Goal: Contribute content: Contribute content

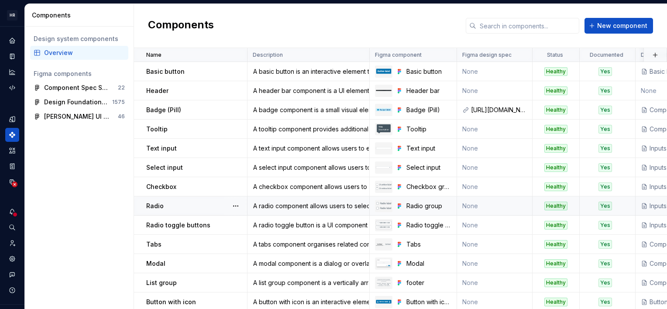
scroll to position [28, 0]
click at [614, 26] on span "New component" at bounding box center [622, 25] width 50 height 9
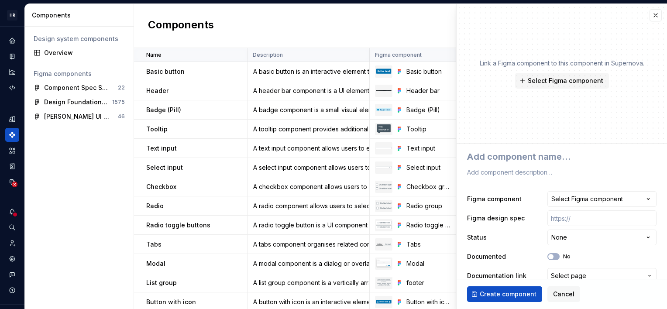
type textarea "*"
type textarea "R"
type textarea "*"
type textarea "Ra"
type textarea "*"
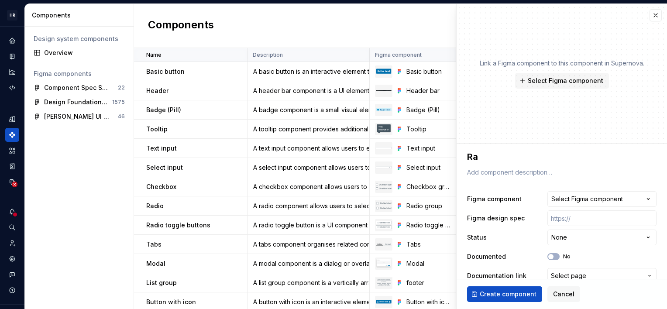
type textarea "Rad"
type textarea "*"
type textarea "Radi"
type textarea "*"
type textarea "Radio"
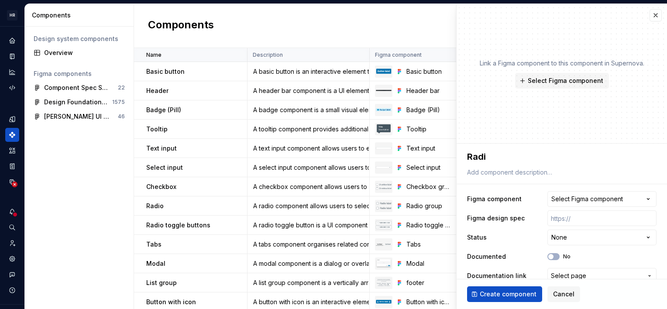
type textarea "*"
type textarea "Radio"
type textarea "*"
type textarea "Radio i"
type textarea "*"
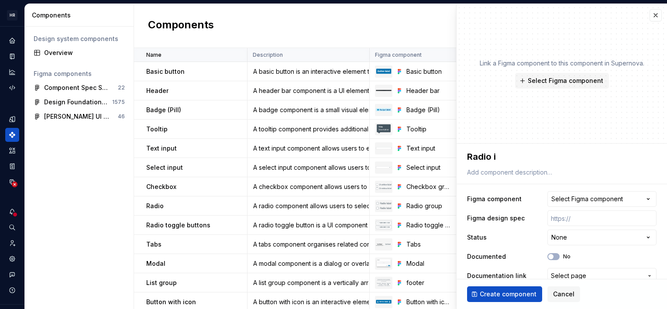
type textarea "Radio in"
type textarea "*"
type textarea "Radio inp"
type textarea "*"
type textarea "Radio inpu"
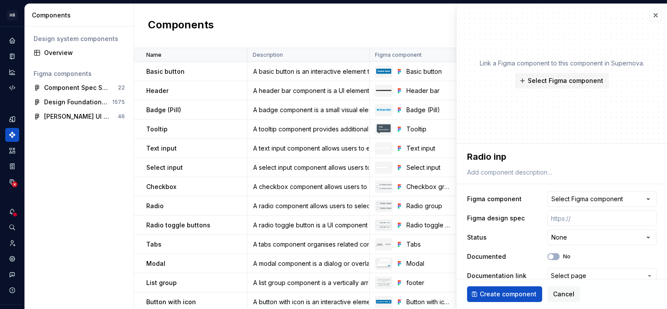
type textarea "*"
type textarea "Radio input"
type textarea "*"
type textarea "Radio input"
type textarea "*"
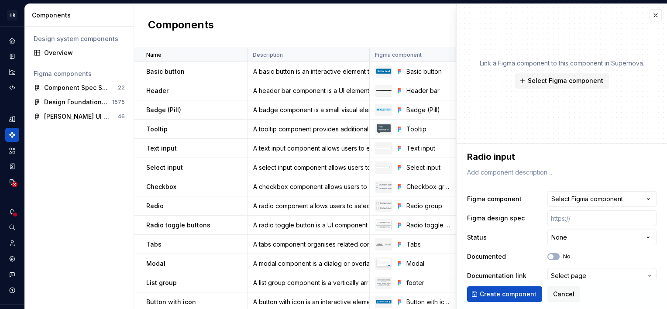
type textarea "Radio input b"
type textarea "*"
type textarea "Radio input bu"
type textarea "*"
type textarea "Radio input but"
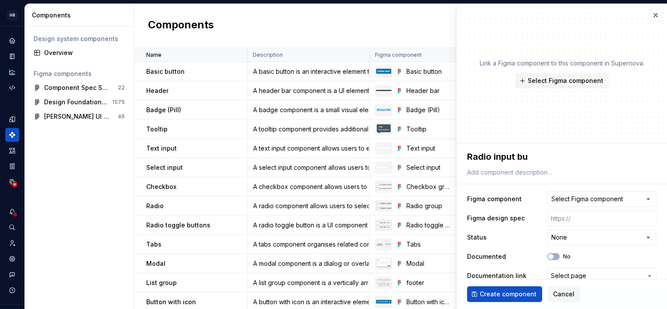
type textarea "*"
type textarea "Radio input butt"
type textarea "*"
type textarea "Radio input butto"
type textarea "*"
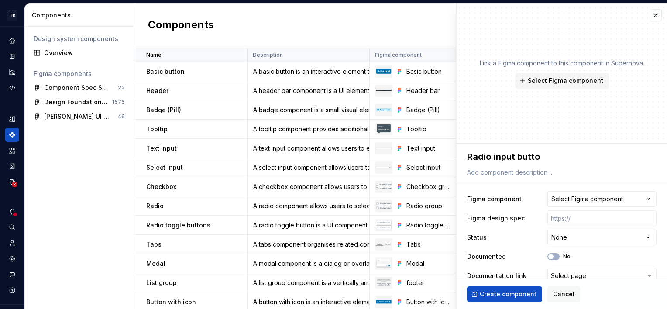
type textarea "Radio input button"
type textarea "*"
type textarea "Radio input button"
click at [633, 199] on button "Select Figma component" at bounding box center [601, 199] width 109 height 16
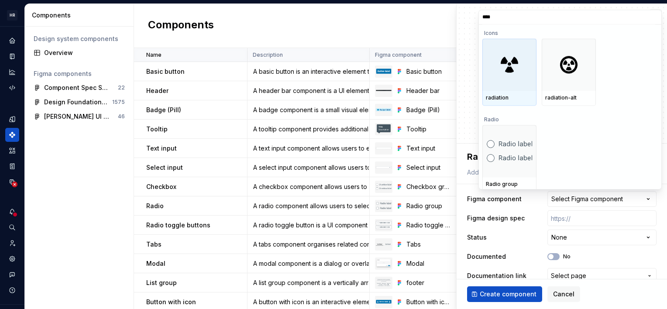
type input "*****"
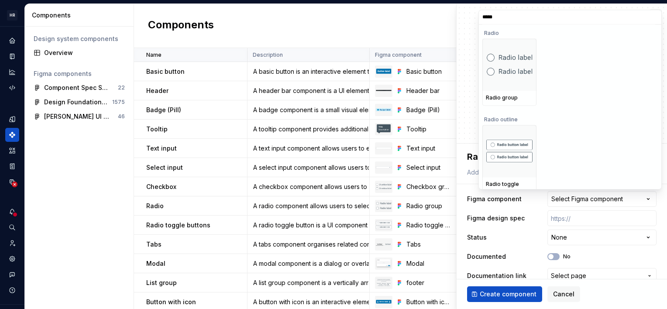
click at [93, 185] on html "HR Hymans UI Toolkit (HUT) GD Design system data Components Design system compo…" at bounding box center [333, 154] width 667 height 309
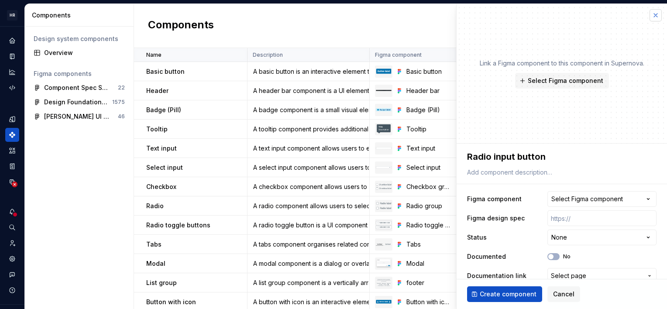
click at [649, 15] on button "button" at bounding box center [655, 15] width 12 height 12
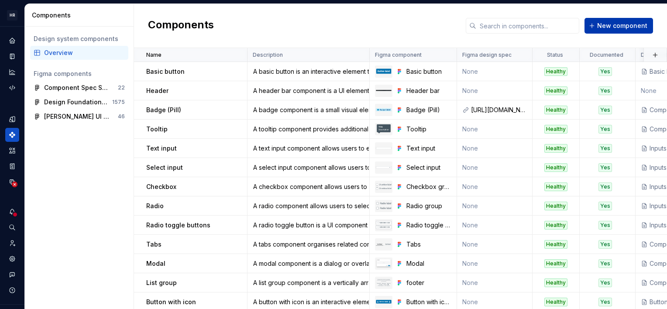
click at [627, 21] on button "New component" at bounding box center [618, 26] width 69 height 16
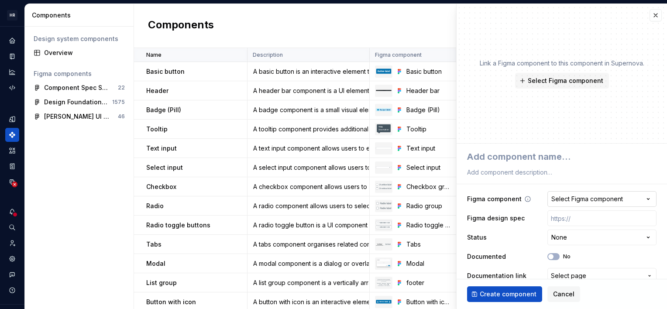
click at [593, 200] on div "Select Figma component" at bounding box center [587, 199] width 72 height 9
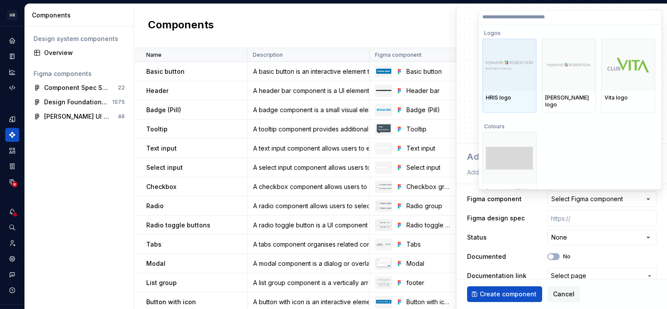
type textarea "*"
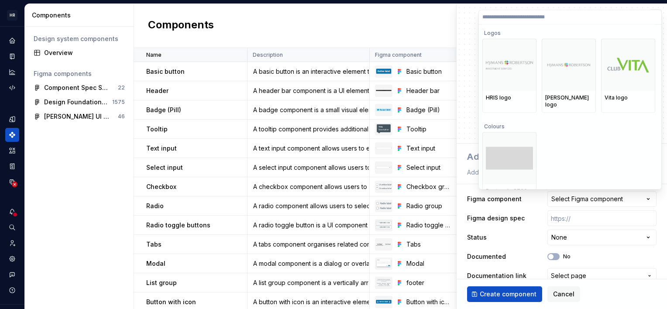
click at [519, 17] on input "search" at bounding box center [570, 17] width 182 height 7
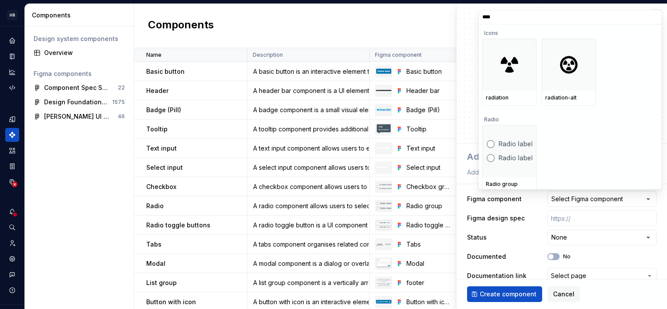
type input "*****"
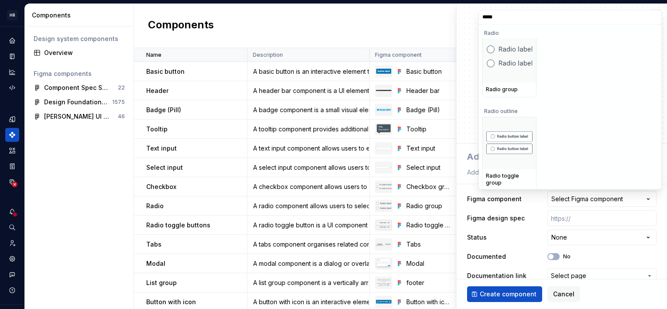
scroll to position [10, 0]
click at [653, 19] on input "*****" at bounding box center [570, 17] width 182 height 7
click at [651, 18] on input "*****" at bounding box center [570, 17] width 182 height 7
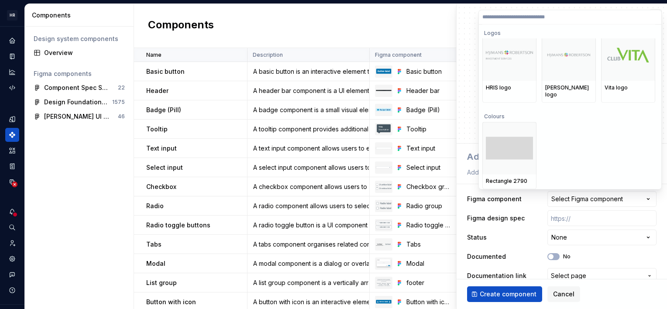
click at [65, 192] on html "HR Hymans UI Toolkit (HUT) GD Design system data Components Design system compo…" at bounding box center [333, 154] width 667 height 309
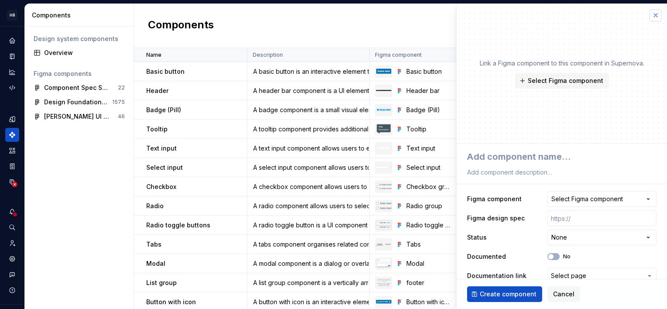
click at [649, 16] on button "button" at bounding box center [655, 15] width 12 height 12
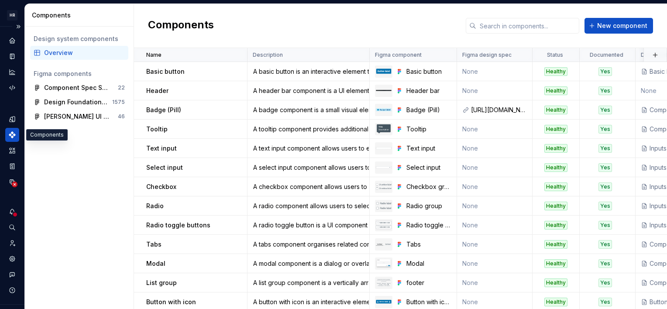
click at [13, 133] on icon "Components" at bounding box center [12, 134] width 7 height 7
click at [119, 117] on button "button" at bounding box center [121, 116] width 12 height 12
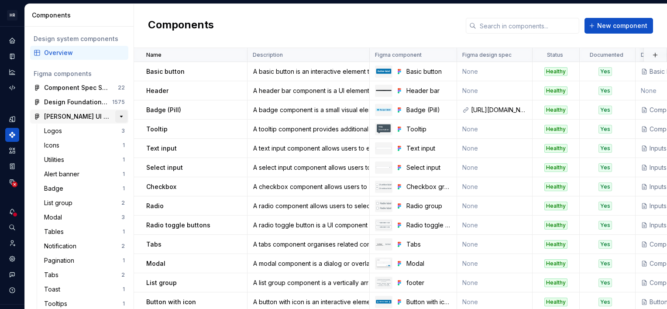
click at [119, 117] on button "button" at bounding box center [121, 116] width 12 height 12
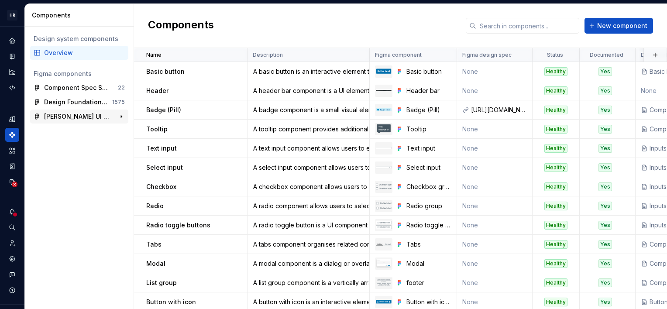
click at [89, 118] on div "[PERSON_NAME] UI Toolkit v2.0" at bounding box center [76, 116] width 65 height 9
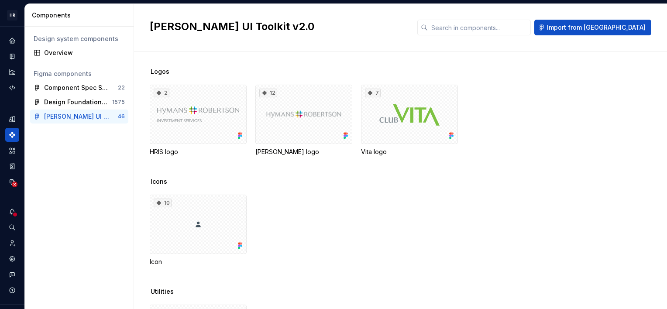
drag, startPoint x: 82, startPoint y: 119, endPoint x: 57, endPoint y: 161, distance: 49.0
click at [57, 161] on div "Design system components Overview Figma components Component Spec Sheets 22 Des…" at bounding box center [79, 168] width 109 height 282
click at [16, 26] on button "Expand sidebar" at bounding box center [18, 27] width 12 height 12
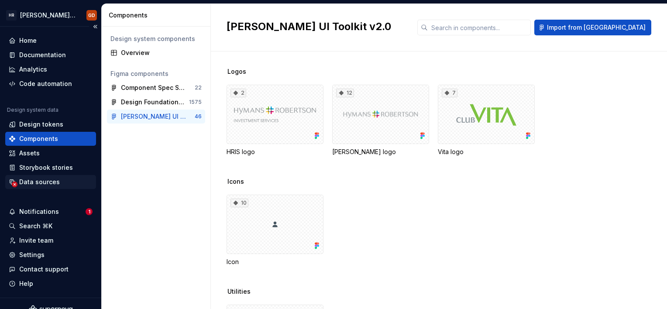
click at [39, 185] on div "Data sources" at bounding box center [39, 182] width 41 height 9
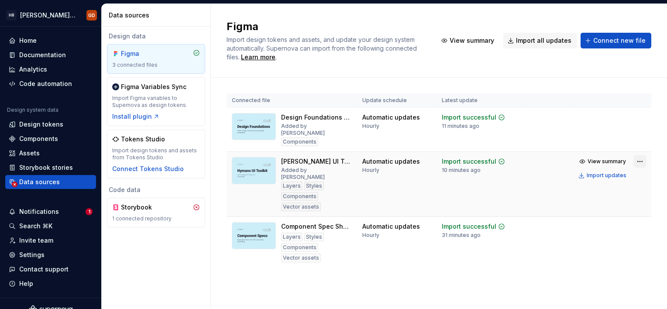
click at [639, 157] on html "HR Hymans UI Toolkit (HUT) GD Home Documentation Analytics Code automation Desi…" at bounding box center [333, 154] width 667 height 309
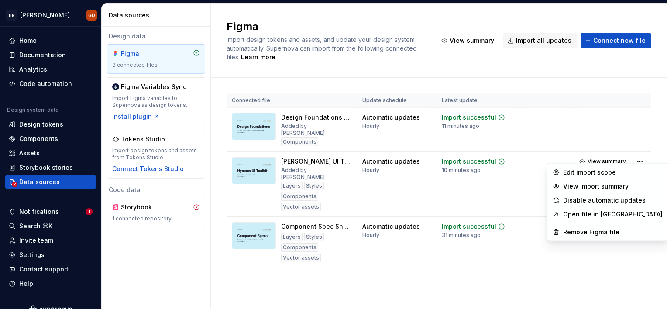
click at [505, 177] on html "HR Hymans UI Toolkit (HUT) GD Home Documentation Analytics Code automation Desi…" at bounding box center [333, 154] width 667 height 309
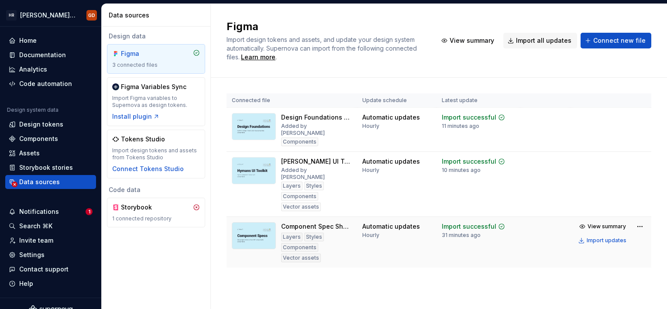
drag, startPoint x: 362, startPoint y: 179, endPoint x: 541, endPoint y: 220, distance: 183.7
click at [541, 220] on td at bounding box center [545, 242] width 50 height 51
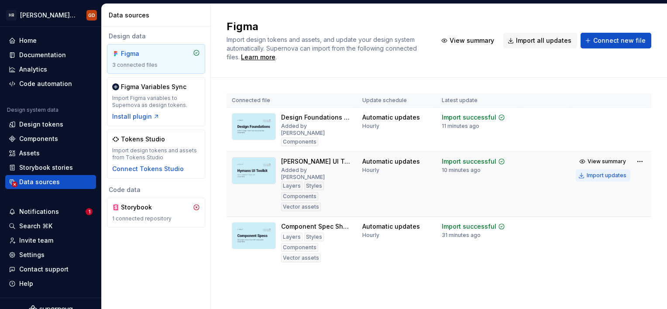
click at [620, 173] on button "Import updates" at bounding box center [603, 175] width 55 height 12
click at [34, 136] on div "Components" at bounding box center [38, 138] width 39 height 9
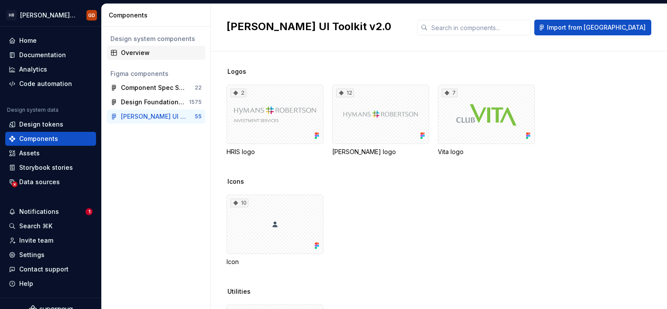
click at [145, 51] on div "Overview" at bounding box center [161, 52] width 81 height 9
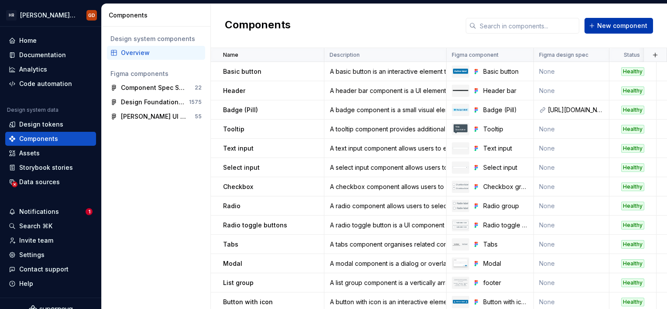
click at [625, 24] on span "New component" at bounding box center [622, 25] width 50 height 9
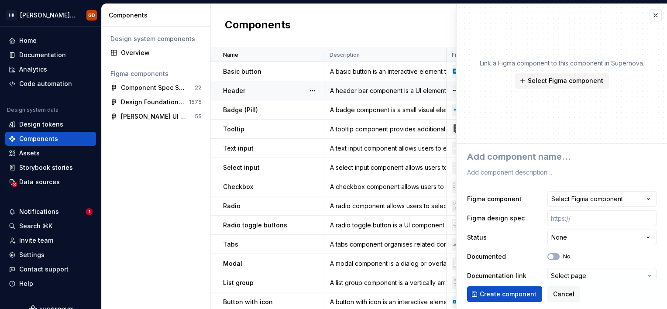
type textarea "*"
click at [612, 199] on div "Select Figma component" at bounding box center [587, 199] width 72 height 9
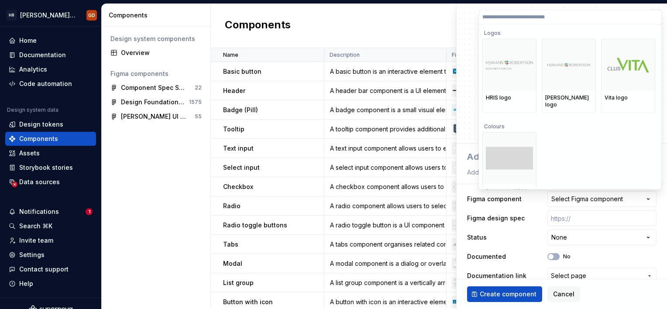
click at [516, 14] on input "search" at bounding box center [570, 17] width 182 height 7
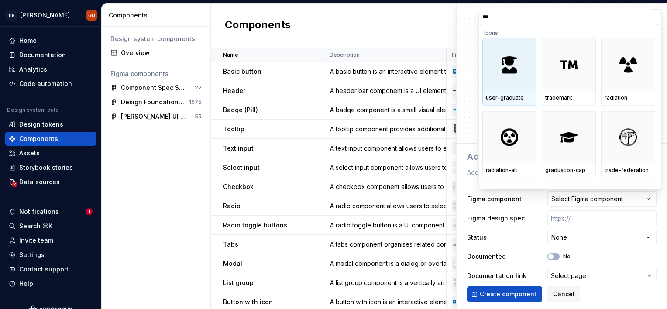
type input "****"
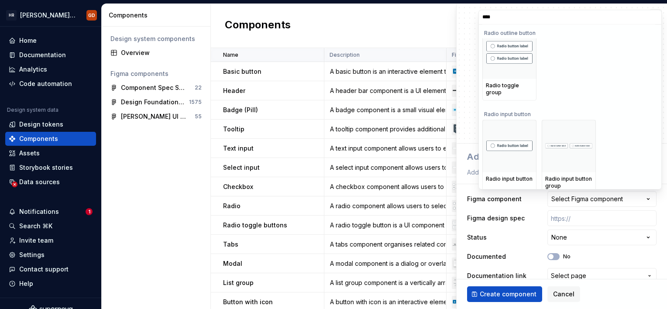
scroll to position [179, 0]
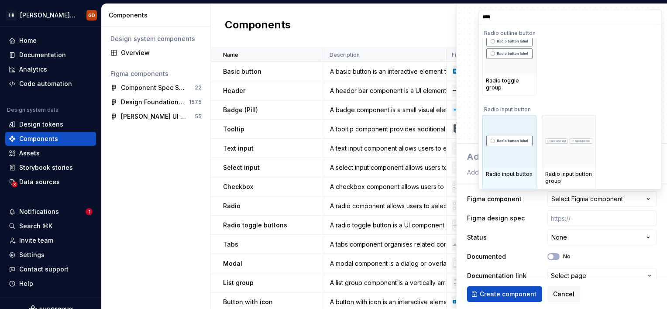
click at [509, 138] on img at bounding box center [509, 141] width 47 height 11
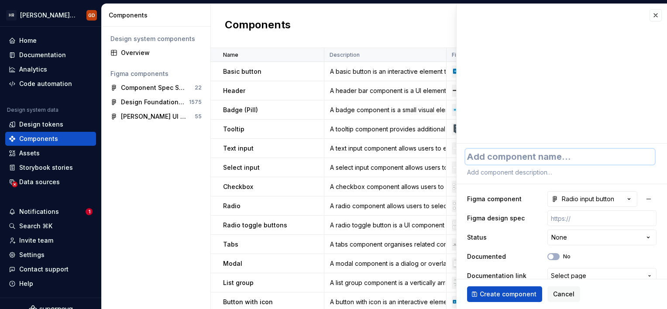
click at [566, 161] on textarea at bounding box center [559, 157] width 189 height 16
type textarea "*"
type textarea "R"
type textarea "*"
type textarea "Ra"
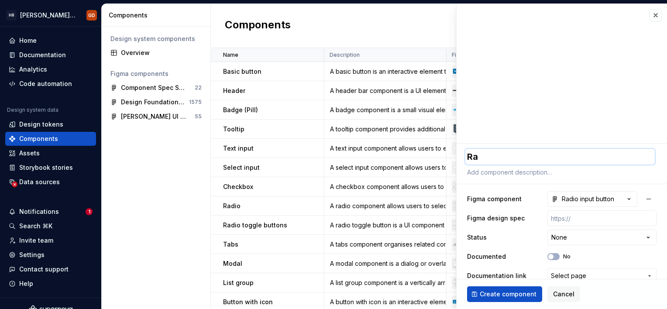
type textarea "*"
type textarea "Rad"
type textarea "*"
type textarea "Radi"
type textarea "*"
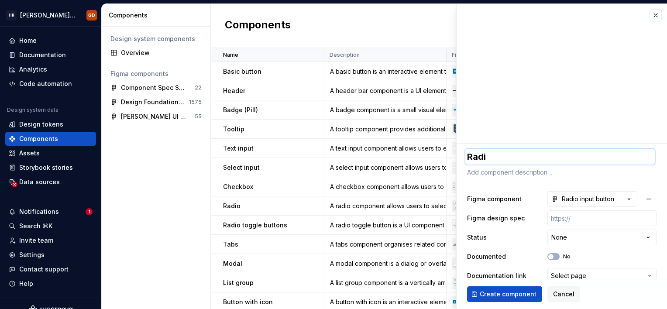
type textarea "Radio"
type textarea "*"
type textarea "Radio"
type textarea "*"
type textarea "Radio i"
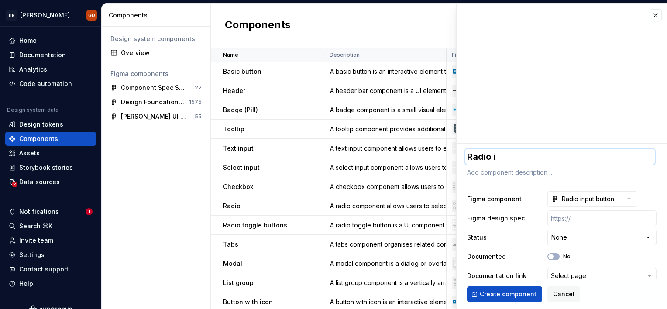
type textarea "*"
type textarea "Radio in"
type textarea "*"
type textarea "Radio inp"
type textarea "*"
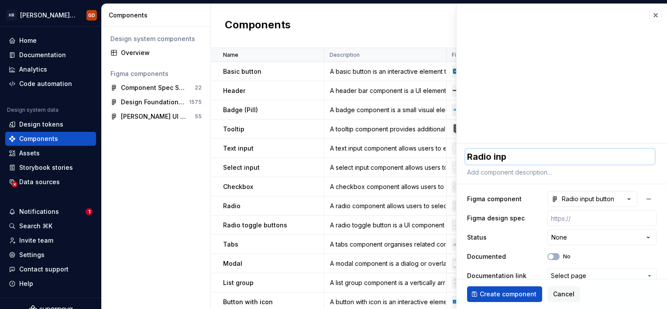
type textarea "Radio inpu"
type textarea "*"
type textarea "Radio input"
type textarea "*"
type textarea "Radio input"
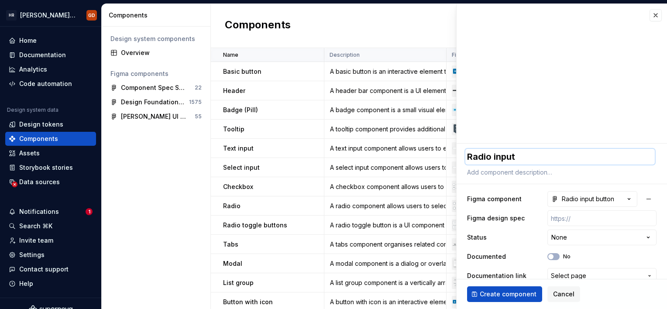
type textarea "*"
type textarea "Radio input b"
type textarea "*"
type textarea "Radio input bu"
type textarea "*"
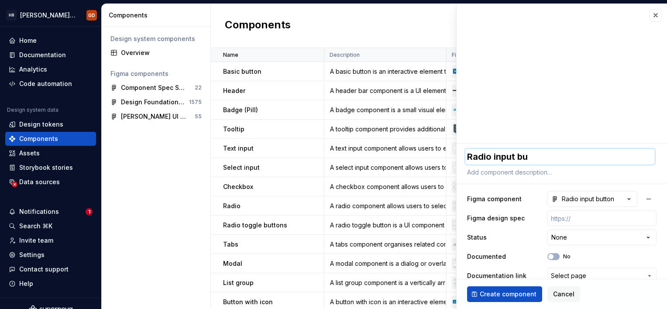
type textarea "Radio input but"
type textarea "*"
type textarea "Radio input butt"
type textarea "*"
type textarea "Radio input butto"
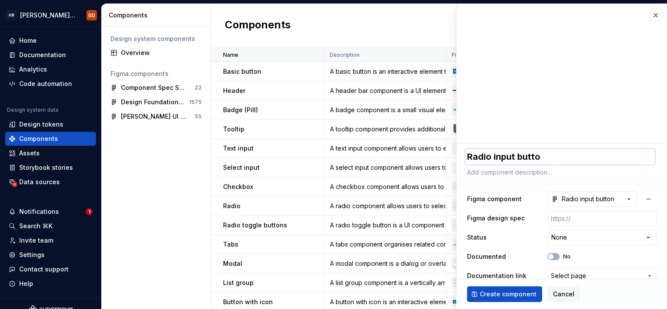
type textarea "*"
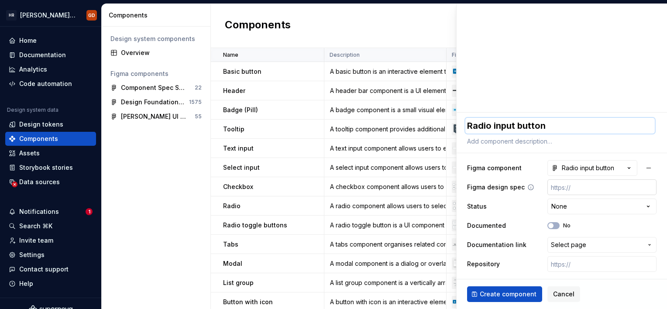
type textarea "Radio input button"
click at [570, 187] on input "text" at bounding box center [601, 187] width 109 height 16
click at [567, 185] on input "text" at bounding box center [601, 187] width 109 height 16
paste input "https://www.figma.com/design/i2YFgpFziEt9EmkVtxiTbK/Component-Spec-Sheets?node-…"
type textarea "*"
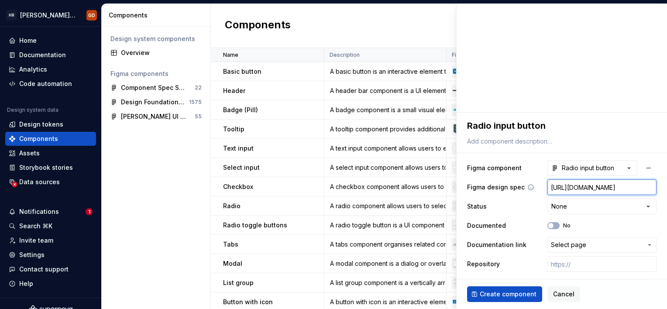
scroll to position [0, 272]
type input "https://www.figma.com/design/i2YFgpFziEt9EmkVtxiTbK/Component-Spec-Sheets?node-…"
click at [567, 205] on html "HR Hymans UI Toolkit (HUT) GD Home Documentation Analytics Code automation Desi…" at bounding box center [333, 154] width 667 height 309
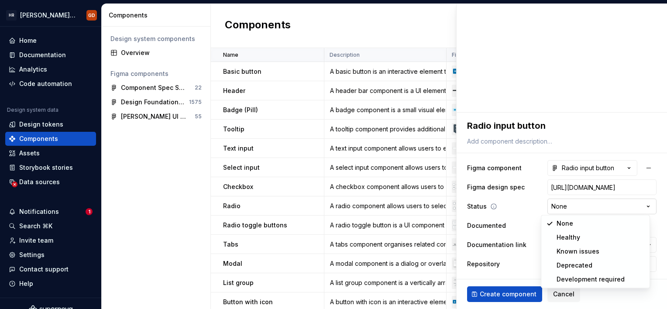
scroll to position [0, 0]
select select "**********"
type textarea "*"
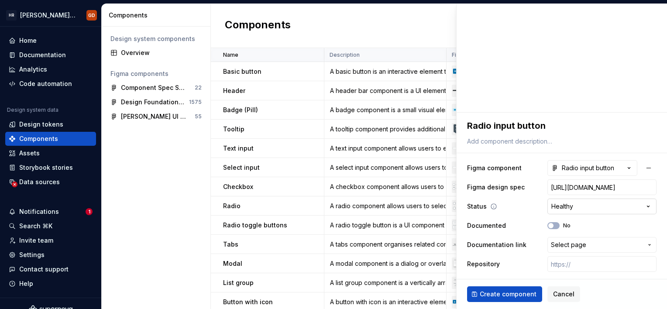
click at [564, 206] on html "HR Hymans UI Toolkit (HUT) GD Home Documentation Analytics Code automation Desi…" at bounding box center [333, 154] width 667 height 309
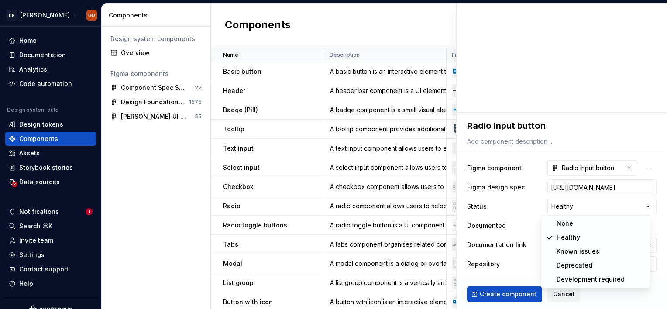
select select "**********"
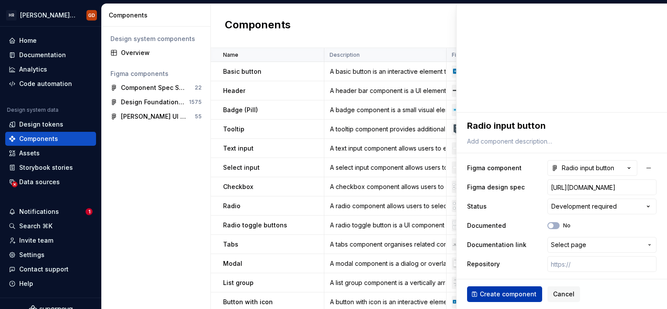
click at [521, 293] on span "Create component" at bounding box center [508, 294] width 57 height 9
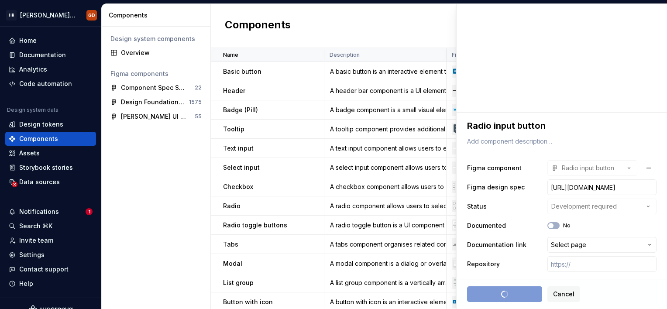
type textarea "*"
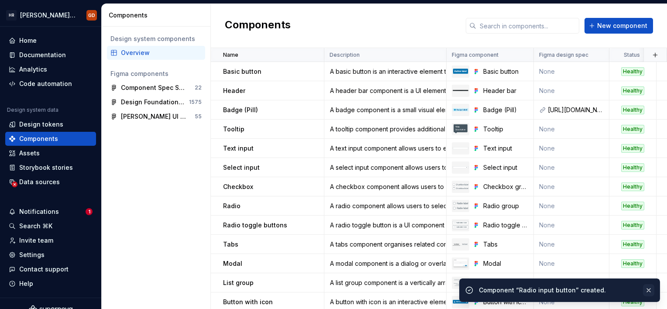
click at [650, 288] on button "button" at bounding box center [648, 290] width 11 height 12
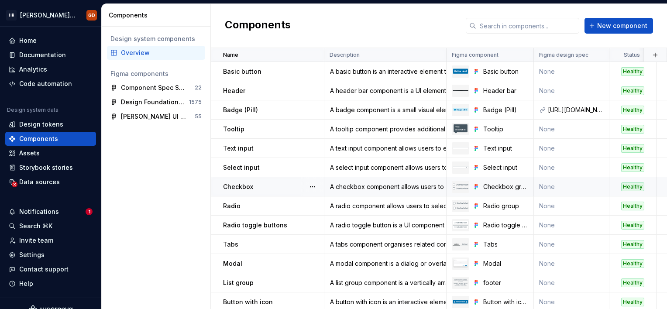
scroll to position [141, 0]
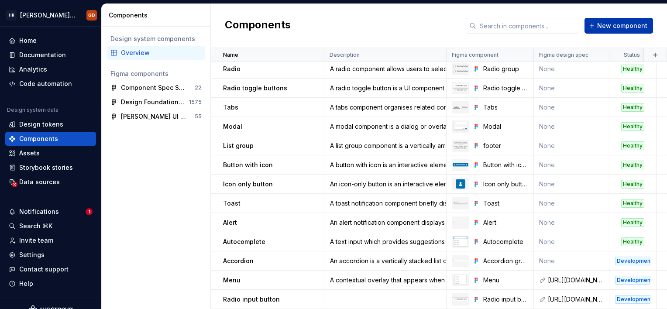
click at [608, 28] on span "New component" at bounding box center [622, 25] width 50 height 9
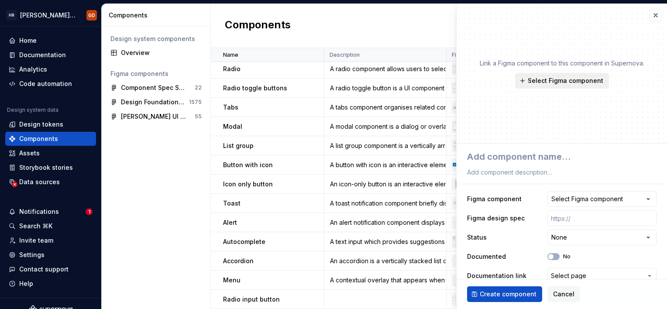
click at [561, 76] on span "Select Figma component" at bounding box center [566, 80] width 76 height 9
type textarea "*"
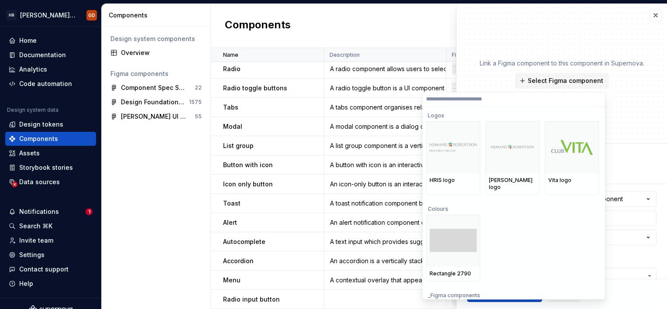
click at [478, 100] on input "search" at bounding box center [513, 99] width 182 height 7
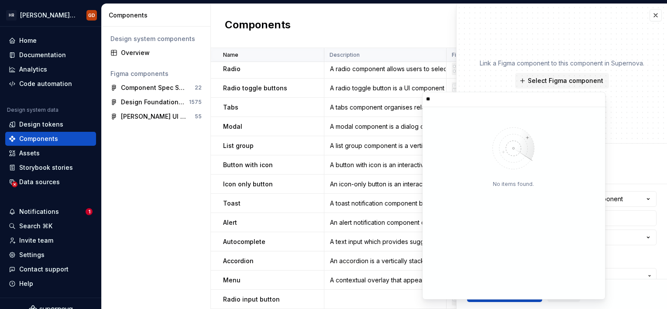
drag, startPoint x: 429, startPoint y: 99, endPoint x: 455, endPoint y: 100, distance: 26.2
click at [455, 100] on input "**" at bounding box center [513, 99] width 182 height 7
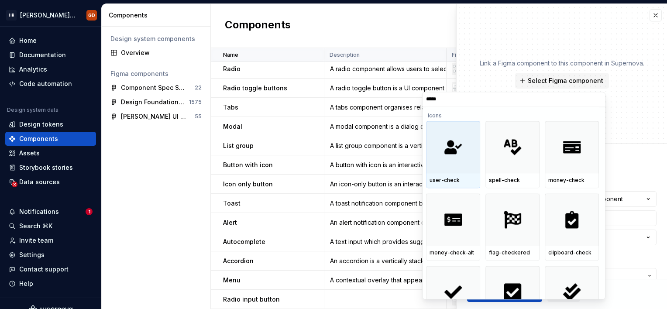
type input "******"
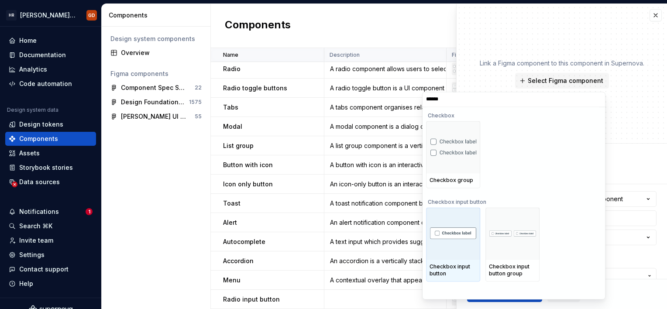
click at [456, 236] on img at bounding box center [452, 233] width 47 height 13
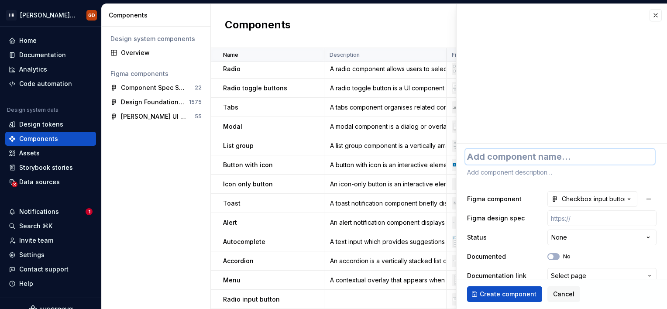
click at [538, 158] on textarea at bounding box center [559, 157] width 189 height 16
type textarea "*"
type textarea "C"
type textarea "*"
type textarea "Ch"
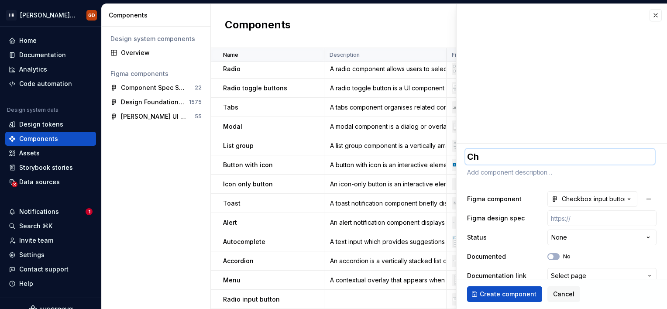
type textarea "*"
type textarea "Che"
type textarea "*"
type textarea "Chec"
type textarea "*"
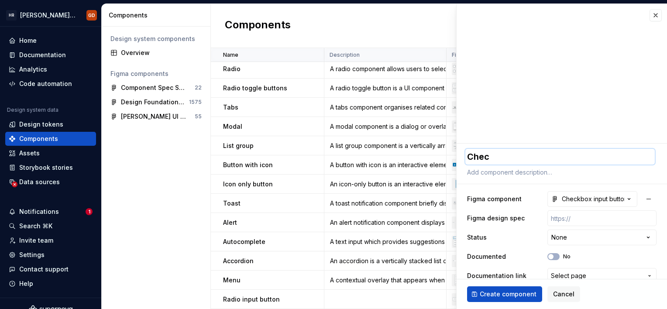
type textarea "Check"
type textarea "*"
type textarea "Checkb"
type textarea "*"
type textarea "Checkbo"
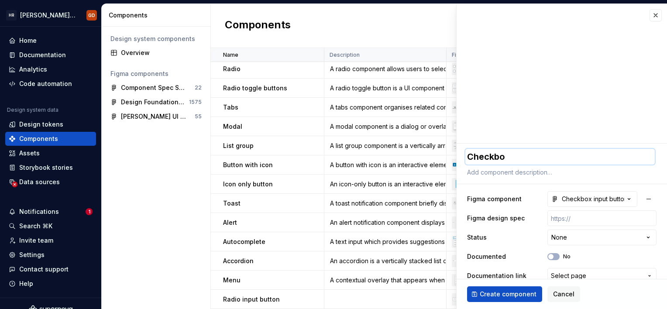
type textarea "*"
type textarea "Checkbox"
type textarea "*"
type textarea "Checkbox"
type textarea "*"
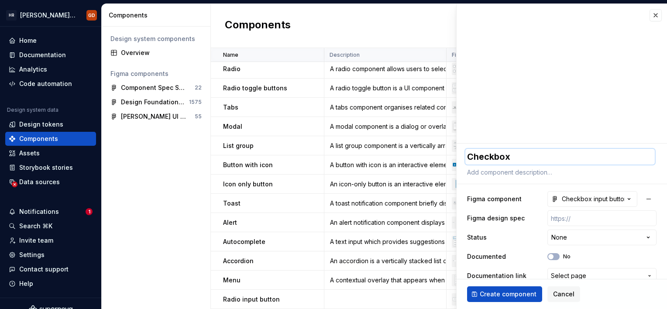
type textarea "Checkbox i"
type textarea "*"
type textarea "Checkbox in"
type textarea "*"
type textarea "Checkbox inp"
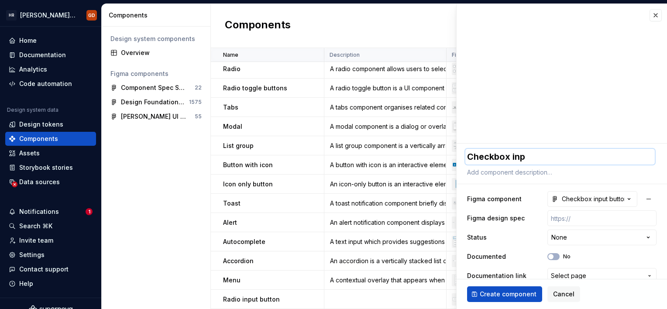
type textarea "*"
type textarea "Checkbox inpu"
type textarea "*"
type textarea "Checkbox input"
type textarea "*"
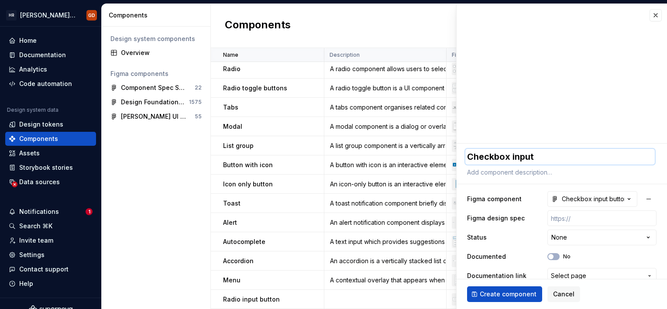
type textarea "Checkbox input"
type textarea "*"
type textarea "Checkbox input b"
type textarea "*"
type textarea "Checkbox input bu"
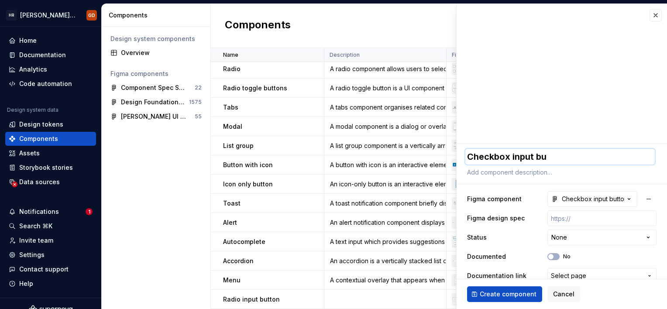
type textarea "*"
type textarea "Checkbox input but"
type textarea "*"
type textarea "Checkbox input butt"
type textarea "*"
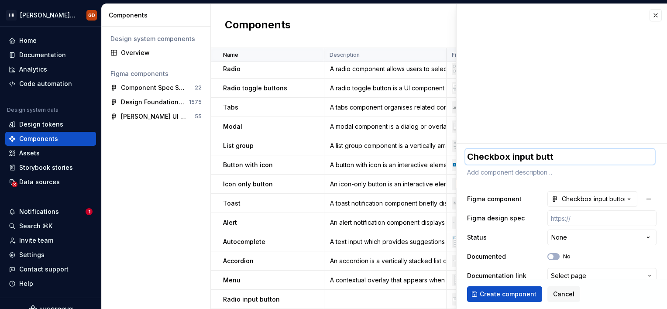
type textarea "Checkbox input butto"
type textarea "*"
type textarea "Checkbox input button"
click at [569, 218] on input "text" at bounding box center [601, 218] width 109 height 16
paste input "https://www.figma.com/design/i2YFgpFziEt9EmkVtxiTbK/Component-Spec-Sheets?node-…"
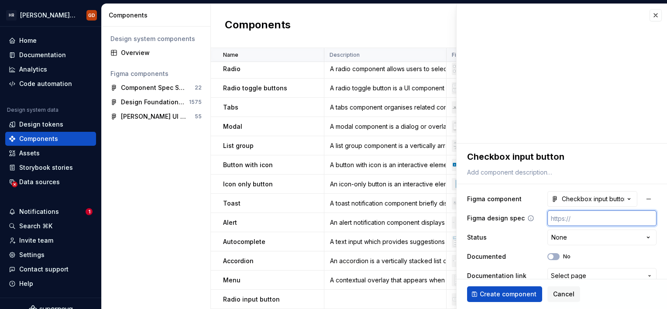
type textarea "*"
type input "https://www.figma.com/design/i2YFgpFziEt9EmkVtxiTbK/Component-Spec-Sheets?node-…"
type textarea "*"
click at [561, 237] on html "HR Hymans UI Toolkit (HUT) GD Home Documentation Analytics Code automation Desi…" at bounding box center [333, 154] width 667 height 309
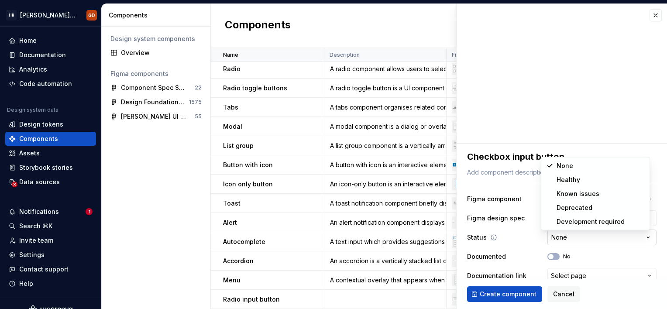
scroll to position [0, 0]
select select "**********"
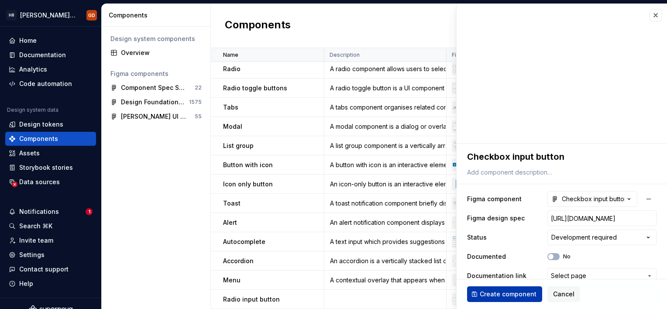
click at [510, 296] on span "Create component" at bounding box center [508, 294] width 57 height 9
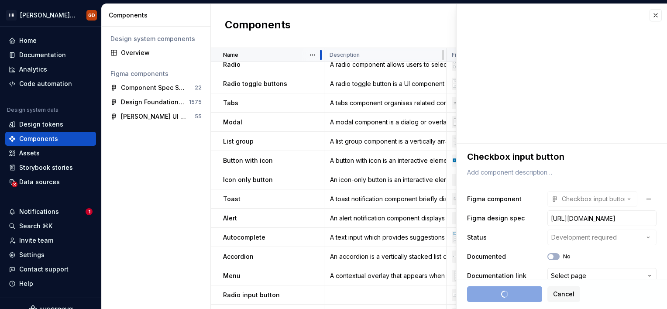
type textarea "*"
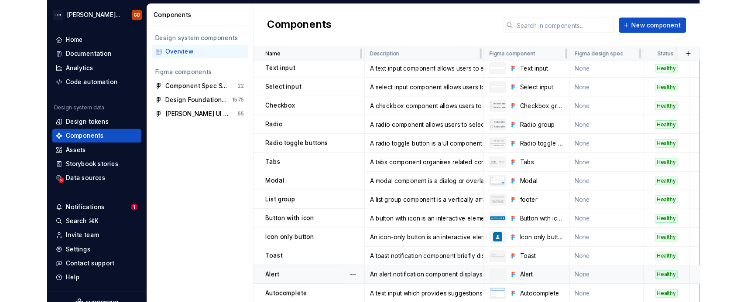
scroll to position [161, 0]
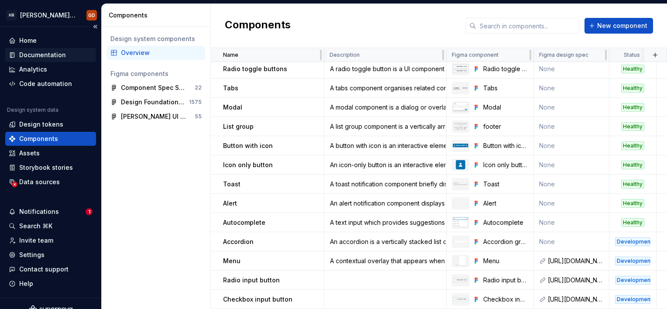
click at [31, 55] on div "Documentation" at bounding box center [42, 55] width 47 height 9
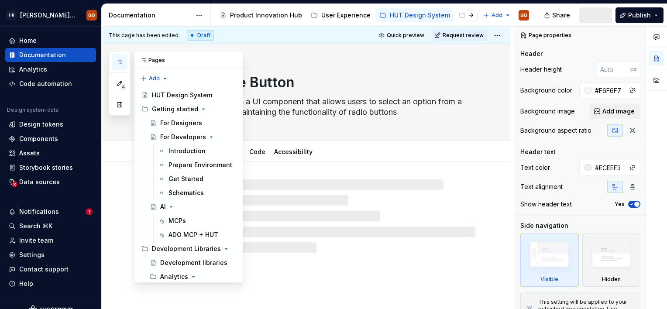
click at [117, 61] on icon "button" at bounding box center [119, 61] width 7 height 7
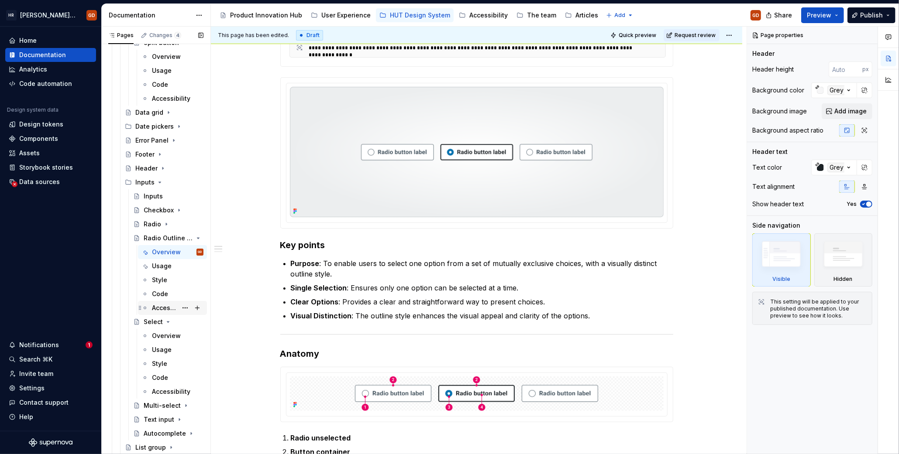
scroll to position [2488, 0]
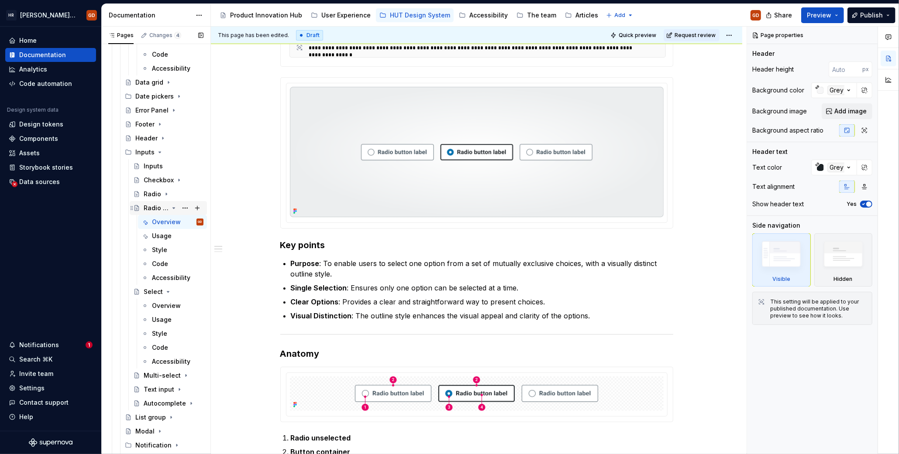
click at [159, 205] on div "Radio Outline Button" at bounding box center [156, 208] width 25 height 9
click at [159, 207] on div "Radio Outline Button" at bounding box center [156, 208] width 25 height 9
click at [179, 209] on button "Page tree" at bounding box center [185, 208] width 12 height 12
click at [179, 209] on div "Pages Changes 4 Add Accessibility guide for tree Page tree. Navigate the tree w…" at bounding box center [155, 243] width 109 height 432
click at [179, 209] on button "Page tree" at bounding box center [185, 208] width 12 height 12
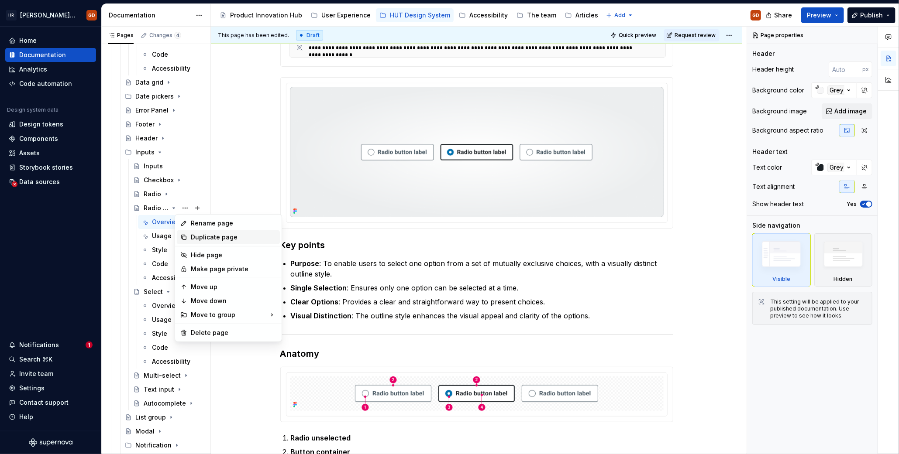
click at [209, 236] on div "Duplicate page" at bounding box center [234, 237] width 86 height 9
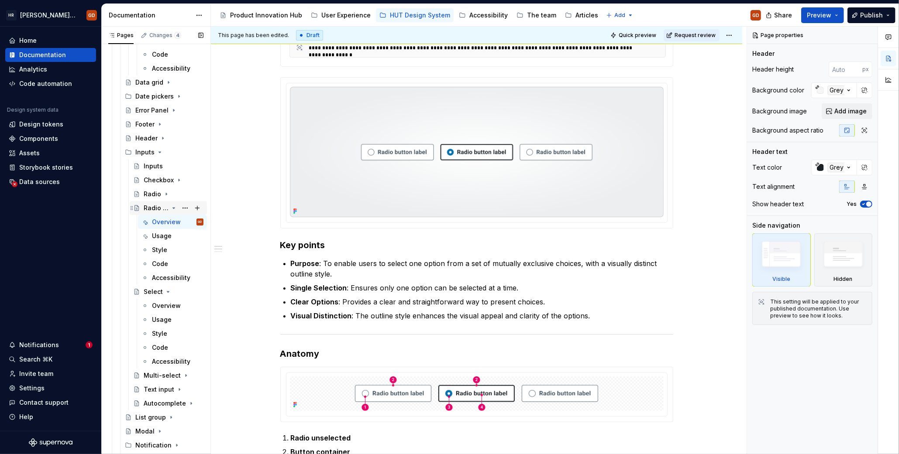
click at [170, 208] on icon "Page tree" at bounding box center [173, 208] width 7 height 7
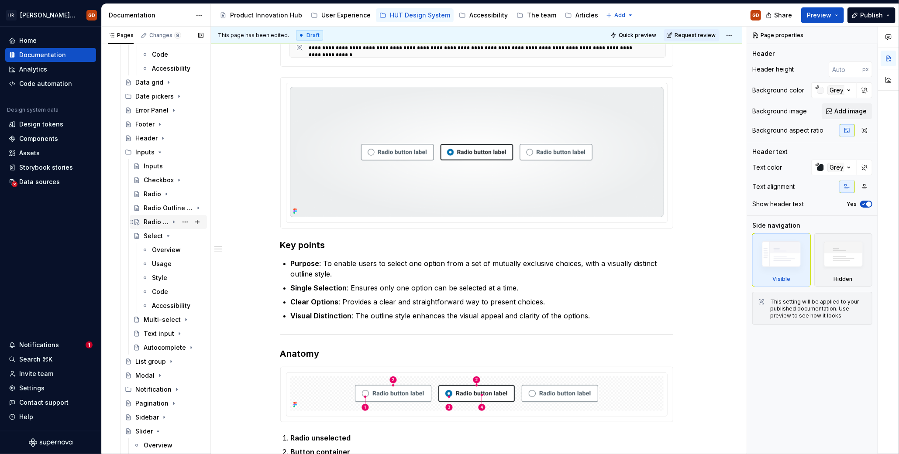
click at [150, 222] on div "Radio Outline Button" at bounding box center [156, 222] width 25 height 9
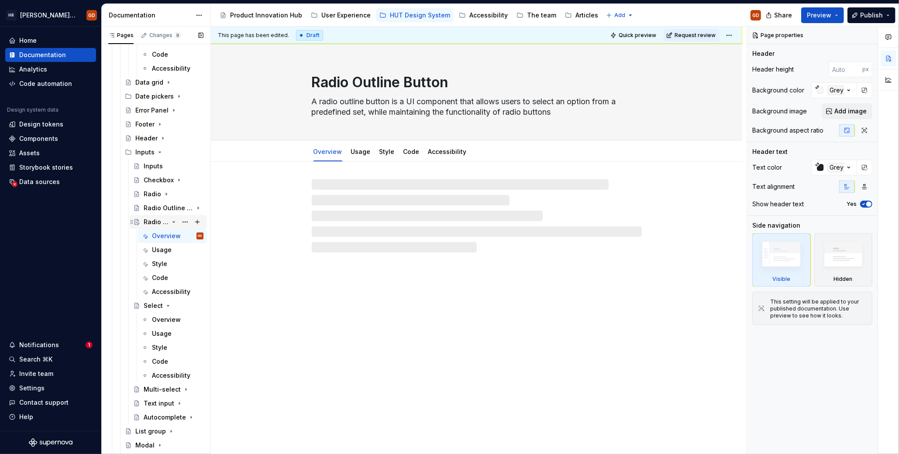
click at [162, 220] on div "Radio Outline Button" at bounding box center [156, 222] width 25 height 9
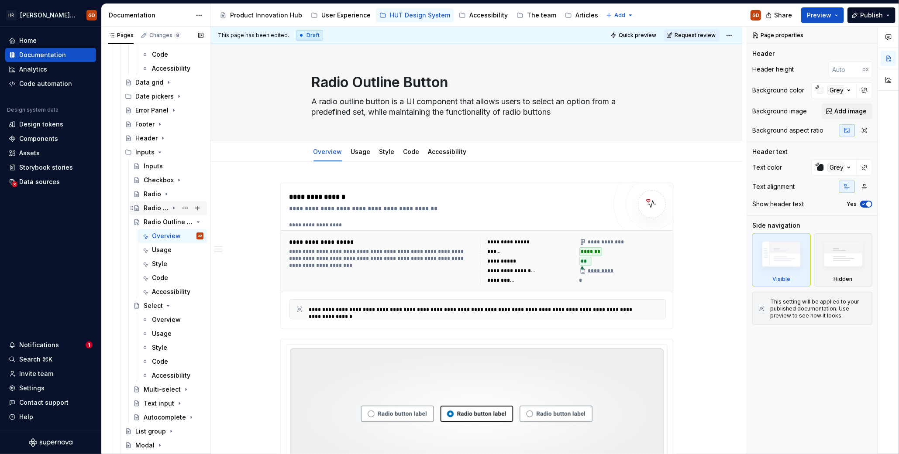
click at [157, 205] on div "Radio Outline Button" at bounding box center [156, 208] width 25 height 9
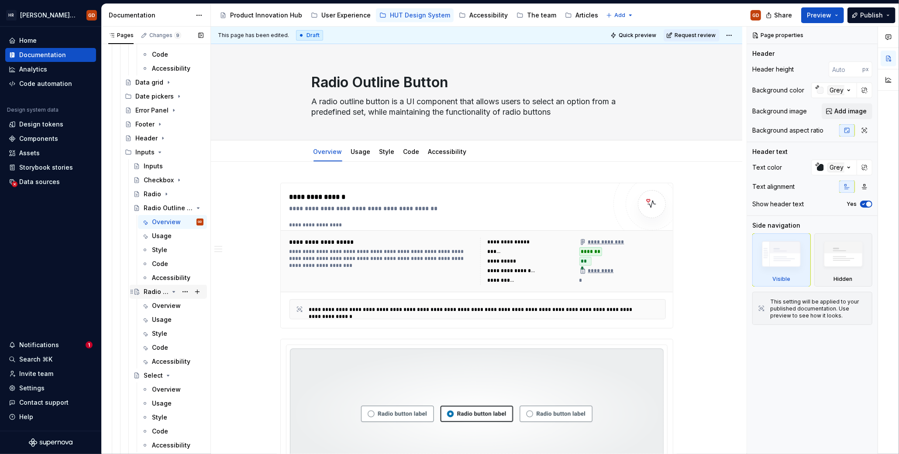
click at [161, 289] on div "Radio Outline Button" at bounding box center [156, 292] width 25 height 9
click at [384, 80] on textarea "Radio Outline Button" at bounding box center [475, 82] width 330 height 21
click at [384, 81] on textarea "Radio Outline Button" at bounding box center [475, 82] width 330 height 21
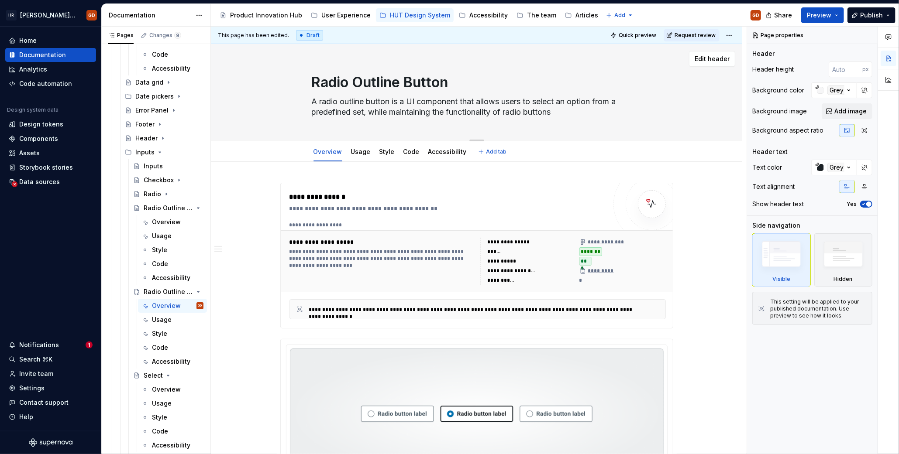
type textarea "*"
type textarea "Radio IButton"
type textarea "*"
type textarea "Radio InButton"
type textarea "*"
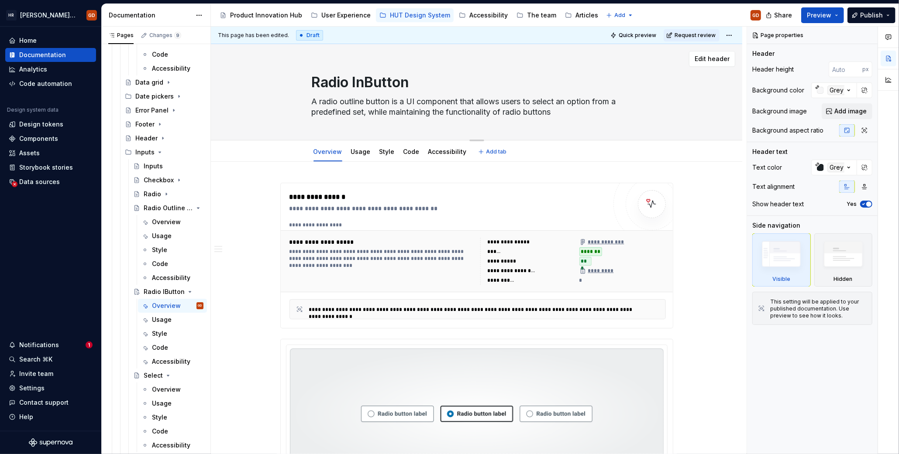
type textarea "Radio InpButton"
type textarea "*"
type textarea "Radio InpuButton"
type textarea "*"
type textarea "Radio InputButton"
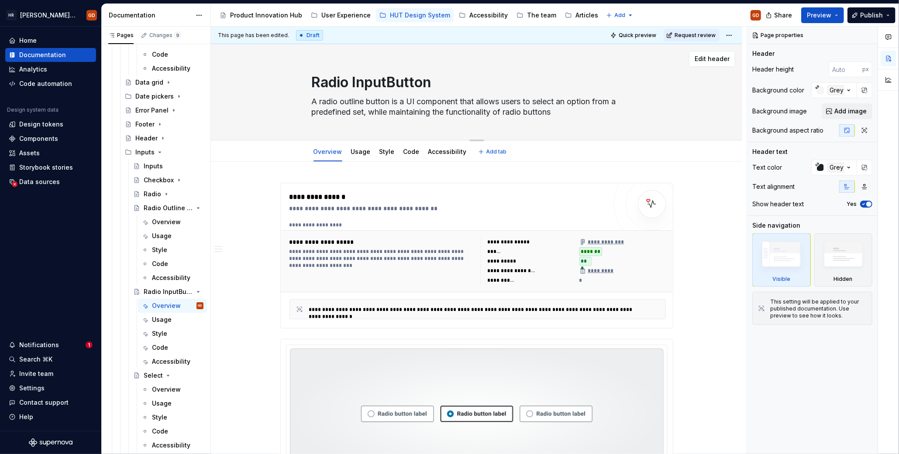
type textarea "*"
type textarea "Radio Input Button"
type textarea "*"
type textarea "Radio Input Button"
click at [344, 102] on textarea "A radio outline button is a UI component that allows users to select an option …" at bounding box center [475, 107] width 330 height 24
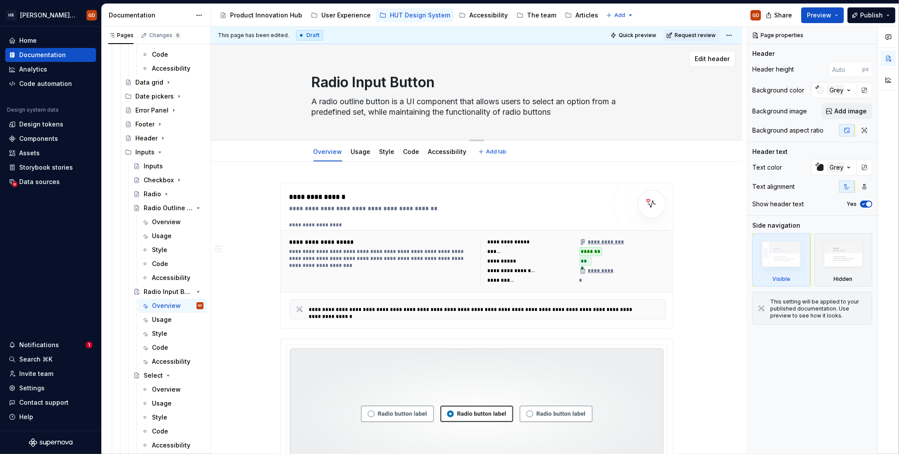
click at [344, 102] on textarea "A radio outline button is a UI component that allows users to select an option …" at bounding box center [475, 107] width 330 height 24
click at [345, 102] on textarea "A radio outline button is a UI component that allows users to select an option …" at bounding box center [475, 107] width 330 height 24
type textarea "*"
type textarea "A radio ibutton is a UI component that allows users to select an option from a …"
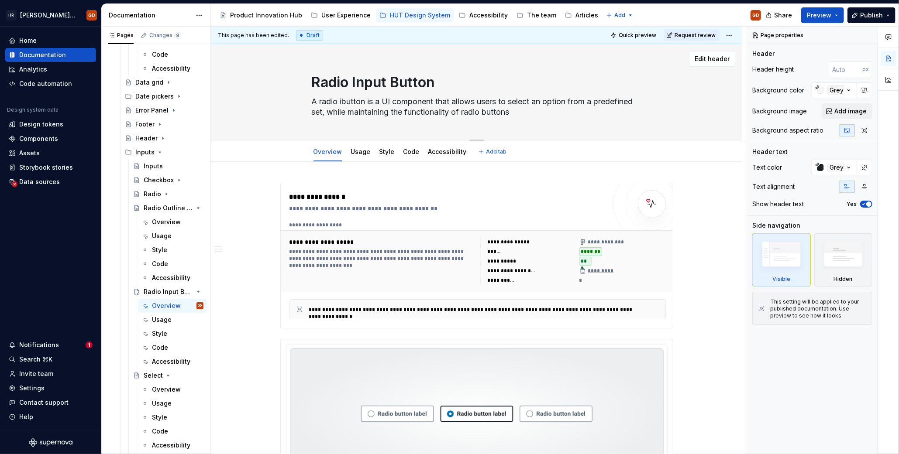
type textarea "*"
type textarea "A radio inbutton is a UI component that allows users to select an option from a…"
type textarea "*"
type textarea "A radio inpbutton is a UI component that allows users to select an option from …"
type textarea "*"
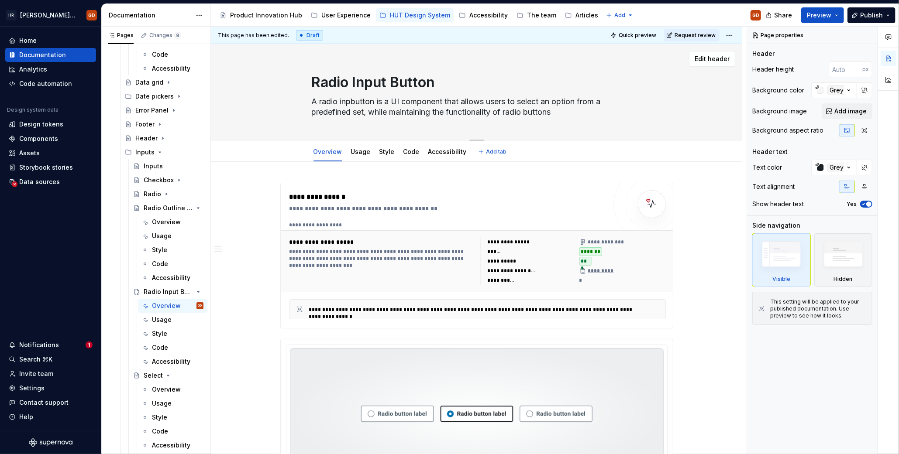
type textarea "A radio inpubutton is a UI component that allows users to select an option from…"
type textarea "*"
type textarea "A radio inputbutton is a UI component that allows users to select an option fro…"
type textarea "*"
type textarea "A radio input button is a UI component that allows users to select an option fr…"
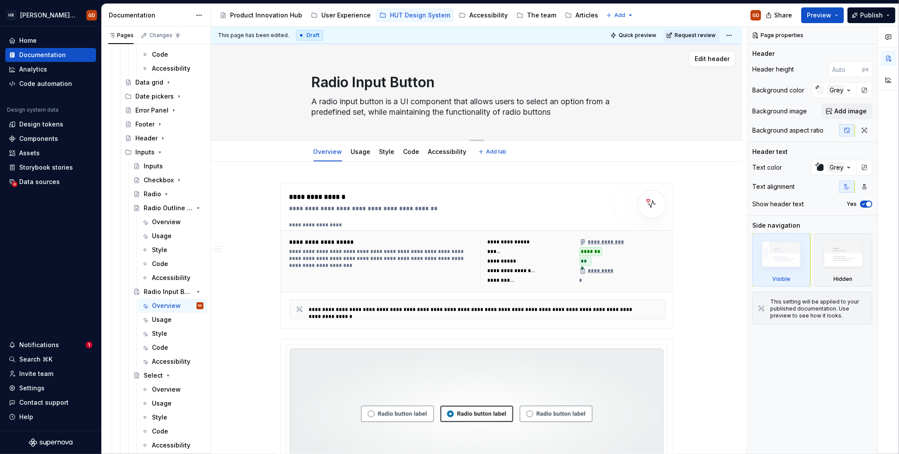
drag, startPoint x: 564, startPoint y: 113, endPoint x: 453, endPoint y: 99, distance: 111.7
click at [453, 99] on textarea "A radio input button is a UI component that allows users to select an option fr…" at bounding box center [475, 107] width 330 height 24
type textarea "*"
type textarea "A radio input button is a UI component,"
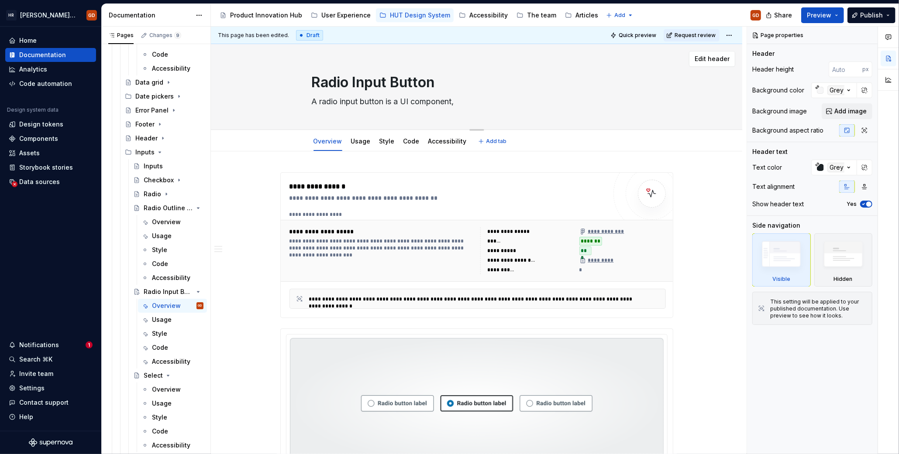
type textarea "*"
type textarea "A radio input button is a UI component"
type textarea "*"
type textarea "A radio input button is a UI component."
type textarea "*"
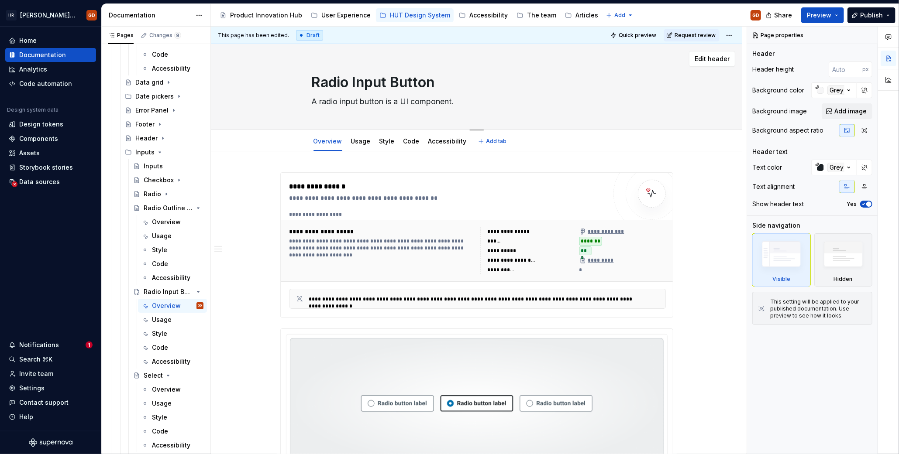
type textarea "A radio input button is a UI component.."
type textarea "*"
type textarea "A radio input button is a UI component..."
type textarea "*"
type textarea "A radio input button is a UI component..."
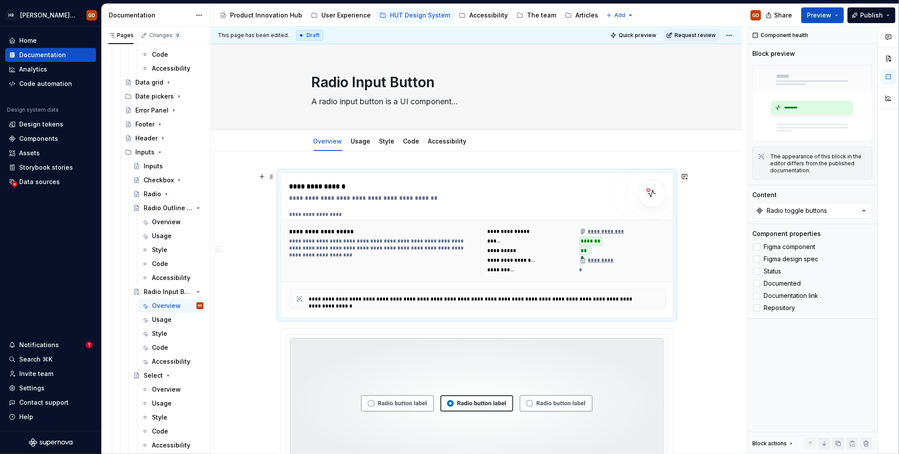
click at [414, 197] on div "**********" at bounding box center [447, 198] width 317 height 9
click at [666, 208] on div "Radio toggle buttons" at bounding box center [796, 210] width 60 height 9
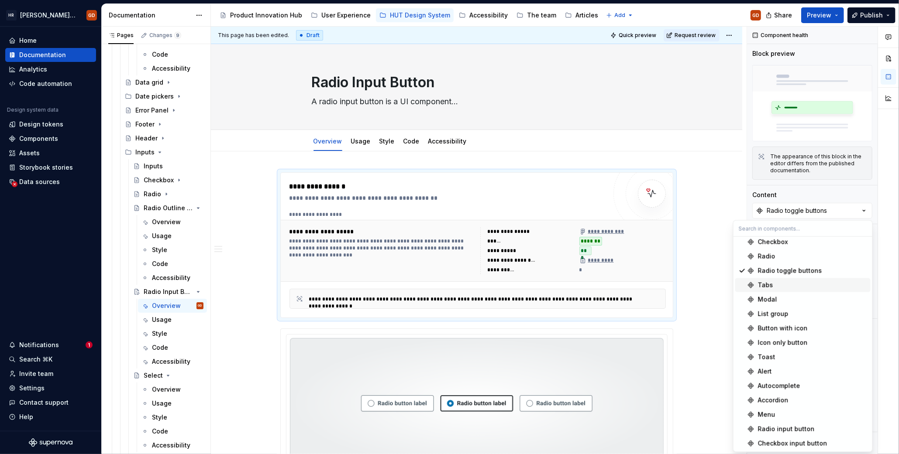
scroll to position [90, 0]
click at [666, 309] on div "Radio input button" at bounding box center [786, 429] width 57 height 9
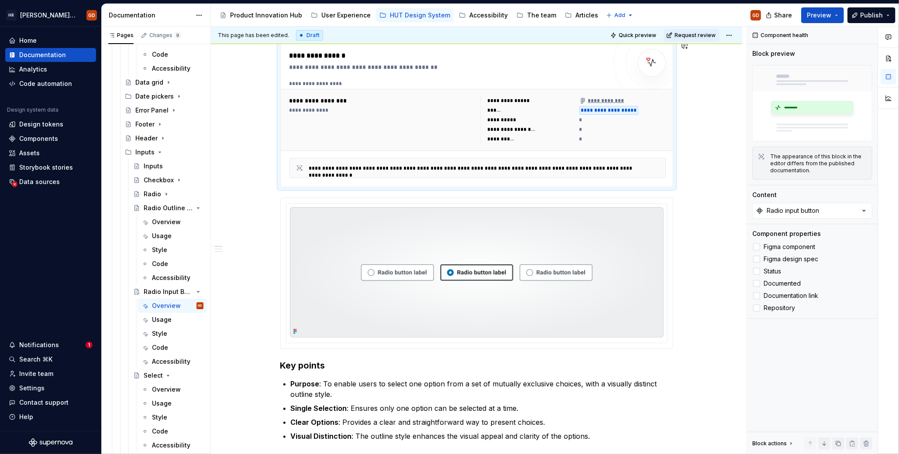
scroll to position [262, 0]
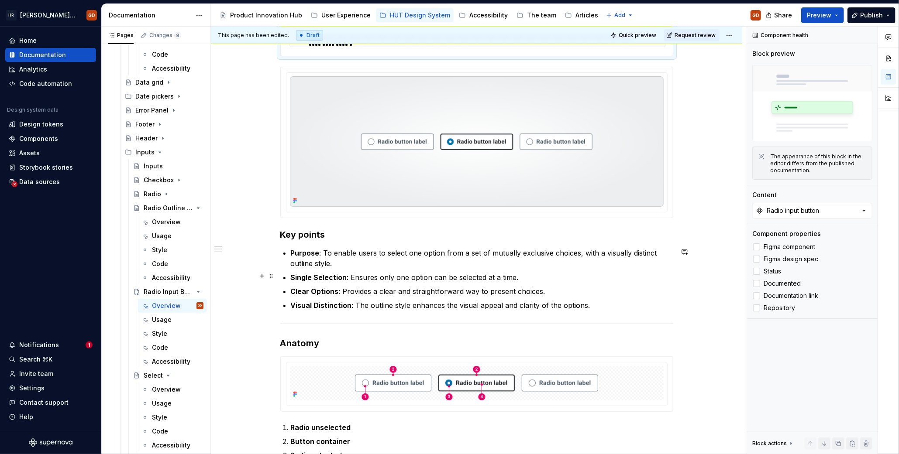
click at [429, 278] on p "Single Selection : Ensures only one option can be selected at a time." at bounding box center [482, 277] width 382 height 10
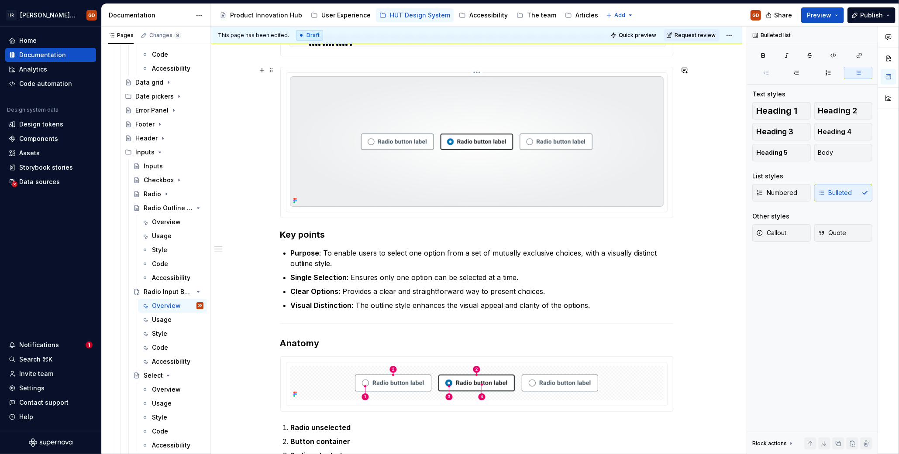
click at [422, 180] on img at bounding box center [477, 141] width 374 height 130
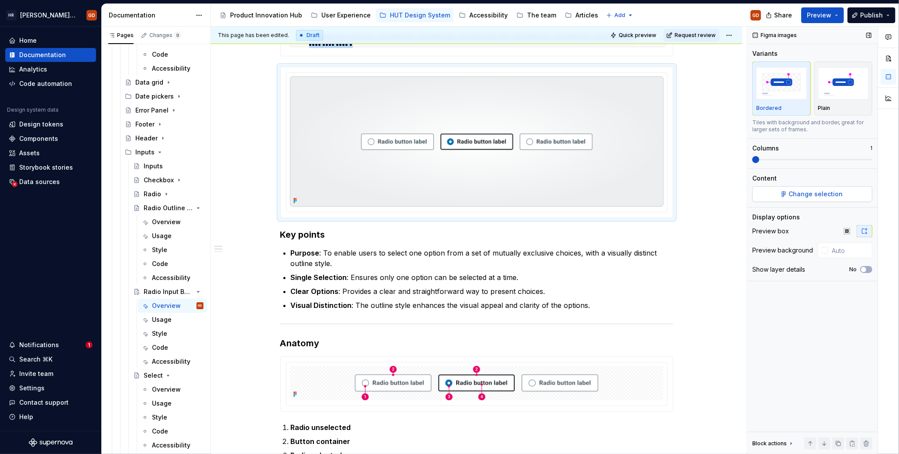
click at [666, 192] on span "Change selection" at bounding box center [816, 194] width 54 height 9
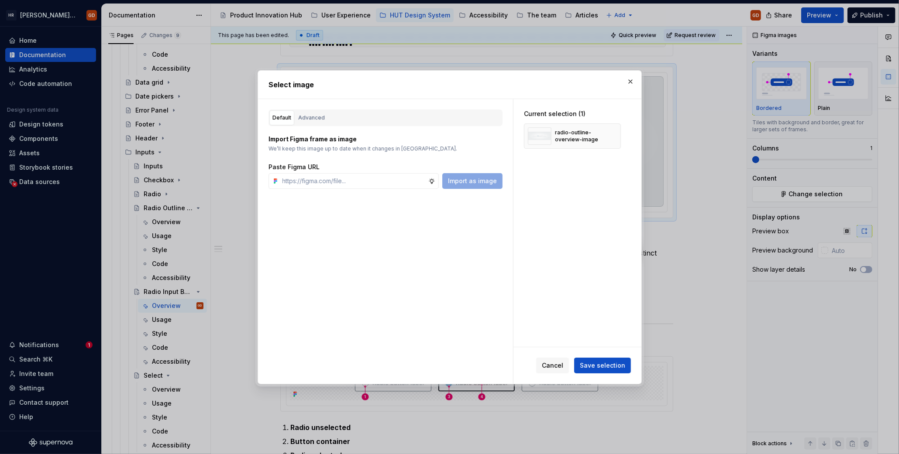
click at [326, 116] on div "Default Advanced" at bounding box center [385, 118] width 234 height 17
click at [313, 116] on div "Advanced" at bounding box center [311, 117] width 27 height 9
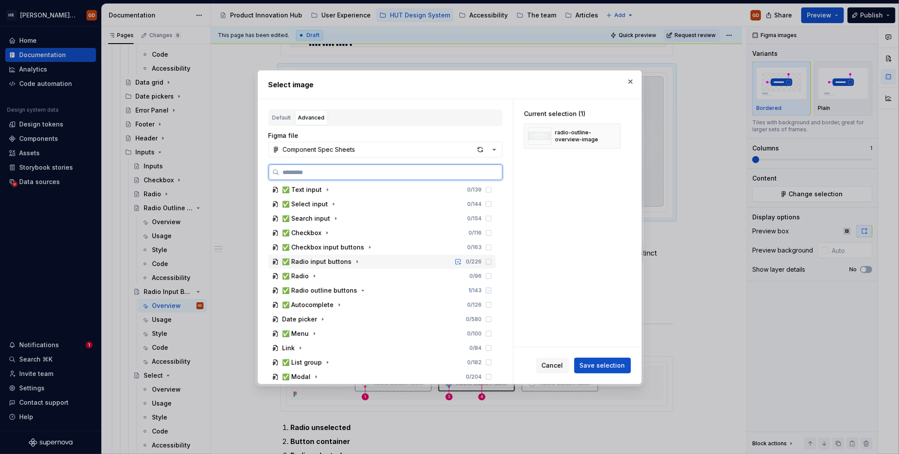
click at [338, 264] on div "✅ Radio input buttons" at bounding box center [316, 262] width 69 height 9
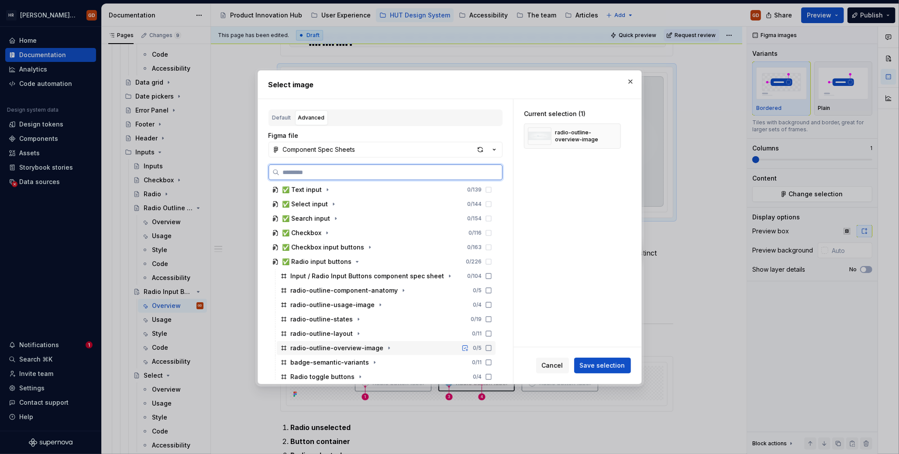
click at [356, 309] on div "radio-outline-overview-image" at bounding box center [337, 348] width 93 height 9
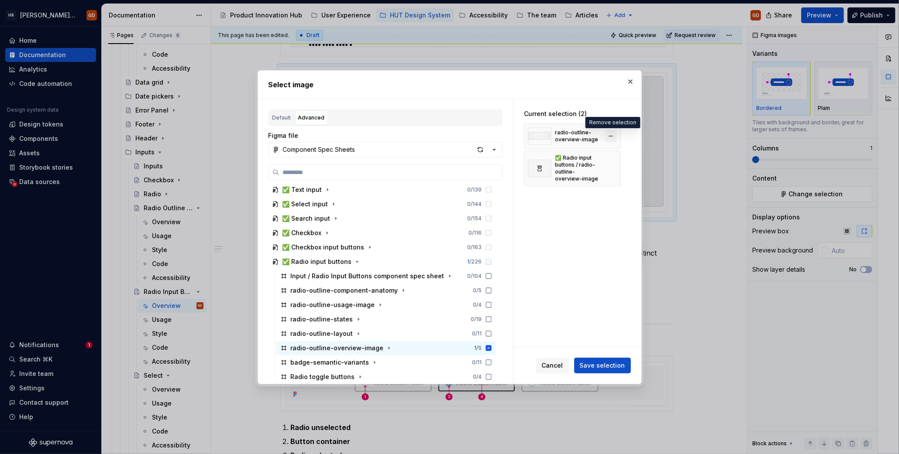
click at [610, 135] on button "button" at bounding box center [610, 136] width 12 height 12
click at [608, 309] on span "Save selection" at bounding box center [602, 365] width 45 height 9
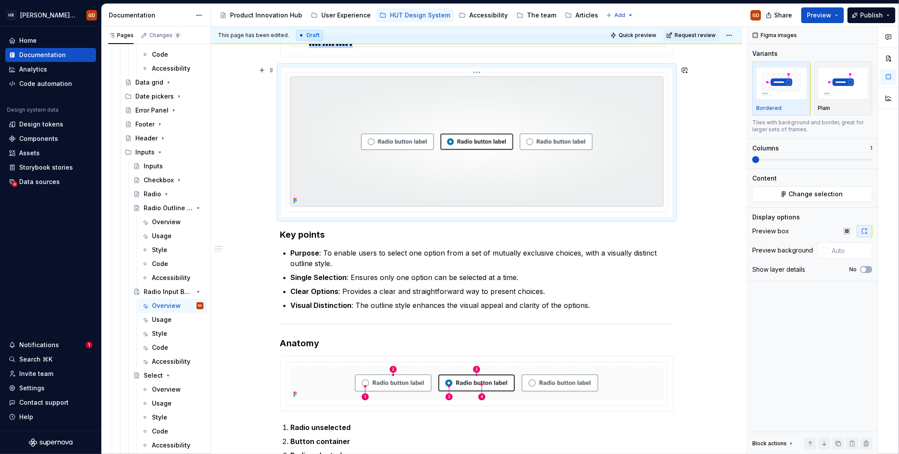
click at [466, 168] on img at bounding box center [477, 141] width 374 height 130
click at [666, 194] on button "Change selection" at bounding box center [812, 194] width 120 height 16
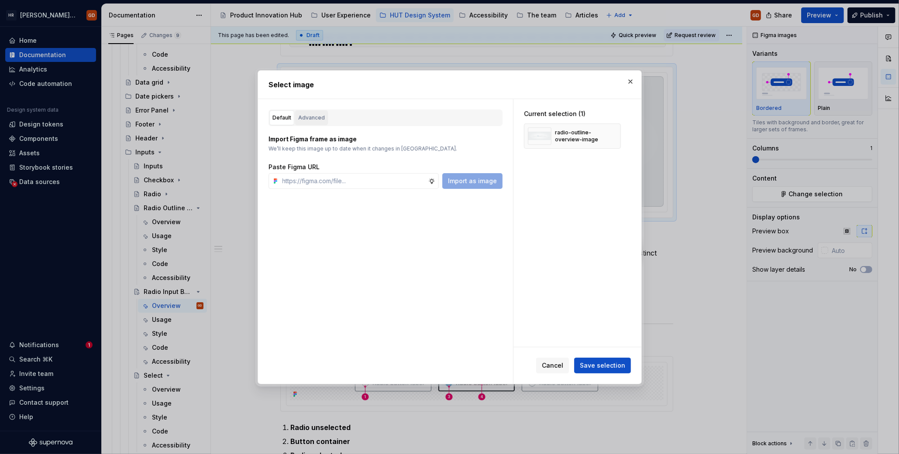
click at [298, 117] on div "Advanced" at bounding box center [311, 117] width 27 height 9
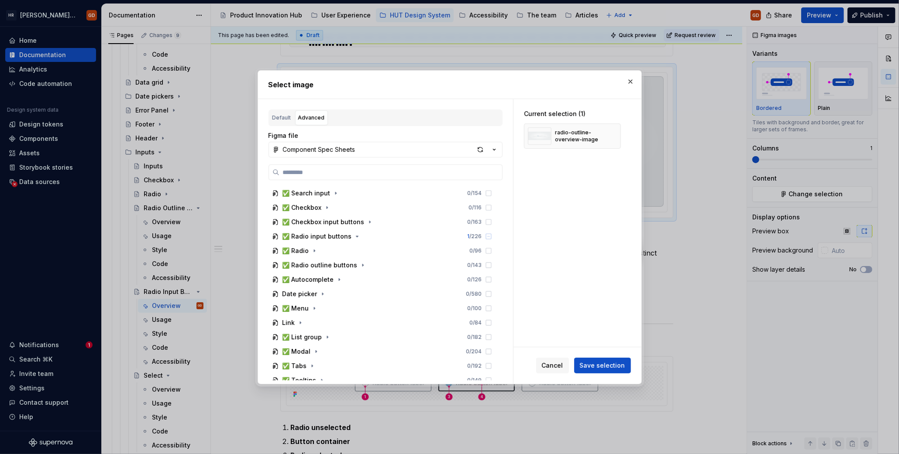
scroll to position [306, 0]
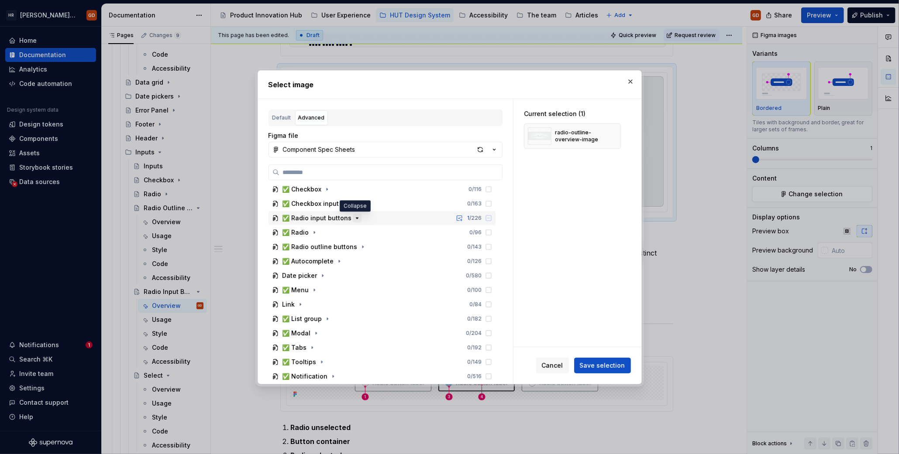
click at [356, 218] on icon "button" at bounding box center [357, 218] width 2 height 1
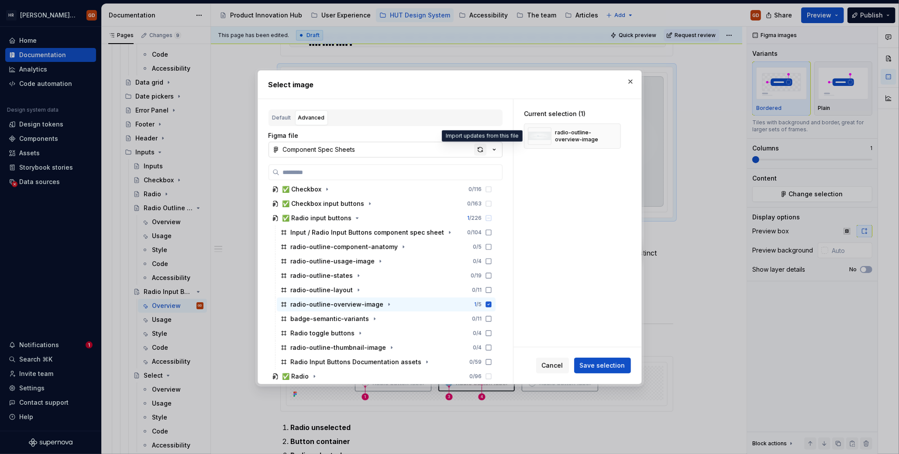
click at [481, 148] on div "button" at bounding box center [480, 150] width 12 height 12
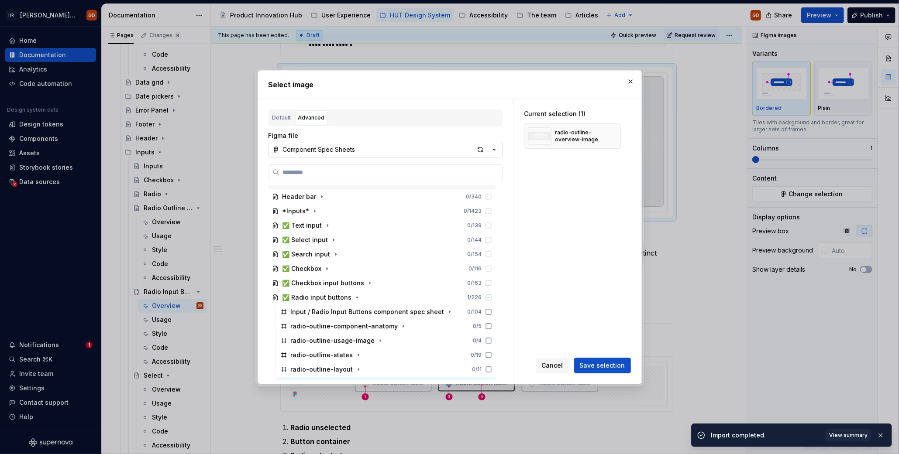
scroll to position [262, 0]
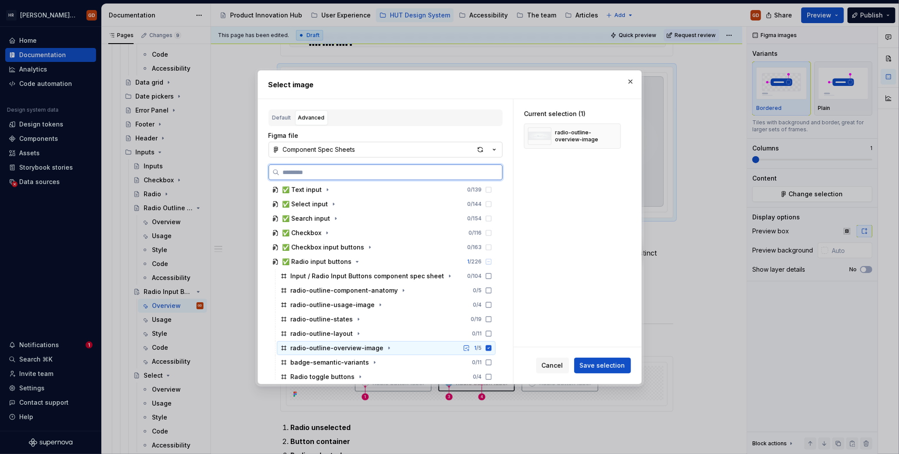
click at [488, 309] on icon at bounding box center [488, 348] width 6 height 6
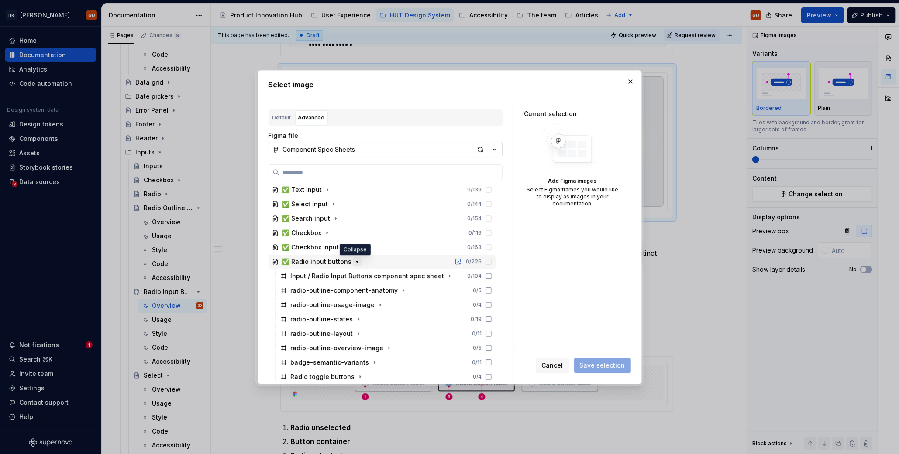
click at [354, 262] on icon "button" at bounding box center [357, 261] width 7 height 7
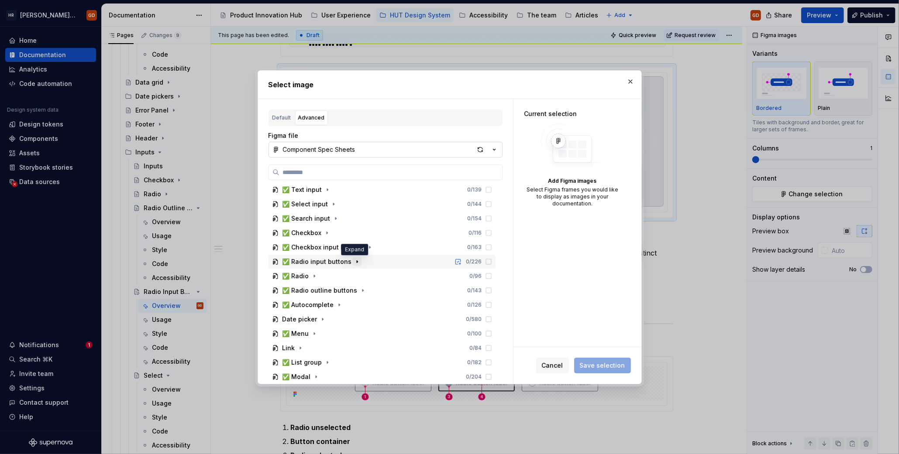
click at [355, 261] on icon "button" at bounding box center [357, 261] width 7 height 7
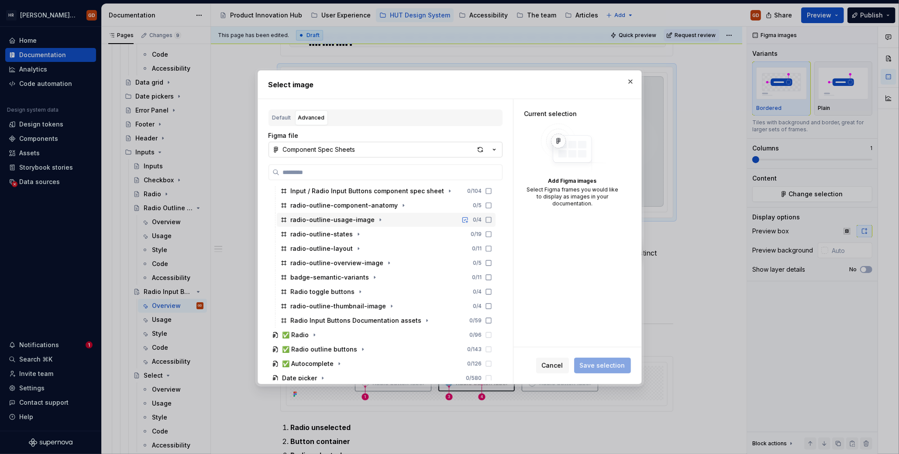
scroll to position [349, 0]
click at [423, 309] on icon "button" at bounding box center [426, 318] width 7 height 7
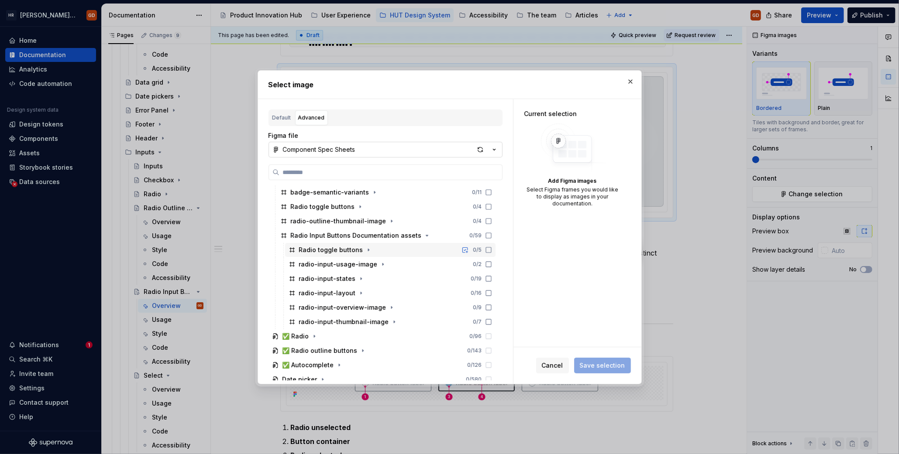
scroll to position [436, 0]
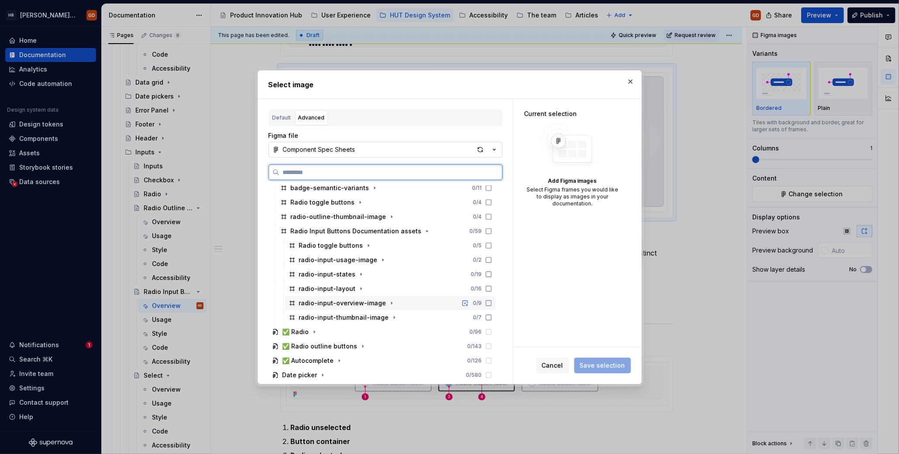
click at [356, 304] on div "radio-input-overview-image" at bounding box center [342, 303] width 87 height 9
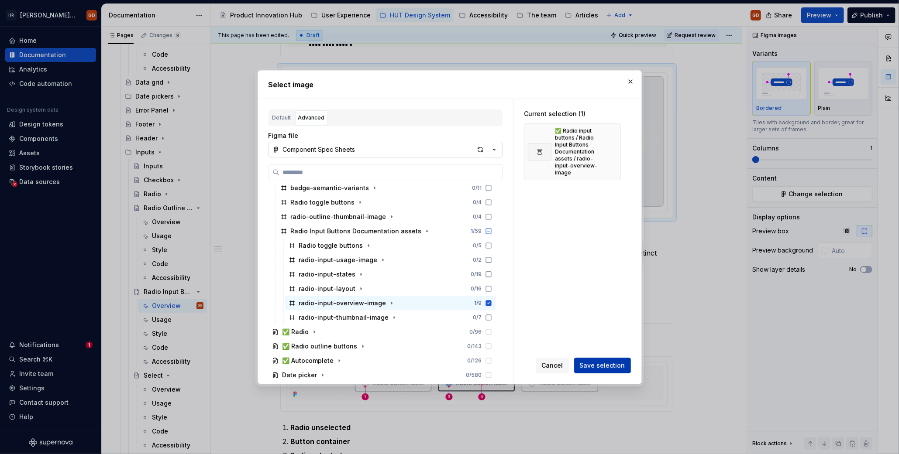
click at [601, 309] on span "Save selection" at bounding box center [602, 365] width 45 height 9
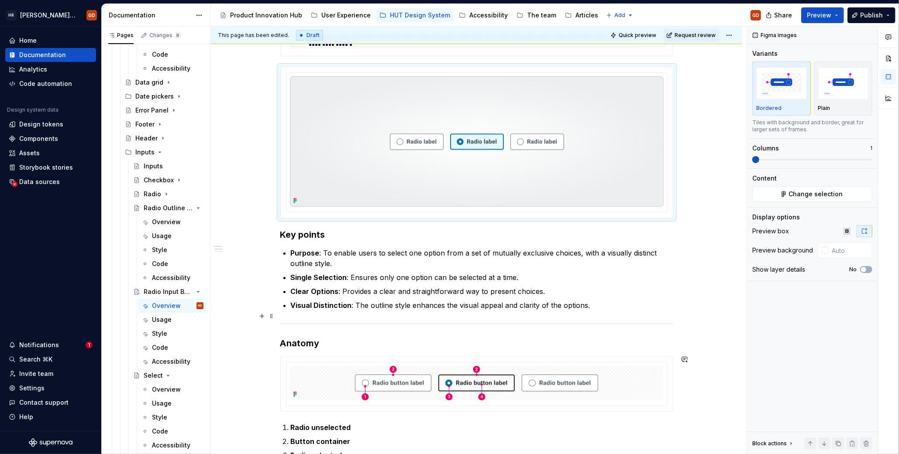
click at [563, 309] on div "**********" at bounding box center [476, 302] width 393 height 782
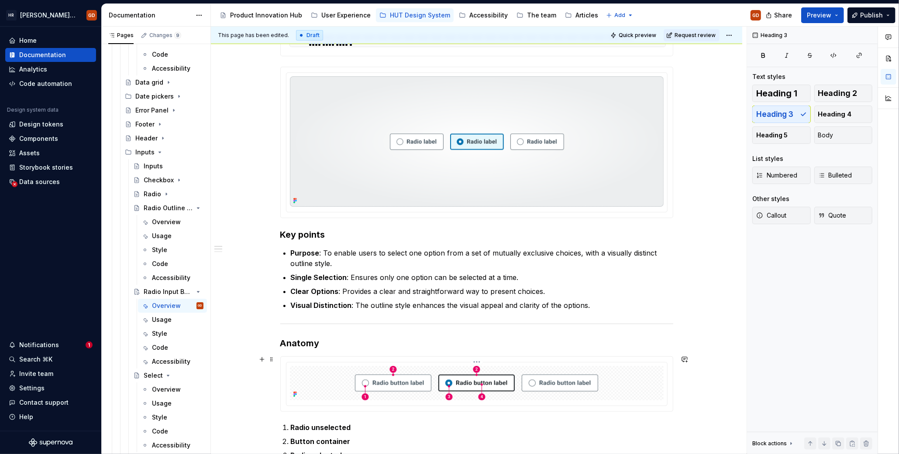
click at [611, 309] on div at bounding box center [477, 383] width 374 height 35
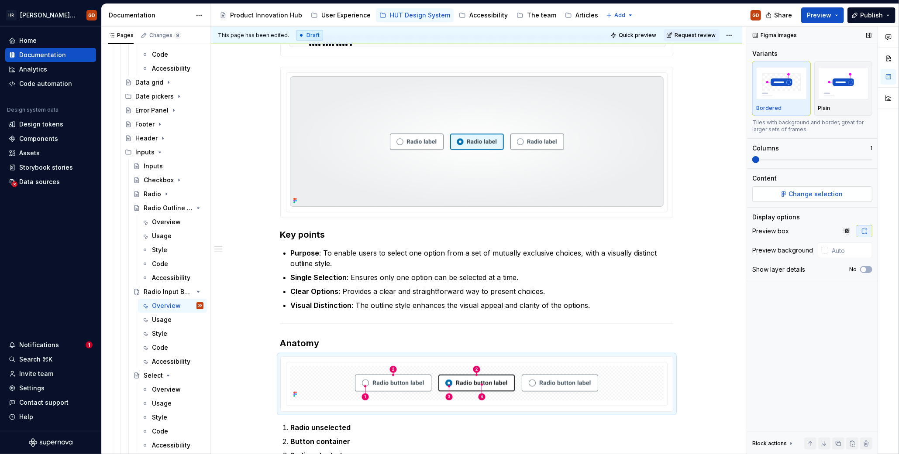
click at [666, 190] on span "Change selection" at bounding box center [816, 194] width 54 height 9
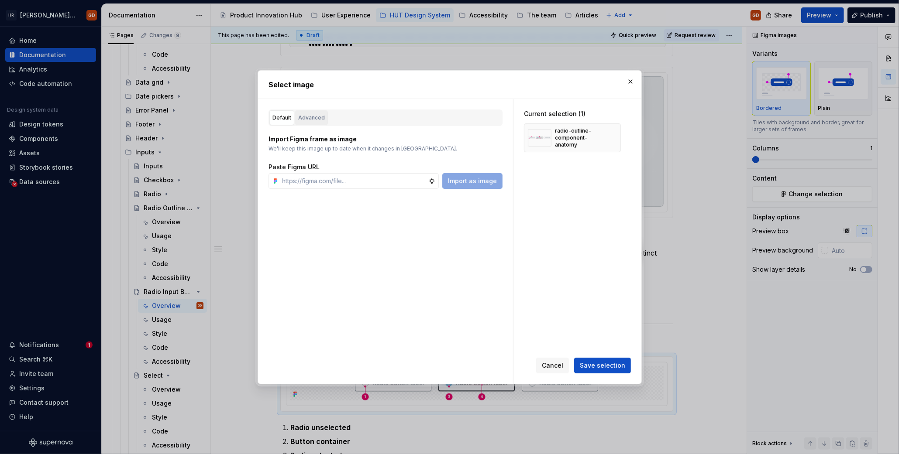
click at [324, 116] on button "Advanced" at bounding box center [311, 117] width 33 height 15
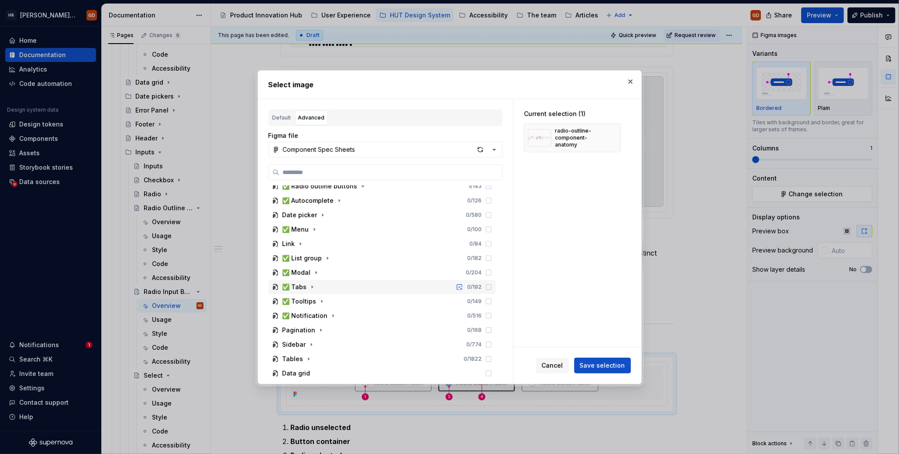
scroll to position [323, 0]
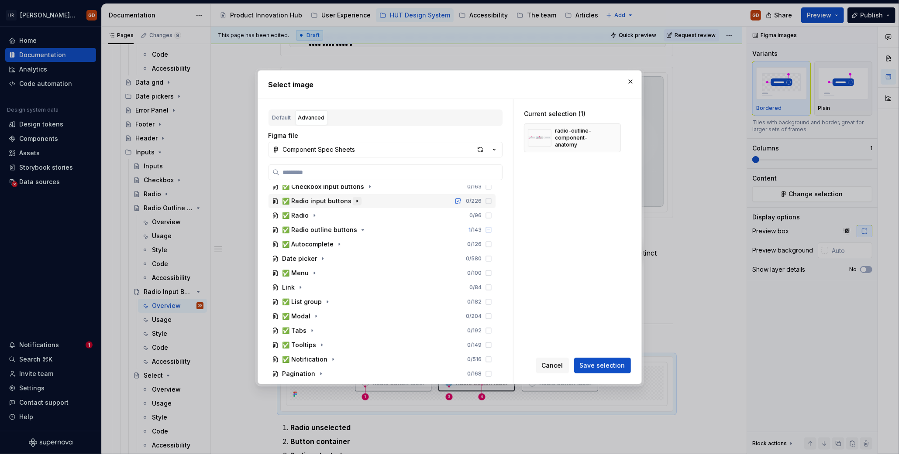
click at [354, 202] on icon "button" at bounding box center [357, 201] width 7 height 7
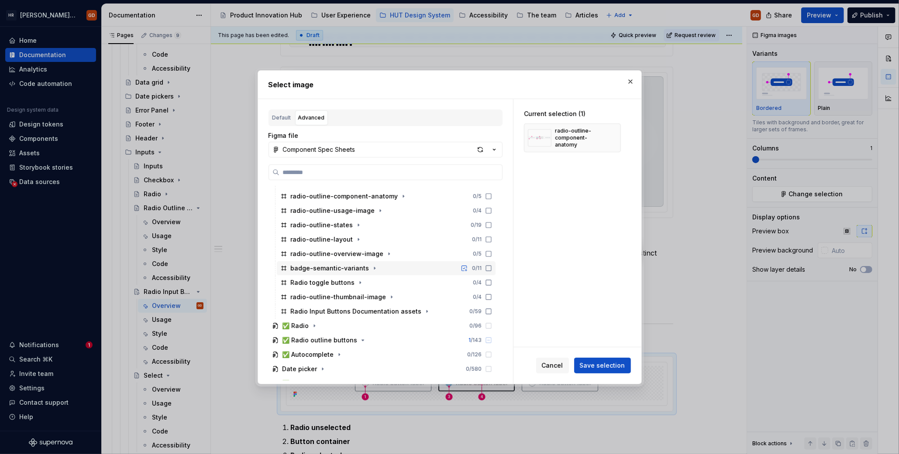
scroll to position [366, 0]
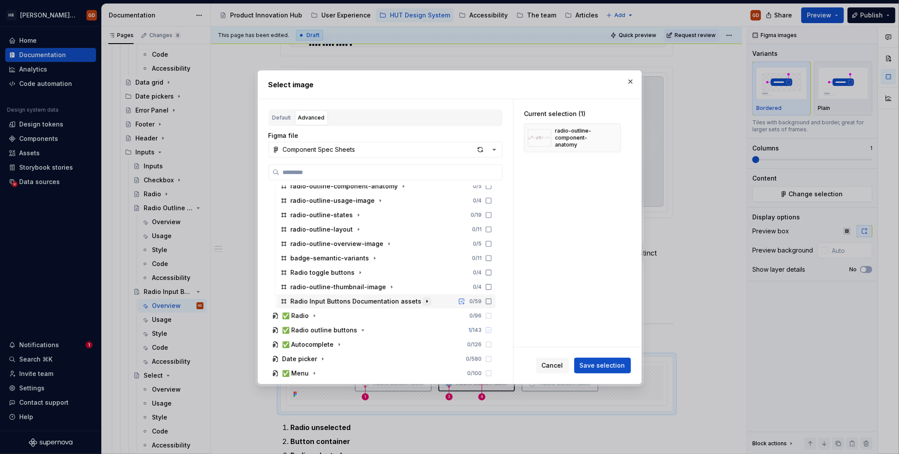
click at [426, 300] on icon "button" at bounding box center [426, 301] width 1 height 2
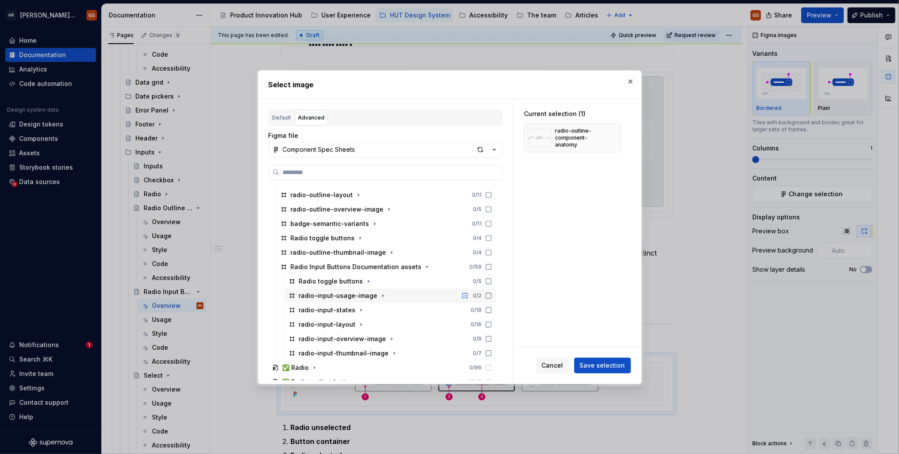
scroll to position [410, 0]
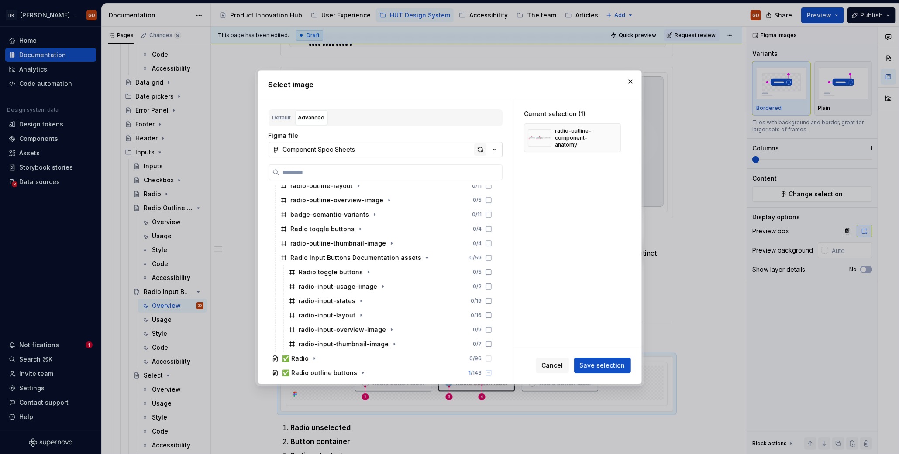
click at [483, 148] on div "button" at bounding box center [480, 150] width 12 height 12
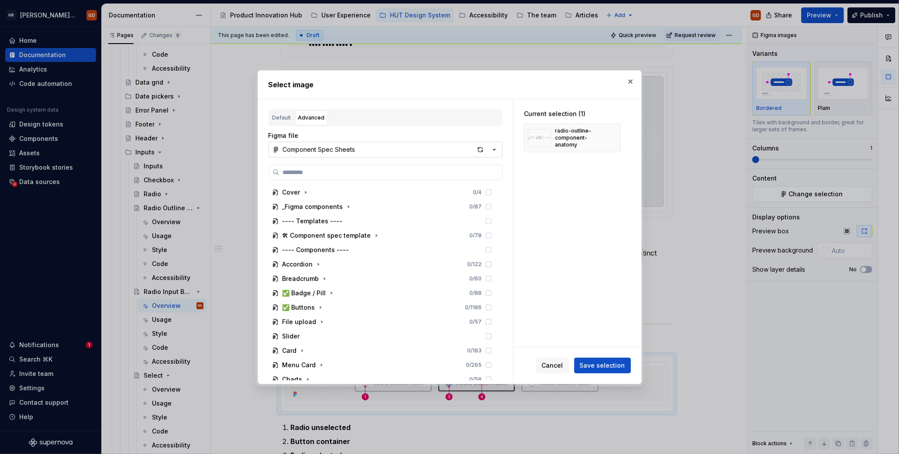
type textarea "*"
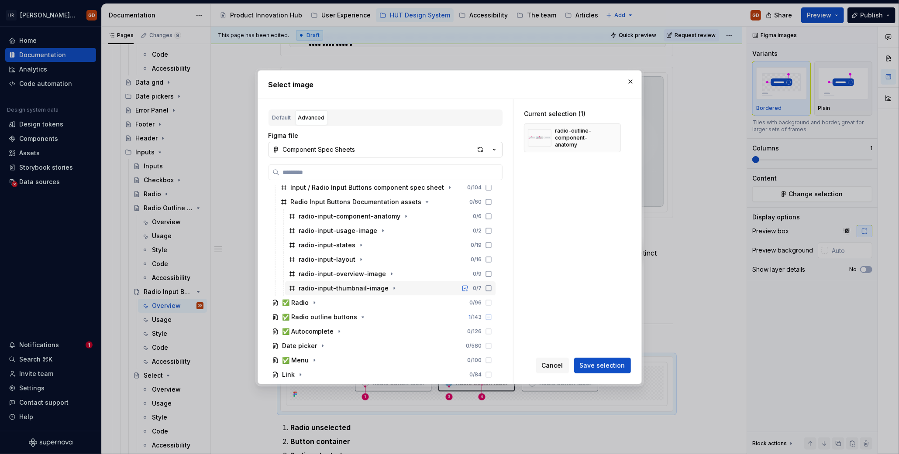
scroll to position [307, 0]
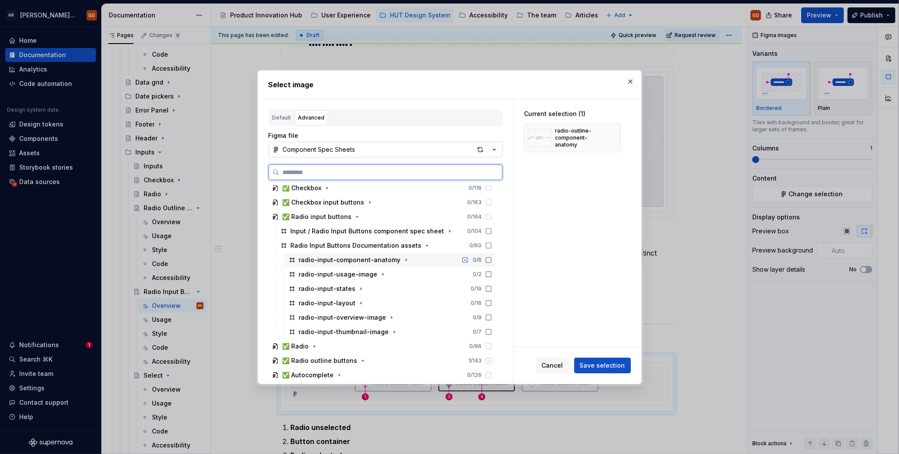
click at [373, 258] on div "radio-input-component-anatomy" at bounding box center [350, 260] width 102 height 9
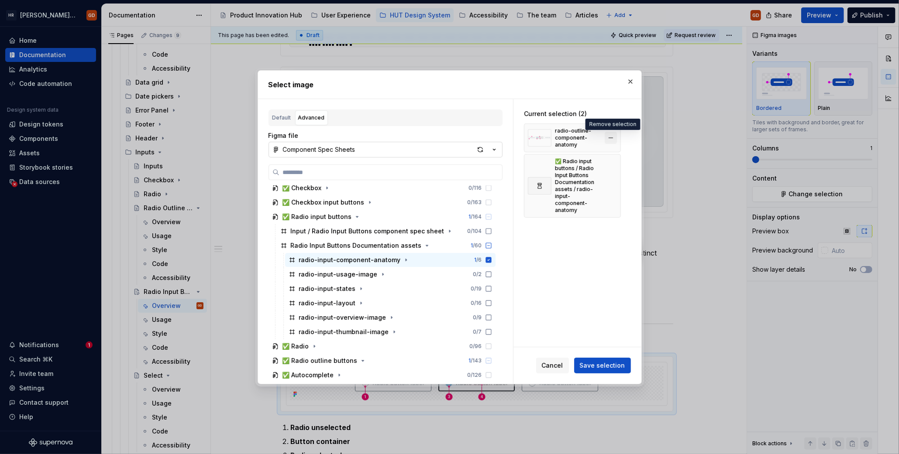
click at [611, 137] on button "button" at bounding box center [610, 138] width 12 height 12
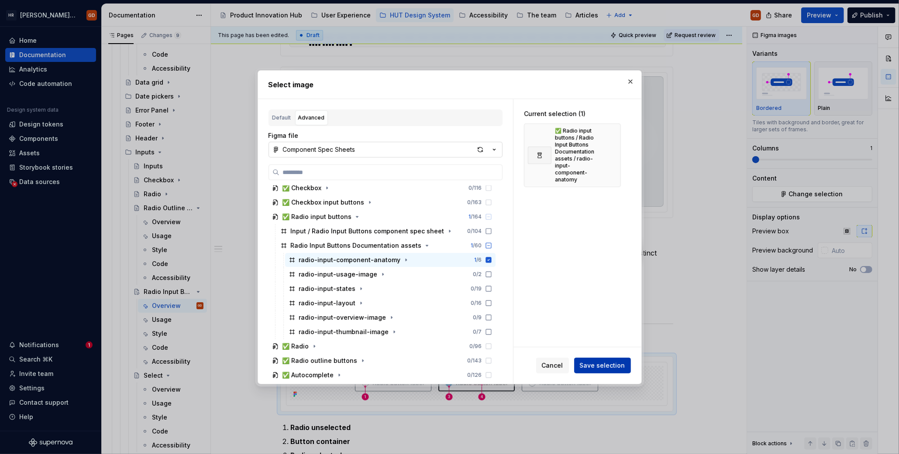
click at [599, 309] on span "Save selection" at bounding box center [602, 365] width 45 height 9
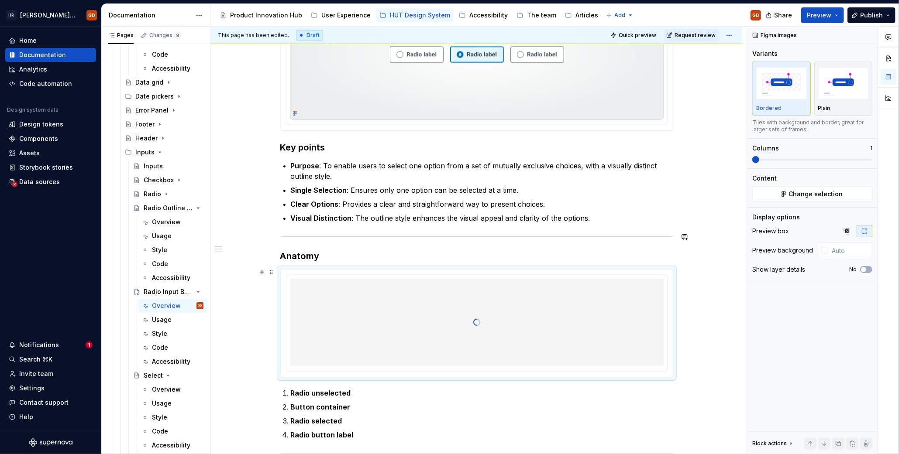
scroll to position [393, 0]
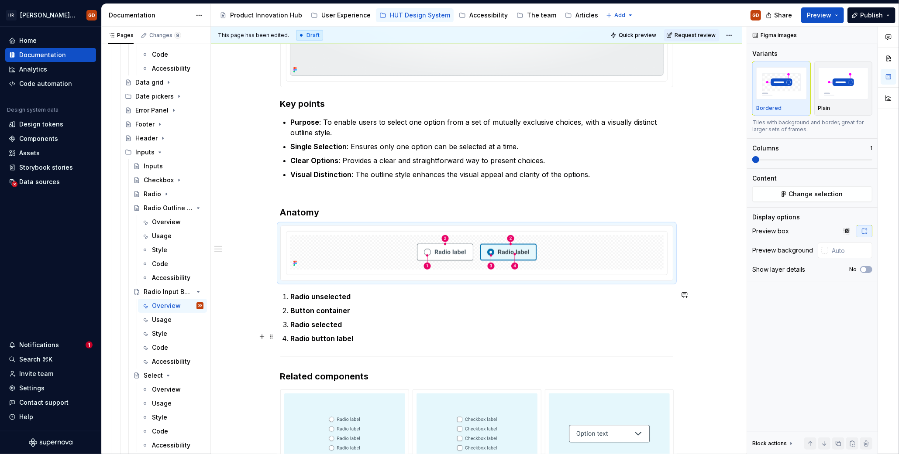
click at [347, 309] on strong "Radio button label" at bounding box center [322, 338] width 63 height 9
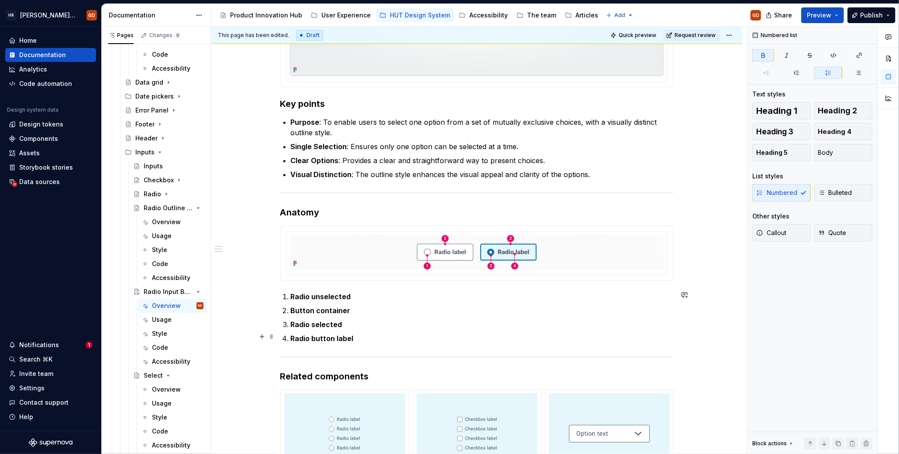
drag, startPoint x: 367, startPoint y: 334, endPoint x: 374, endPoint y: 333, distance: 6.2
click at [367, 309] on p "Radio button label" at bounding box center [482, 338] width 382 height 10
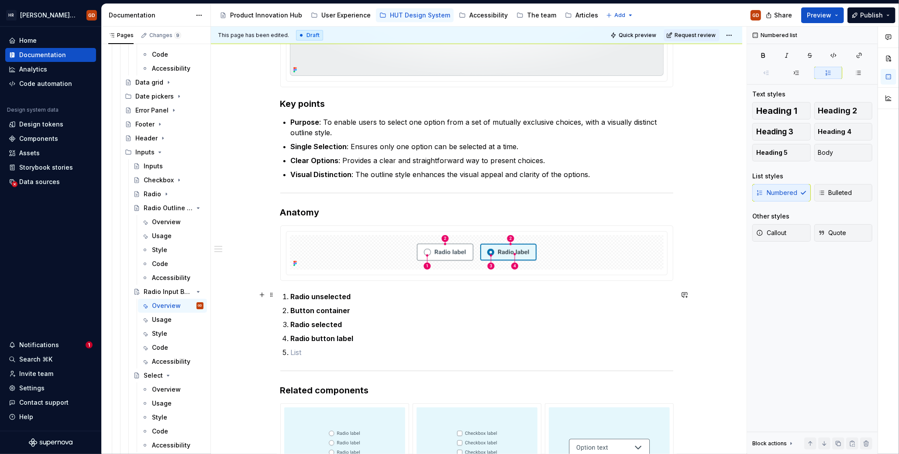
click at [313, 295] on strong "Radio unselected" at bounding box center [321, 296] width 60 height 9
click at [332, 293] on strong "Radio control unselected" at bounding box center [334, 296] width 87 height 9
copy strong "control"
click at [311, 309] on strong "Radio selected" at bounding box center [317, 324] width 52 height 9
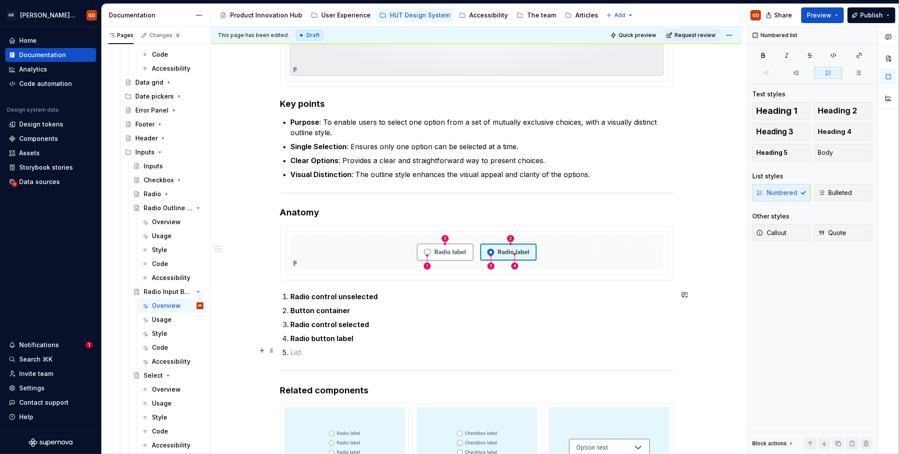
click at [318, 309] on p at bounding box center [482, 352] width 382 height 10
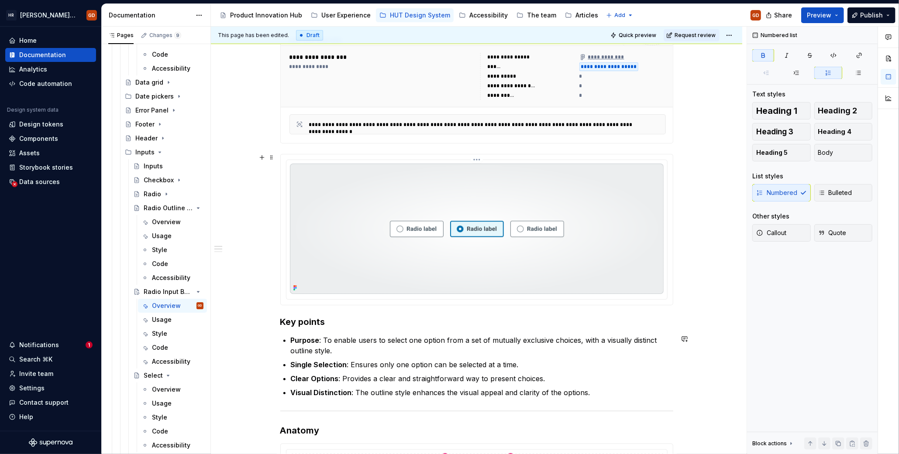
scroll to position [0, 0]
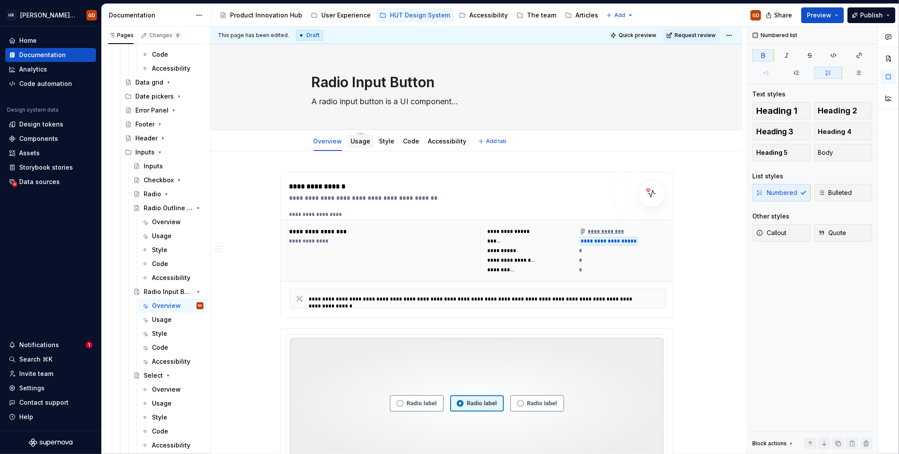
click at [364, 141] on link "Usage" at bounding box center [361, 140] width 20 height 7
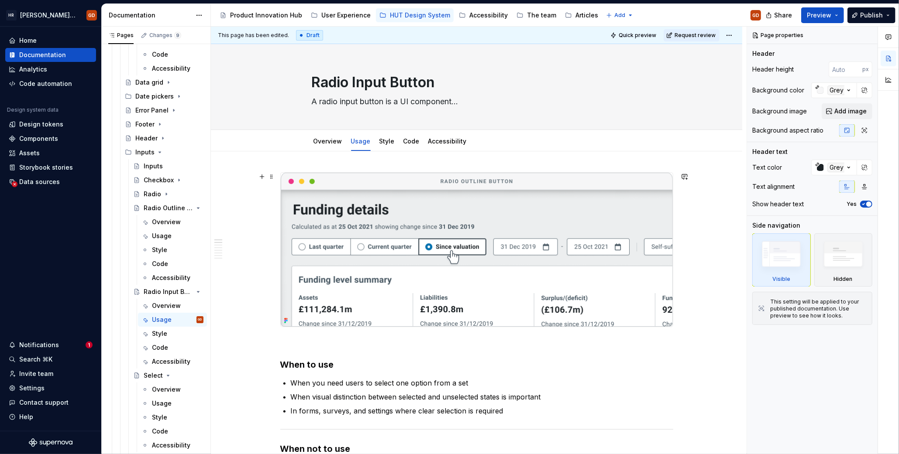
click at [429, 256] on img at bounding box center [477, 250] width 392 height 154
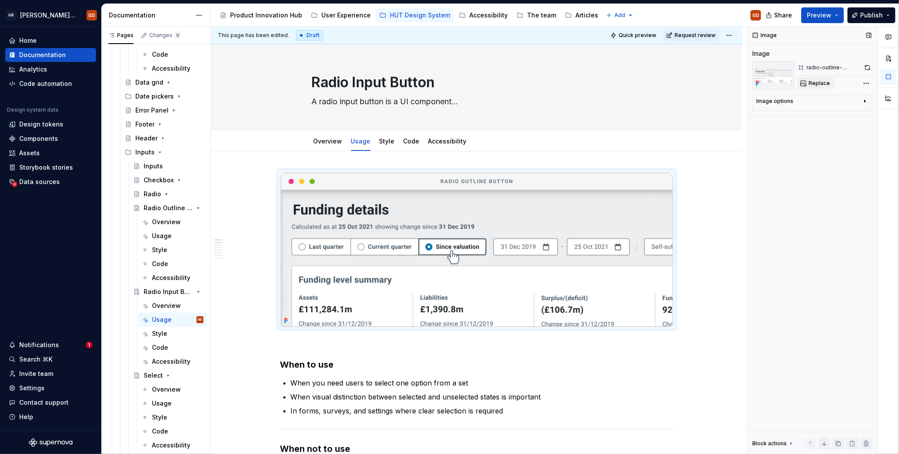
click at [666, 82] on span "Replace" at bounding box center [818, 83] width 21 height 7
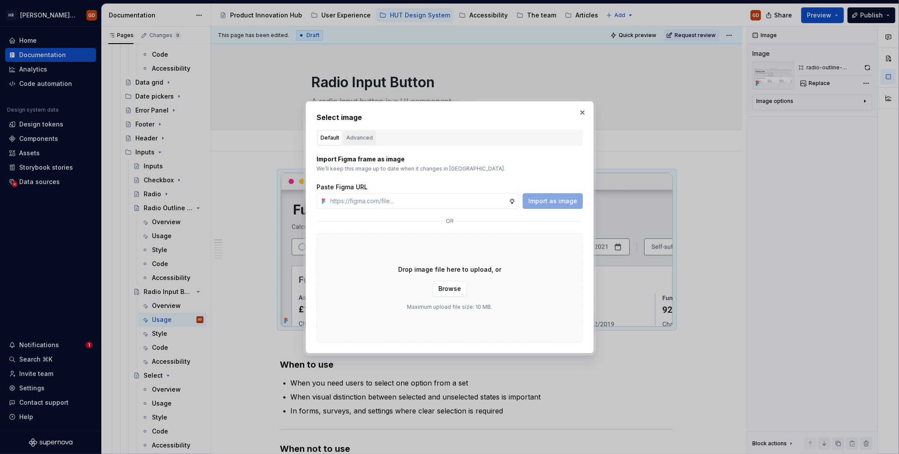
click at [368, 136] on div "Advanced" at bounding box center [359, 138] width 27 height 9
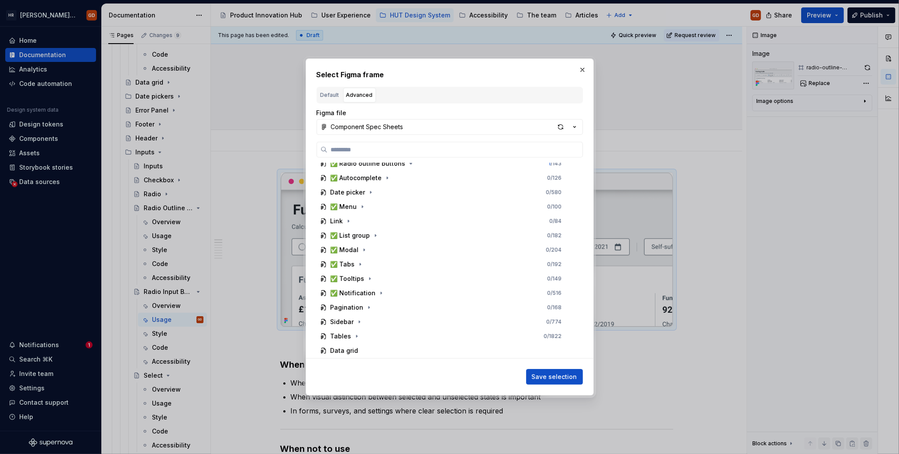
scroll to position [235, 0]
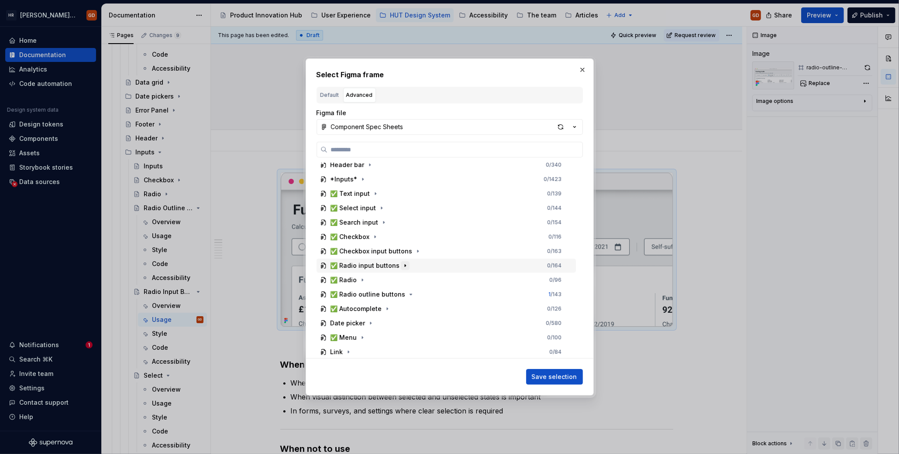
click at [402, 266] on icon "button" at bounding box center [405, 265] width 7 height 7
click at [471, 292] on icon "button" at bounding box center [474, 294] width 7 height 7
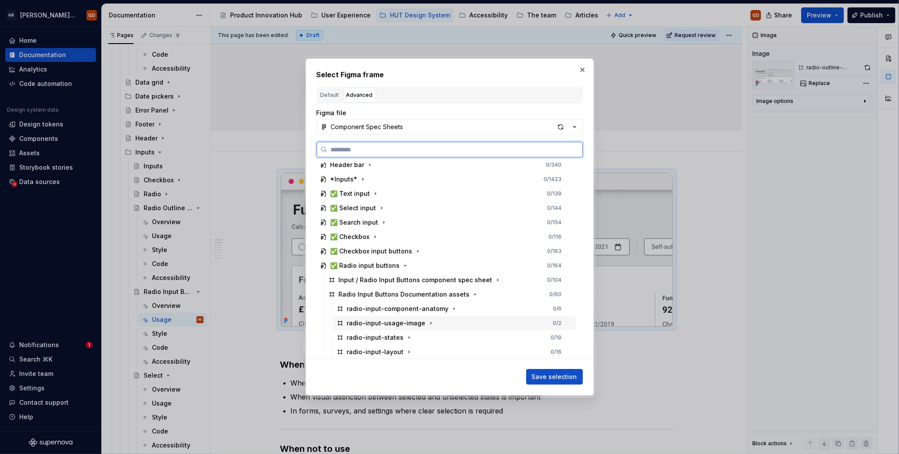
click at [417, 309] on div "radio-input-usage-image 0 / 2" at bounding box center [454, 323] width 243 height 14
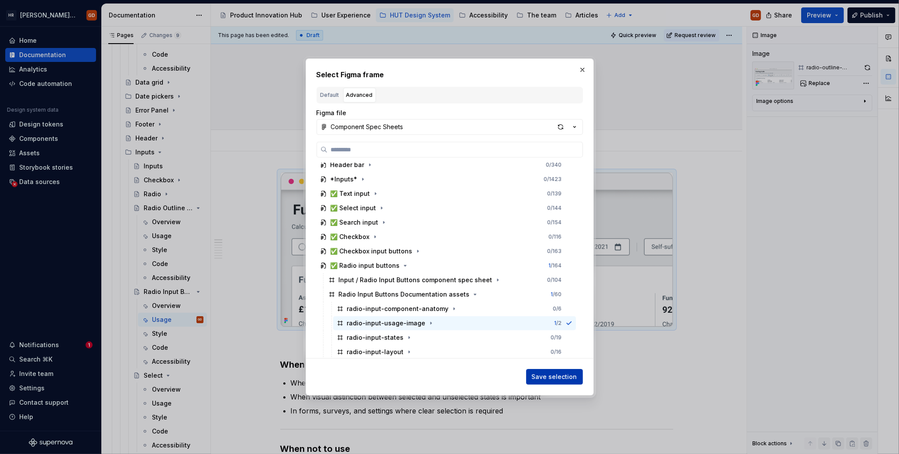
click at [538, 309] on button "Save selection" at bounding box center [554, 377] width 57 height 16
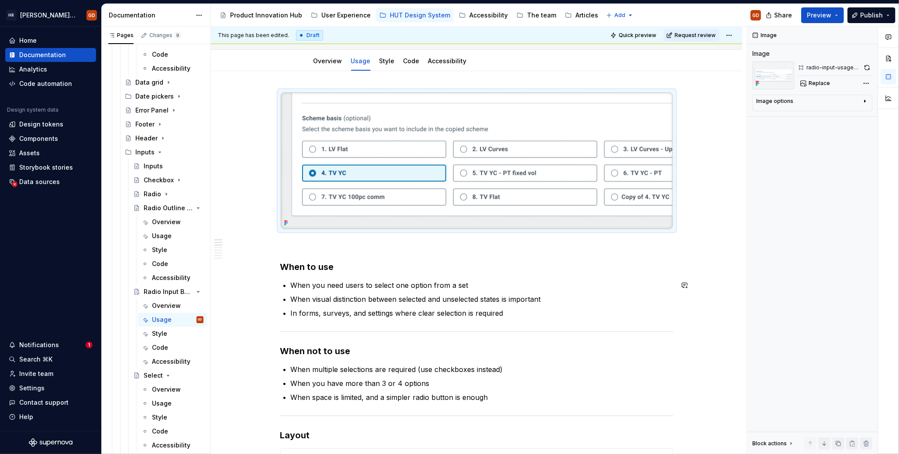
scroll to position [131, 0]
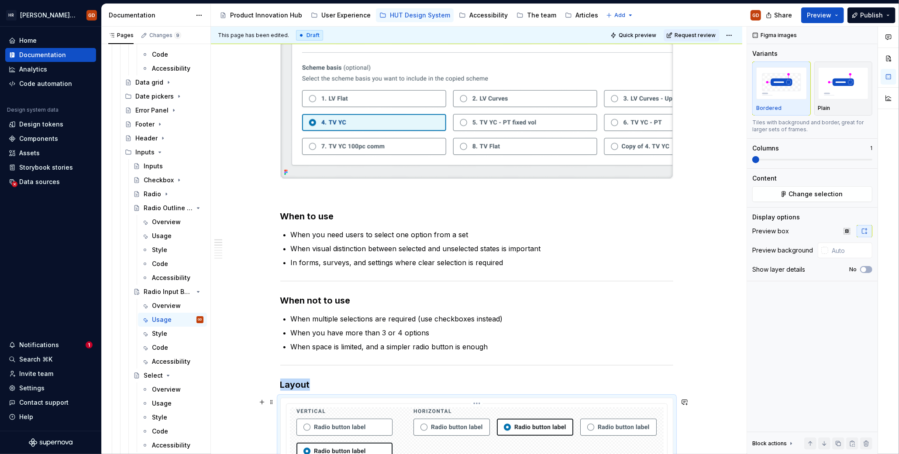
click at [528, 309] on img at bounding box center [476, 446] width 360 height 76
click at [666, 196] on span "Change selection" at bounding box center [816, 194] width 54 height 9
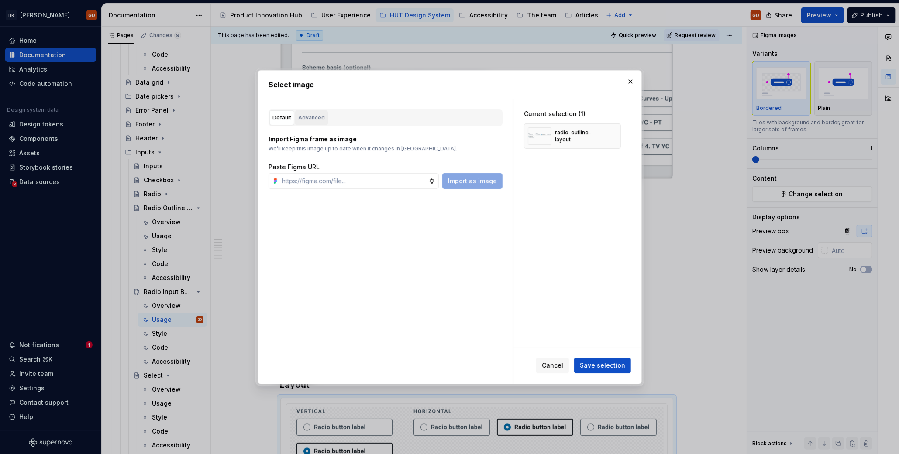
click at [319, 117] on div "Advanced" at bounding box center [311, 117] width 27 height 9
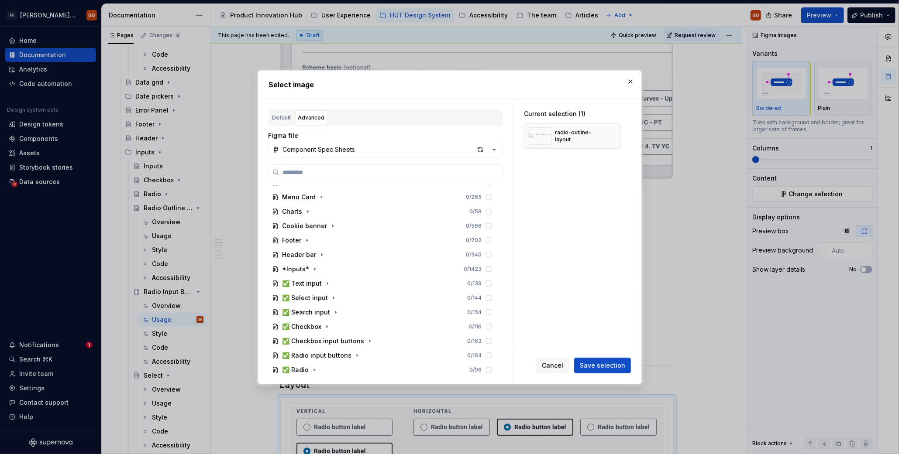
scroll to position [218, 0]
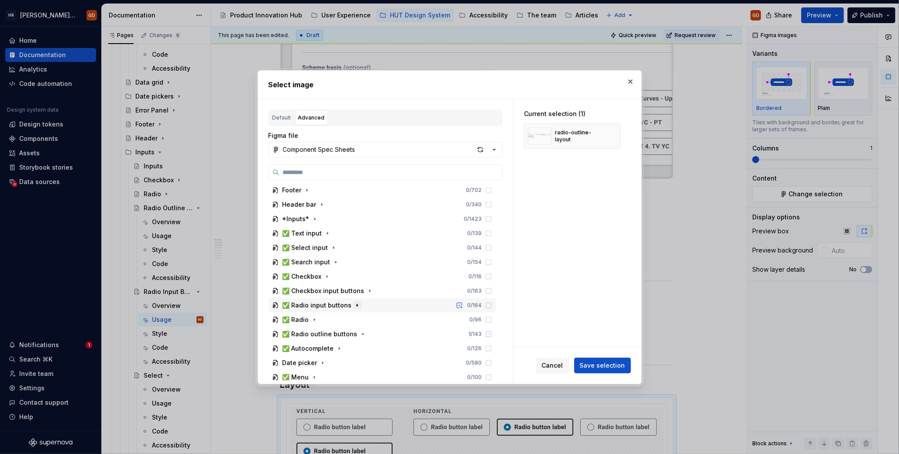
click at [357, 308] on button "button" at bounding box center [357, 305] width 9 height 9
click at [423, 309] on icon "button" at bounding box center [426, 334] width 7 height 7
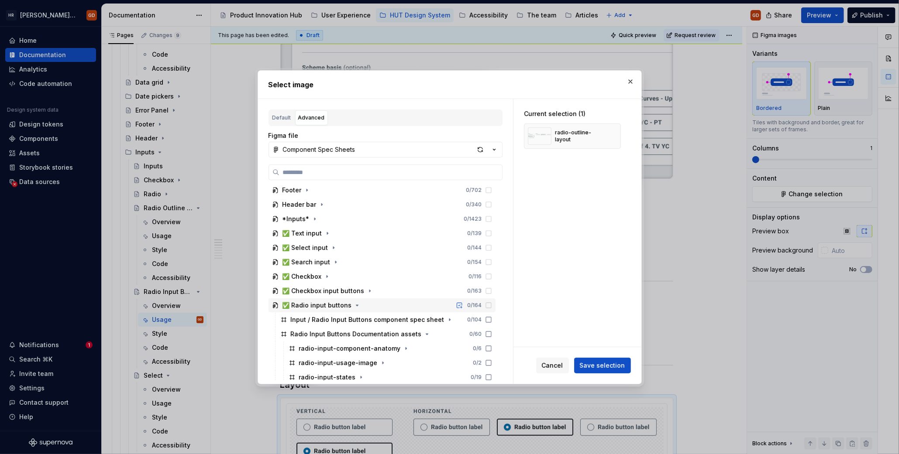
scroll to position [306, 0]
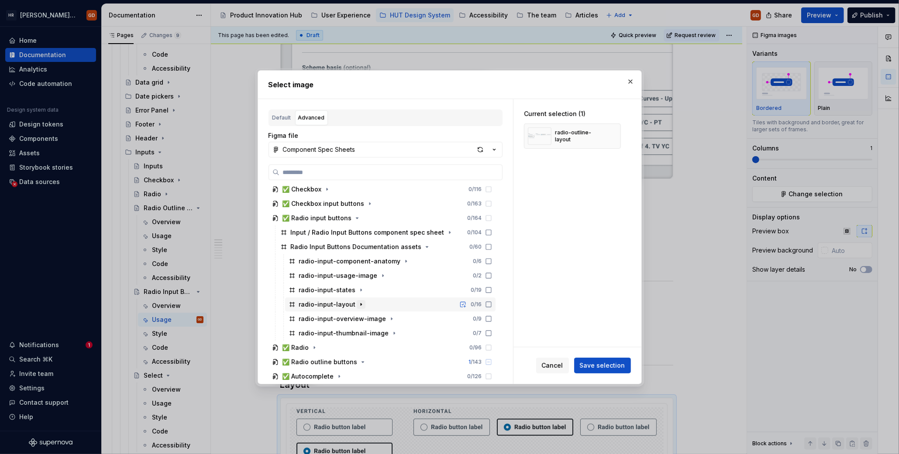
click at [357, 302] on icon "button" at bounding box center [360, 304] width 7 height 7
click at [335, 302] on div "radio-input-layout" at bounding box center [327, 304] width 57 height 9
click at [607, 309] on button "Save selection" at bounding box center [602, 366] width 57 height 16
click at [611, 136] on button "button" at bounding box center [610, 136] width 12 height 12
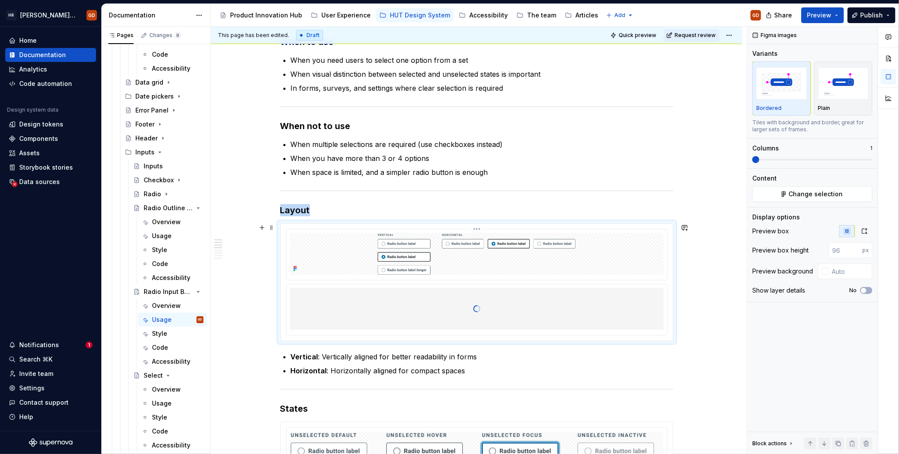
click at [477, 251] on img at bounding box center [476, 254] width 360 height 42
click at [477, 227] on html "HR Hymans UI Toolkit (HUT) GD Home Documentation Analytics Code automation Desi…" at bounding box center [449, 227] width 899 height 454
click at [506, 289] on div "Delete item" at bounding box center [519, 292] width 64 height 9
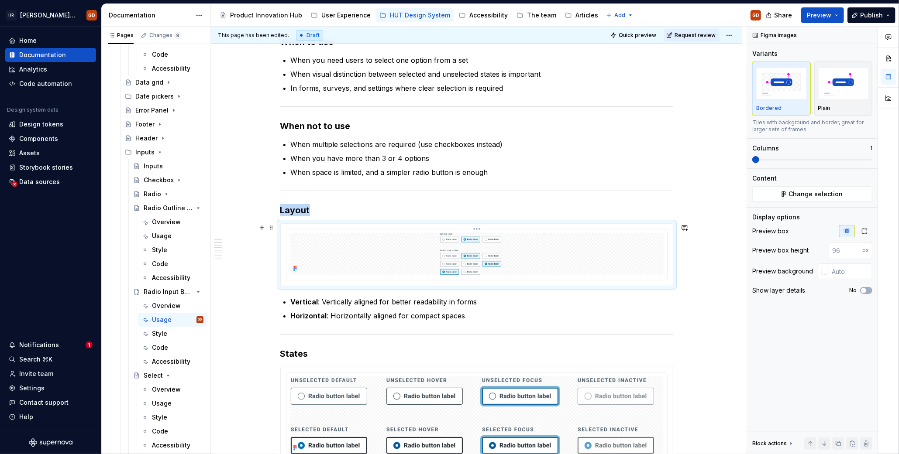
click at [459, 256] on img at bounding box center [476, 254] width 218 height 42
click at [474, 227] on html "HR Hymans UI Toolkit (HUT) GD Home Documentation Analytics Code automation Desi…" at bounding box center [449, 227] width 899 height 454
click at [511, 256] on div "Update Figma image" at bounding box center [519, 260] width 64 height 9
click at [485, 309] on img at bounding box center [477, 416] width 372 height 78
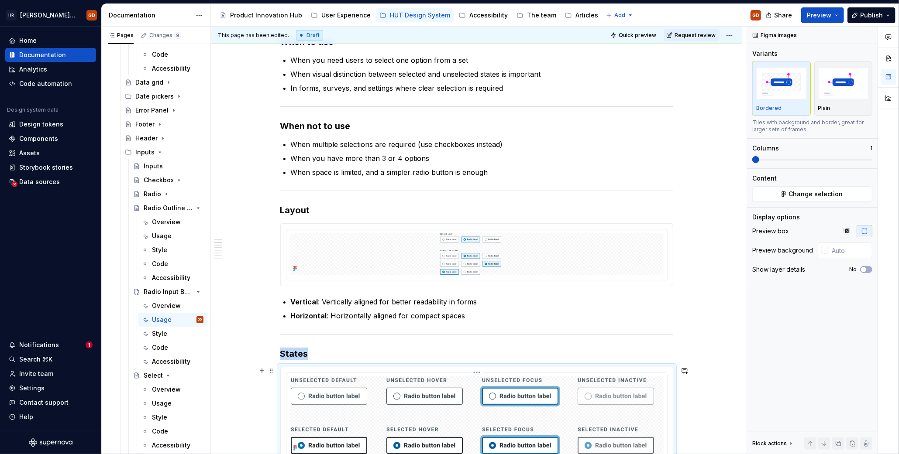
scroll to position [436, 0]
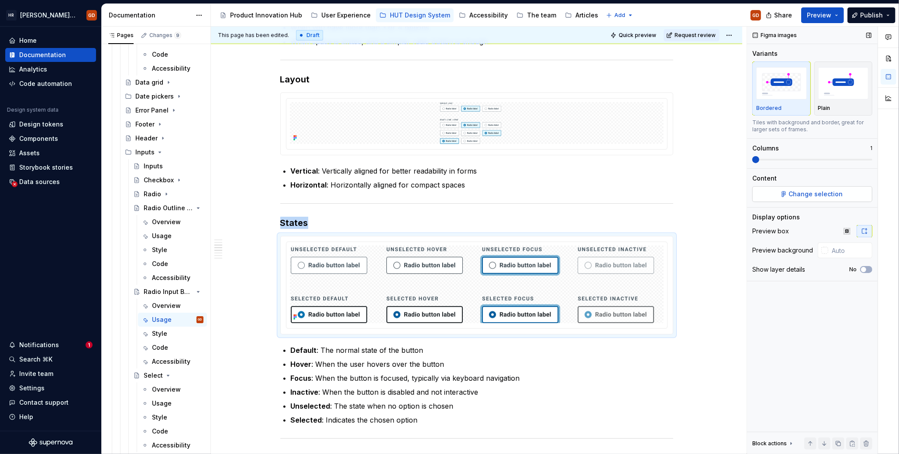
click at [666, 195] on span "Change selection" at bounding box center [816, 194] width 54 height 9
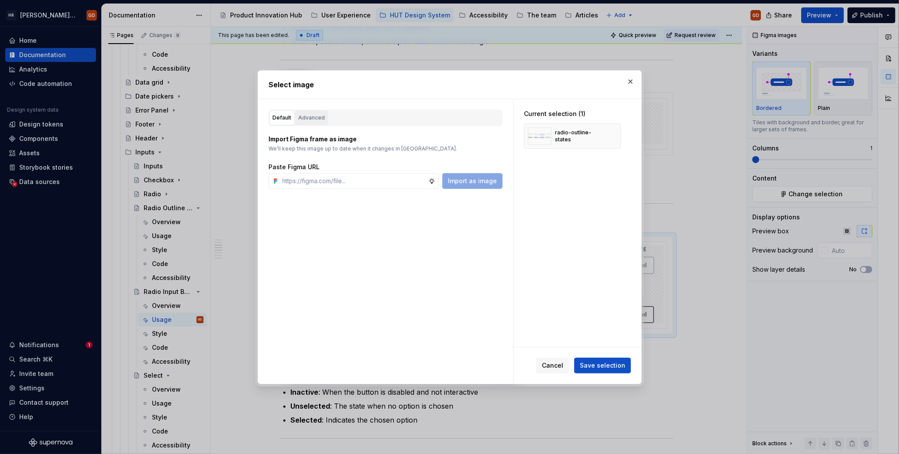
click at [312, 115] on div "Advanced" at bounding box center [311, 117] width 27 height 9
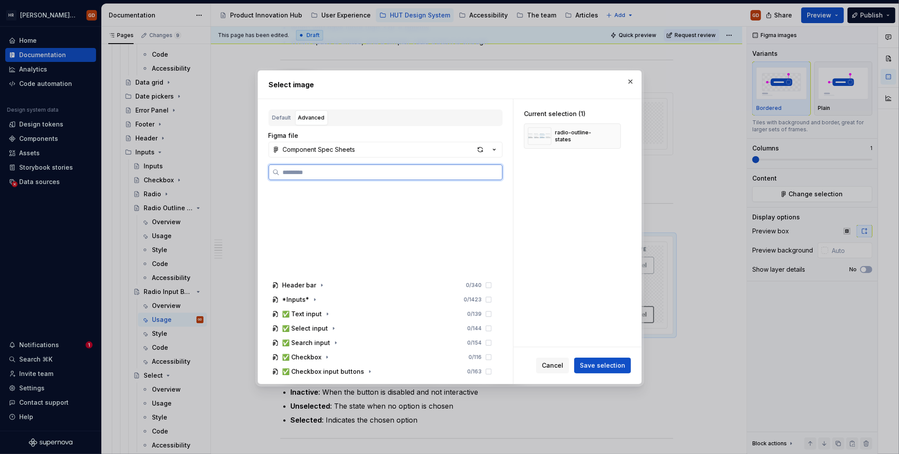
scroll to position [262, 0]
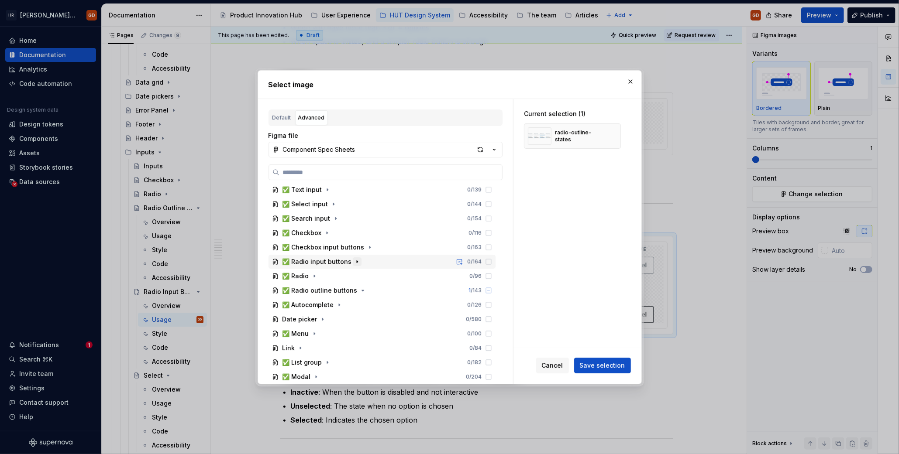
click at [356, 261] on icon "button" at bounding box center [357, 261] width 7 height 7
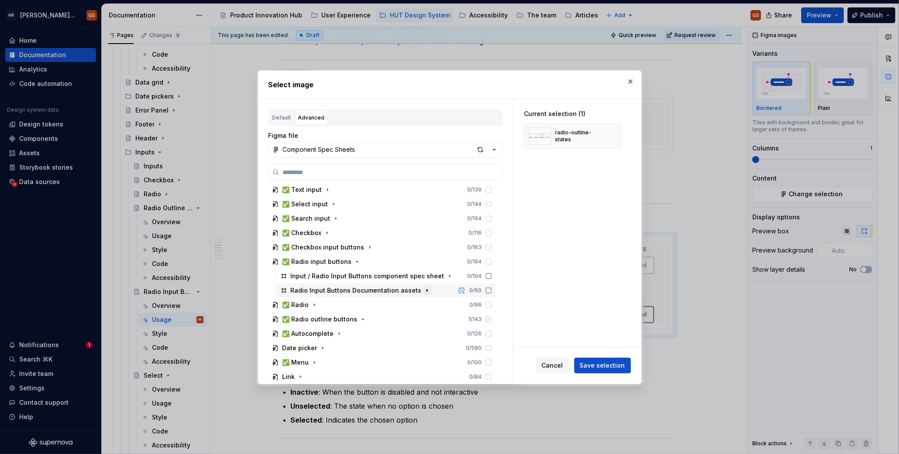
click at [423, 288] on icon "button" at bounding box center [426, 290] width 7 height 7
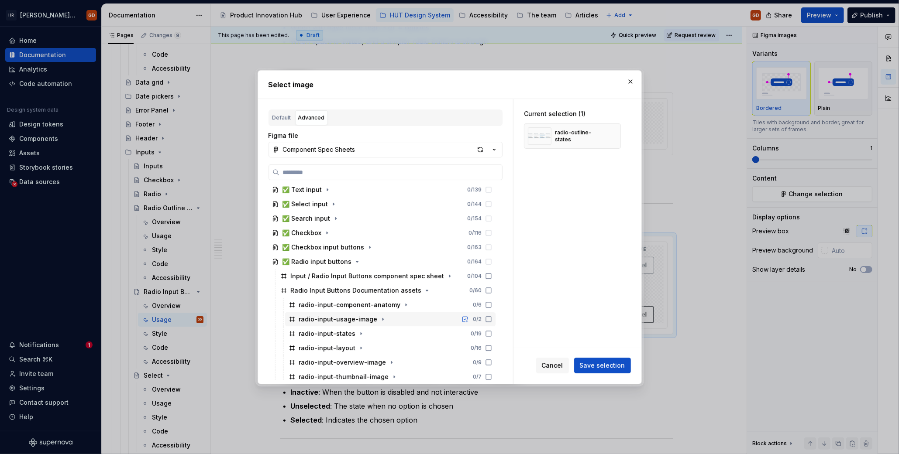
scroll to position [306, 0]
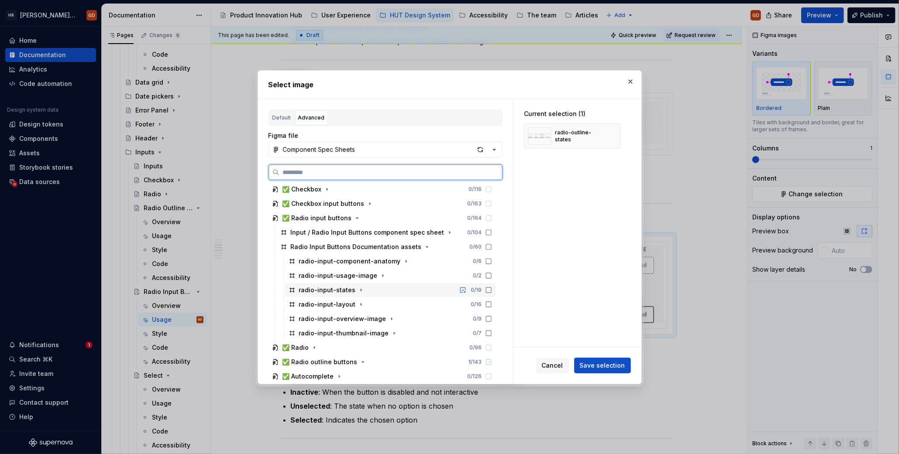
click at [339, 290] on div "radio-input-states" at bounding box center [327, 290] width 57 height 9
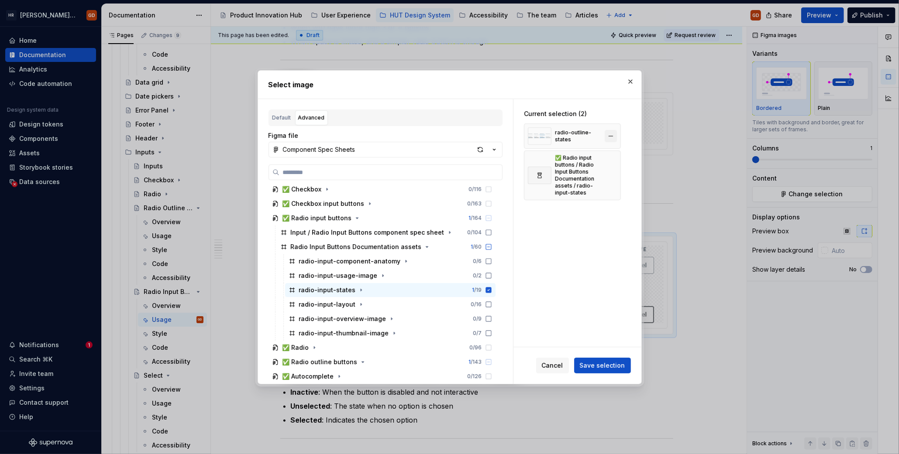
click at [606, 135] on button "button" at bounding box center [610, 136] width 12 height 12
click at [608, 309] on span "Save selection" at bounding box center [602, 365] width 45 height 9
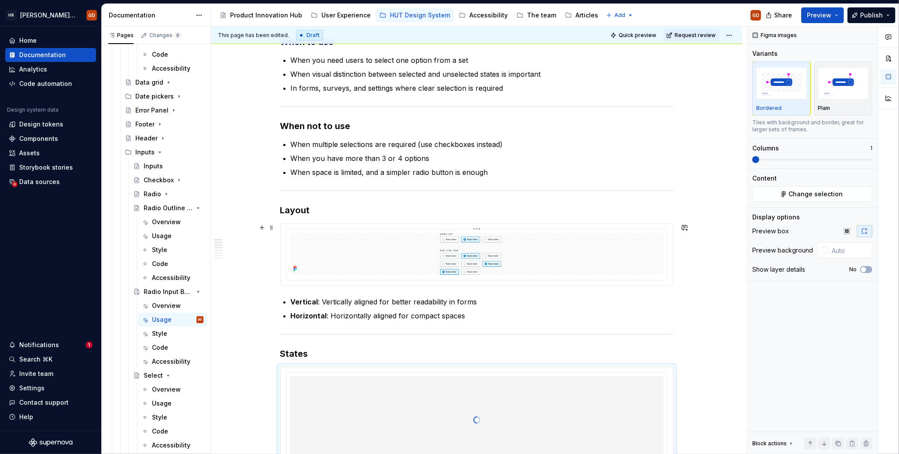
scroll to position [349, 0]
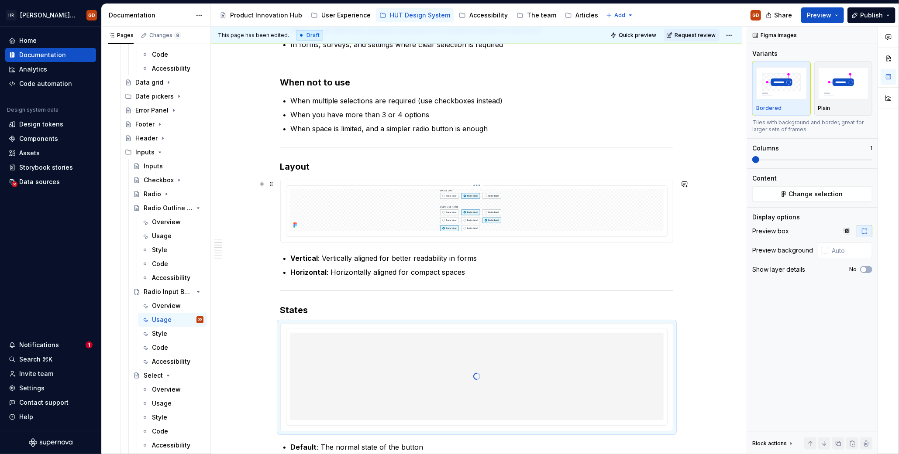
click at [520, 202] on img at bounding box center [476, 210] width 218 height 42
click at [475, 184] on html "HR Hymans UI Toolkit (HUT) GD Home Documentation Analytics Code automation Desi…" at bounding box center [449, 227] width 899 height 454
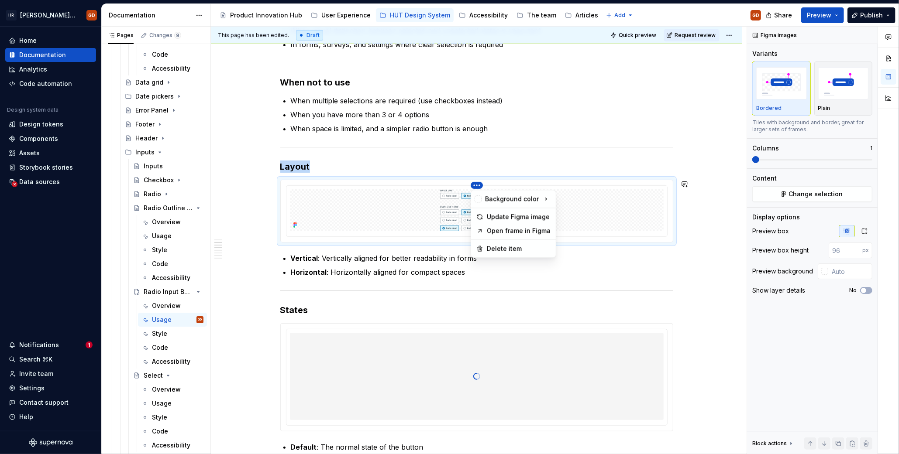
click at [616, 209] on html "HR Hymans UI Toolkit (HUT) GD Home Documentation Analytics Code automation Desi…" at bounding box center [449, 227] width 899 height 454
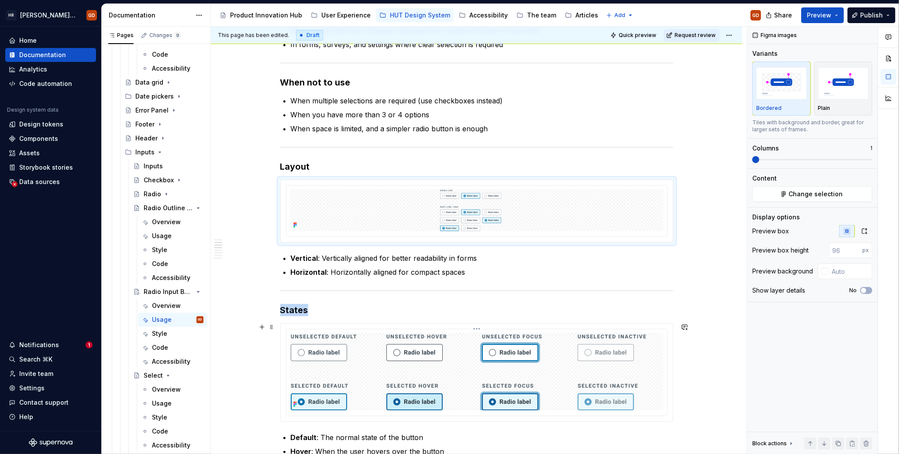
click at [606, 309] on img at bounding box center [477, 372] width 372 height 78
click at [504, 225] on img at bounding box center [476, 210] width 218 height 42
click at [666, 227] on button "button" at bounding box center [864, 231] width 16 height 12
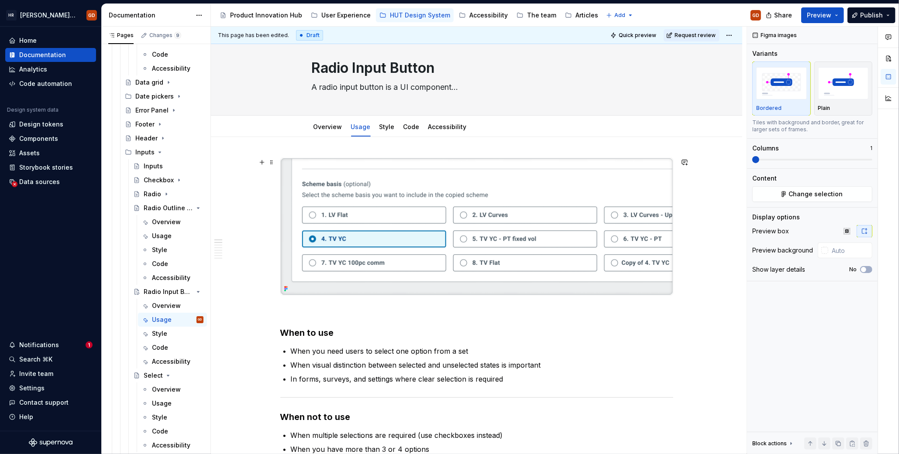
scroll to position [0, 0]
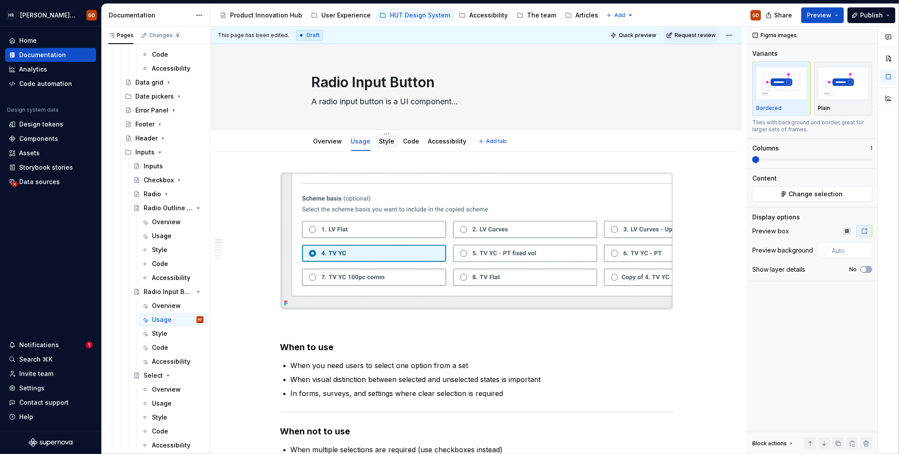
click at [383, 144] on link "Style" at bounding box center [386, 140] width 15 height 7
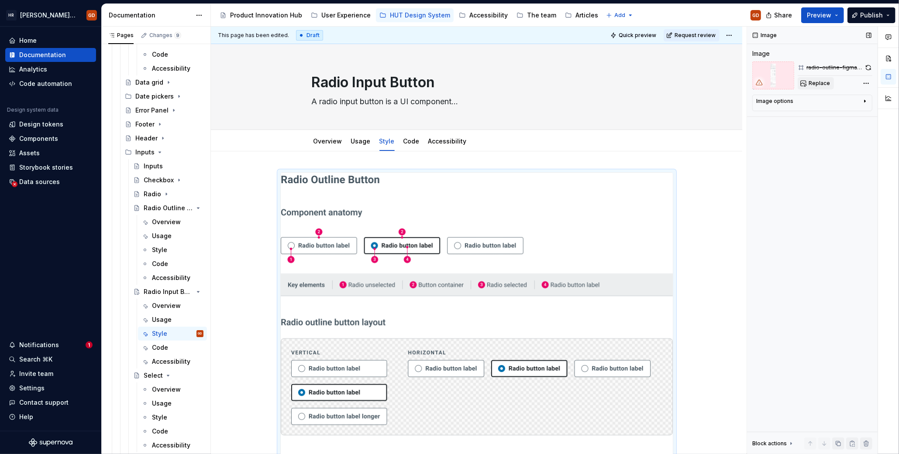
click at [666, 84] on span "Replace" at bounding box center [818, 83] width 21 height 7
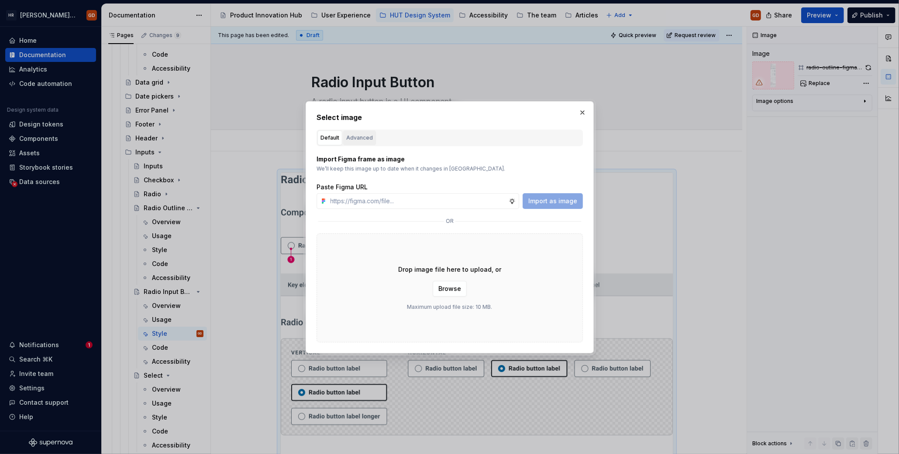
click at [363, 137] on div "Advanced" at bounding box center [359, 138] width 27 height 9
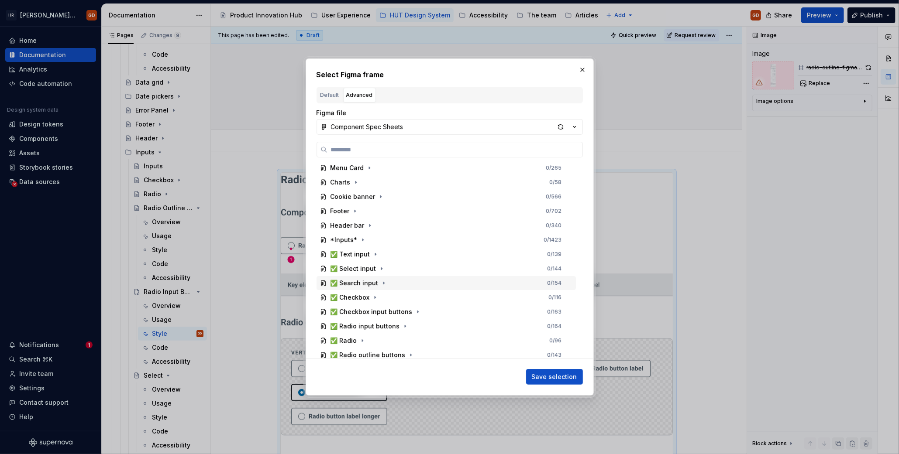
scroll to position [262, 0]
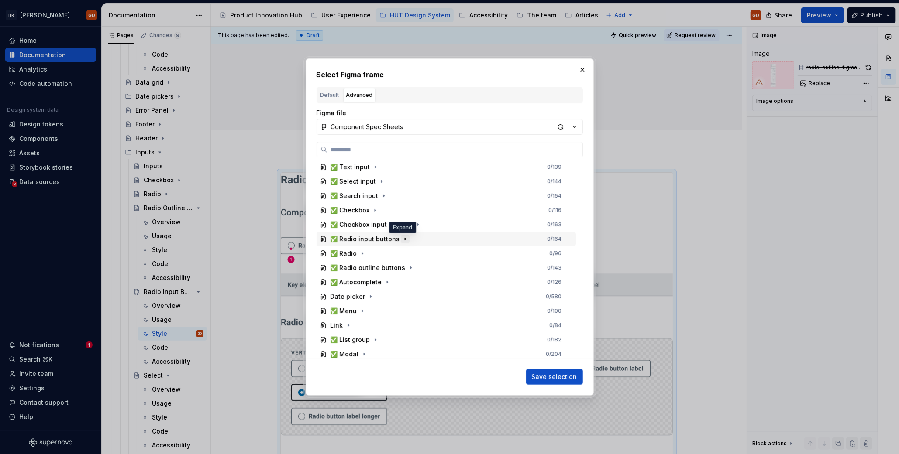
click at [402, 238] on icon "button" at bounding box center [405, 239] width 7 height 7
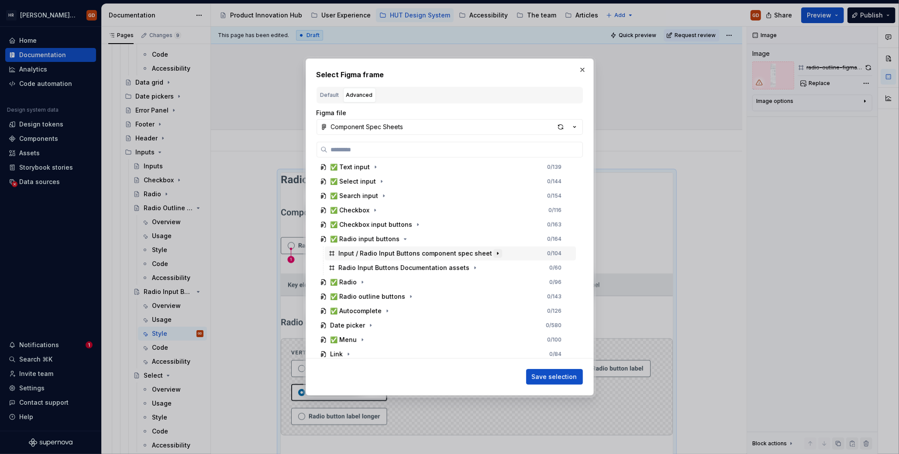
click at [494, 252] on icon "button" at bounding box center [497, 253] width 7 height 7
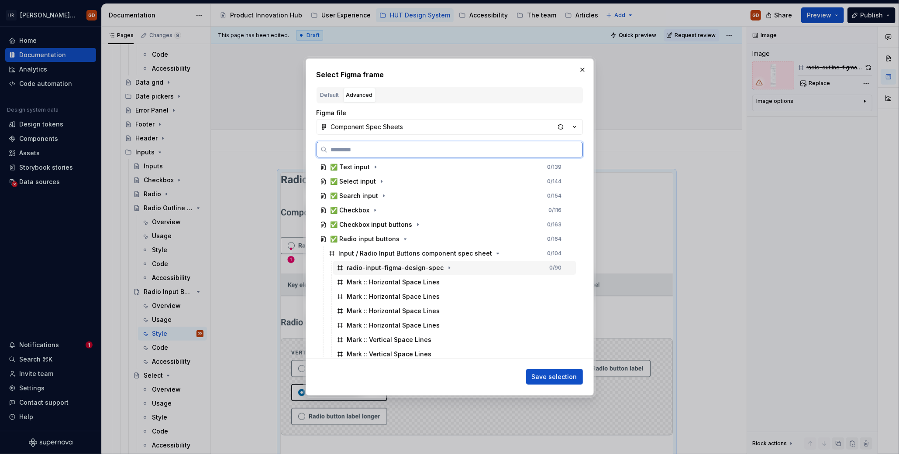
click at [411, 267] on div "radio-input-figma-design-spec" at bounding box center [395, 268] width 97 height 9
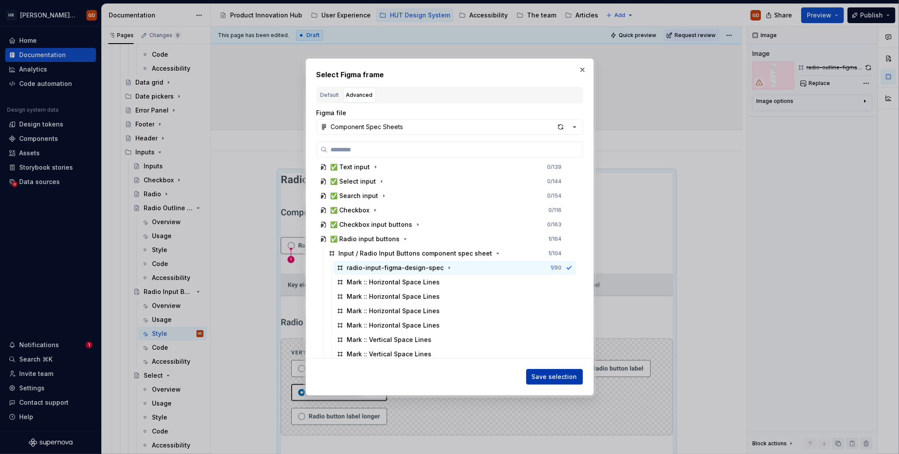
click at [565, 309] on span "Save selection" at bounding box center [554, 377] width 45 height 9
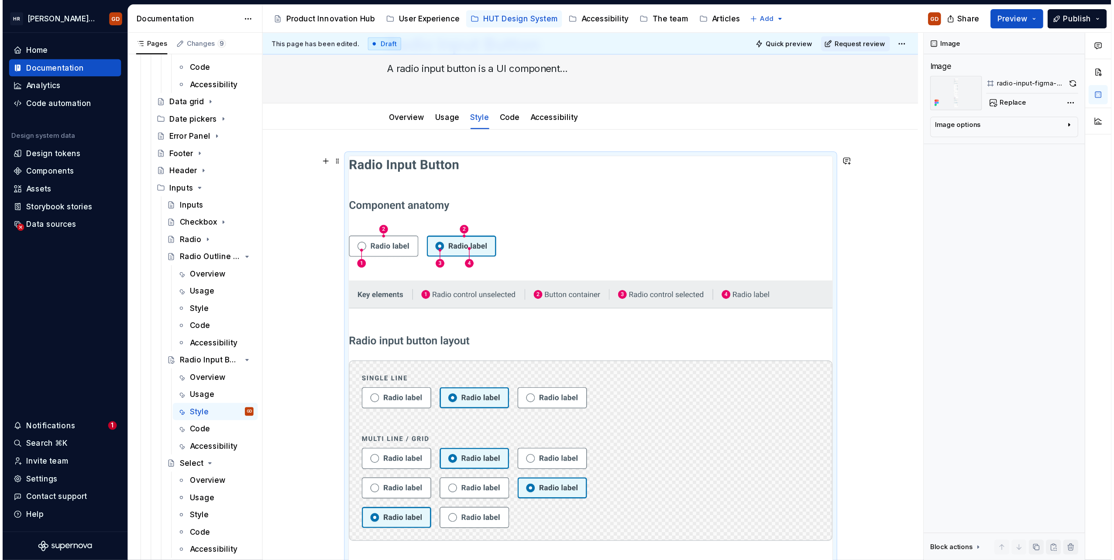
scroll to position [0, 0]
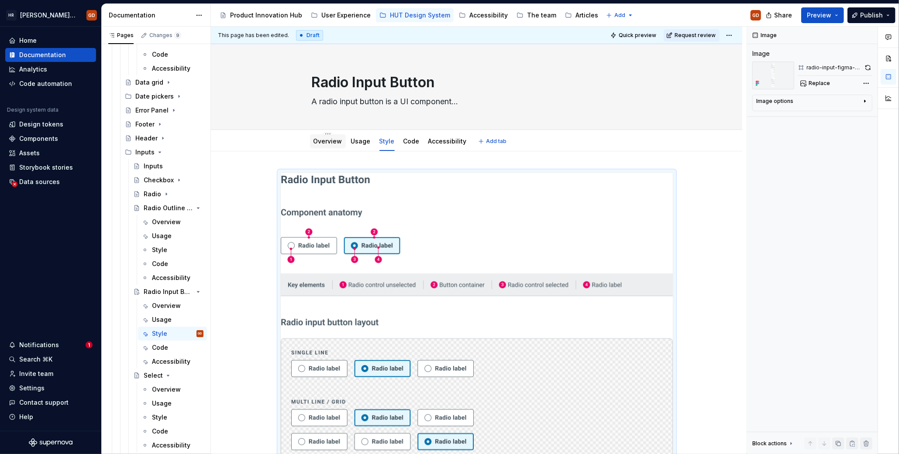
click at [327, 137] on link "Overview" at bounding box center [327, 140] width 29 height 7
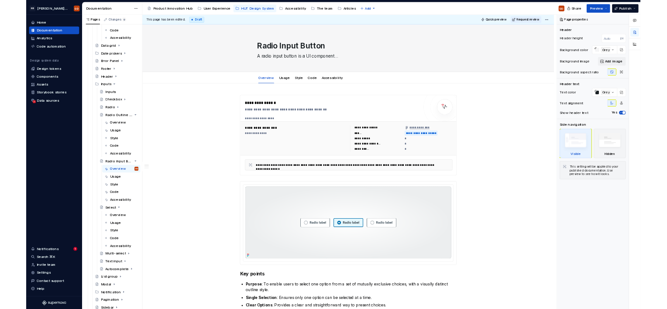
scroll to position [2488, 0]
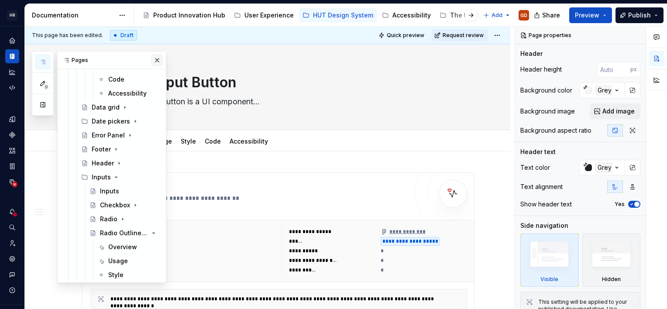
click at [152, 61] on button "button" at bounding box center [157, 60] width 12 height 12
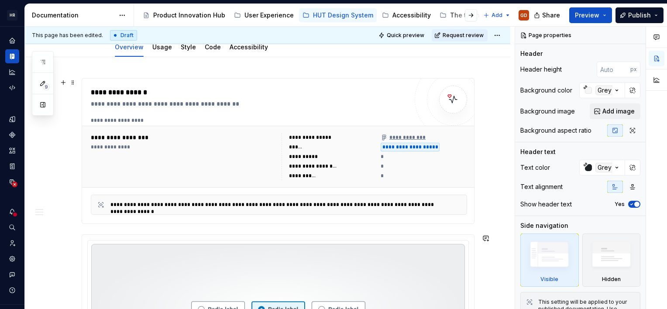
scroll to position [0, 0]
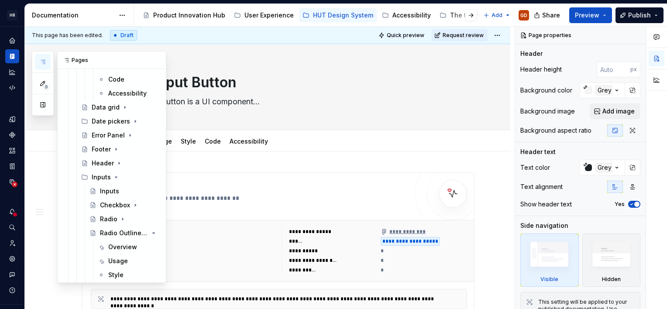
click at [38, 61] on button "button" at bounding box center [43, 62] width 16 height 16
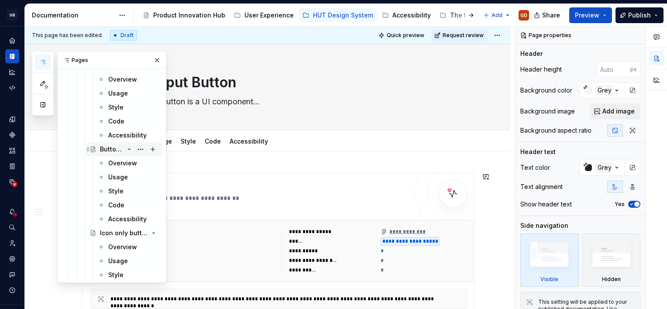
scroll to position [2008, 0]
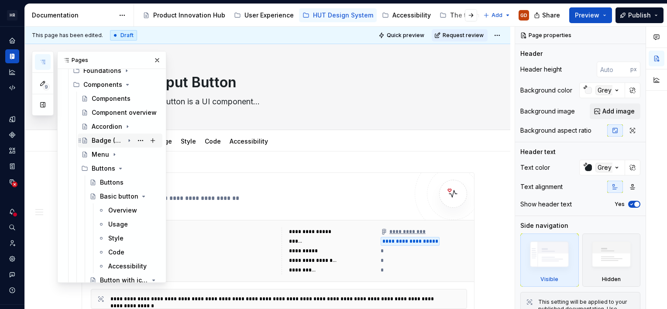
click at [113, 141] on div "Badge (Pill)" at bounding box center [108, 140] width 32 height 9
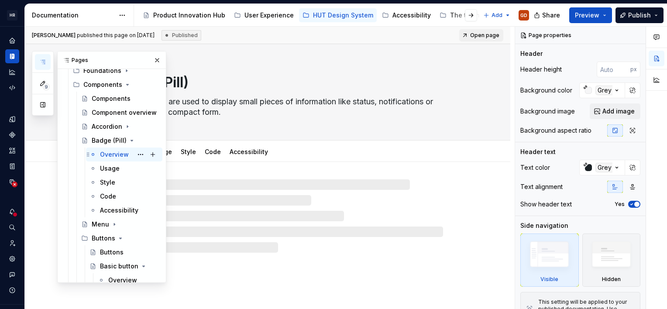
click at [113, 158] on div "Overview" at bounding box center [114, 154] width 29 height 9
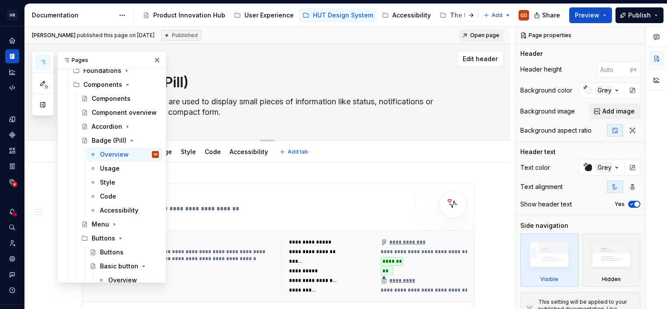
click at [190, 109] on textarea "Badges or pills are used to display small pieces of information like status, no…" at bounding box center [276, 107] width 330 height 24
click at [154, 58] on button "button" at bounding box center [157, 60] width 12 height 12
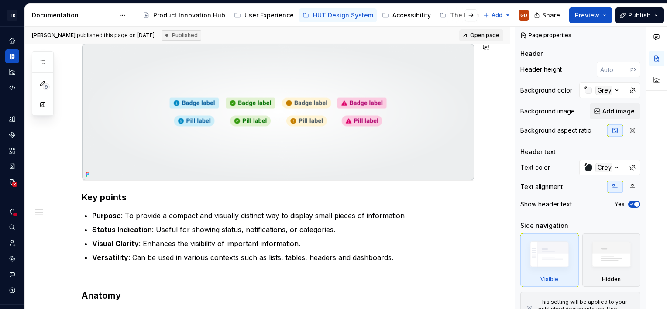
scroll to position [393, 0]
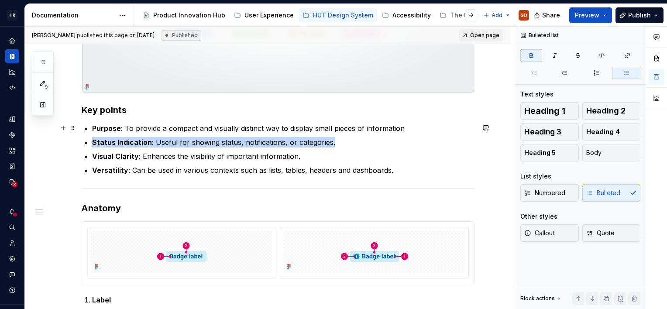
drag, startPoint x: 105, startPoint y: 133, endPoint x: 93, endPoint y: 127, distance: 12.5
click at [94, 127] on ul "Purpose : To provide a compact and visually distinct way to display small piece…" at bounding box center [283, 149] width 382 height 52
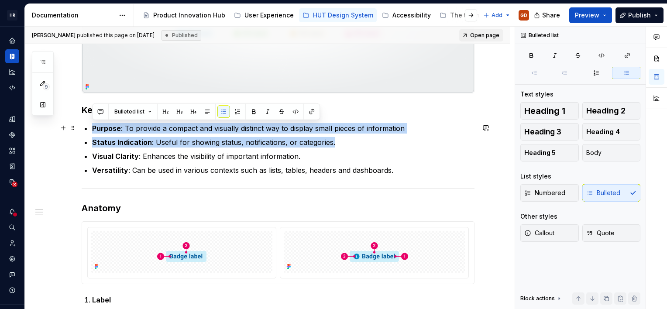
click at [93, 127] on strong "Purpose" at bounding box center [106, 128] width 29 height 9
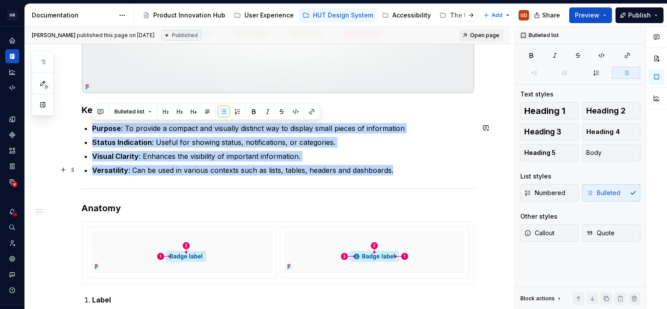
drag, startPoint x: 93, startPoint y: 127, endPoint x: 398, endPoint y: 171, distance: 308.6
click at [398, 171] on ul "Purpose : To provide a compact and visually distinct way to display small piece…" at bounding box center [283, 149] width 382 height 52
copy ul "Purpose : To provide a compact and visually distinct way to display small piece…"
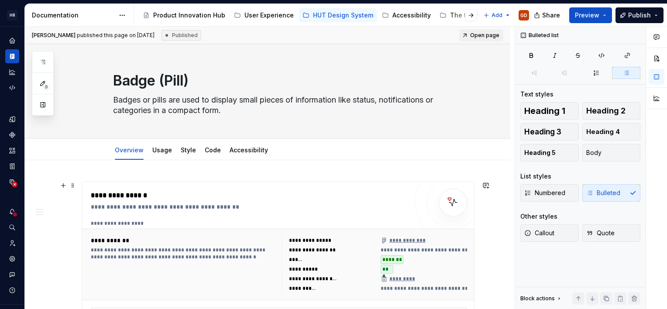
scroll to position [0, 0]
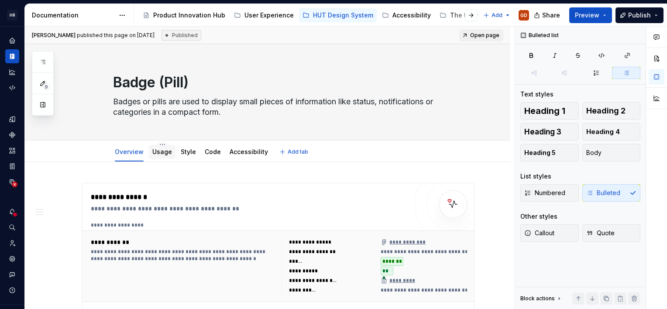
click at [157, 155] on link "Usage" at bounding box center [162, 151] width 20 height 7
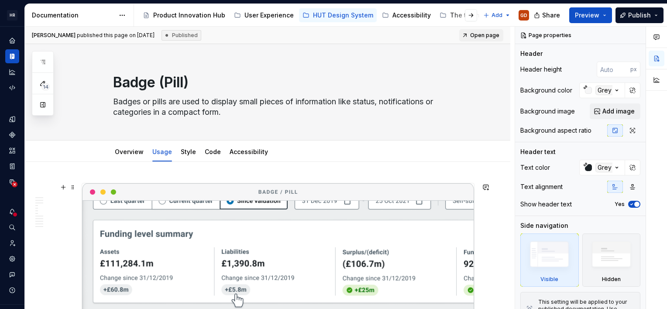
type textarea "*"
